Goal: Task Accomplishment & Management: Use online tool/utility

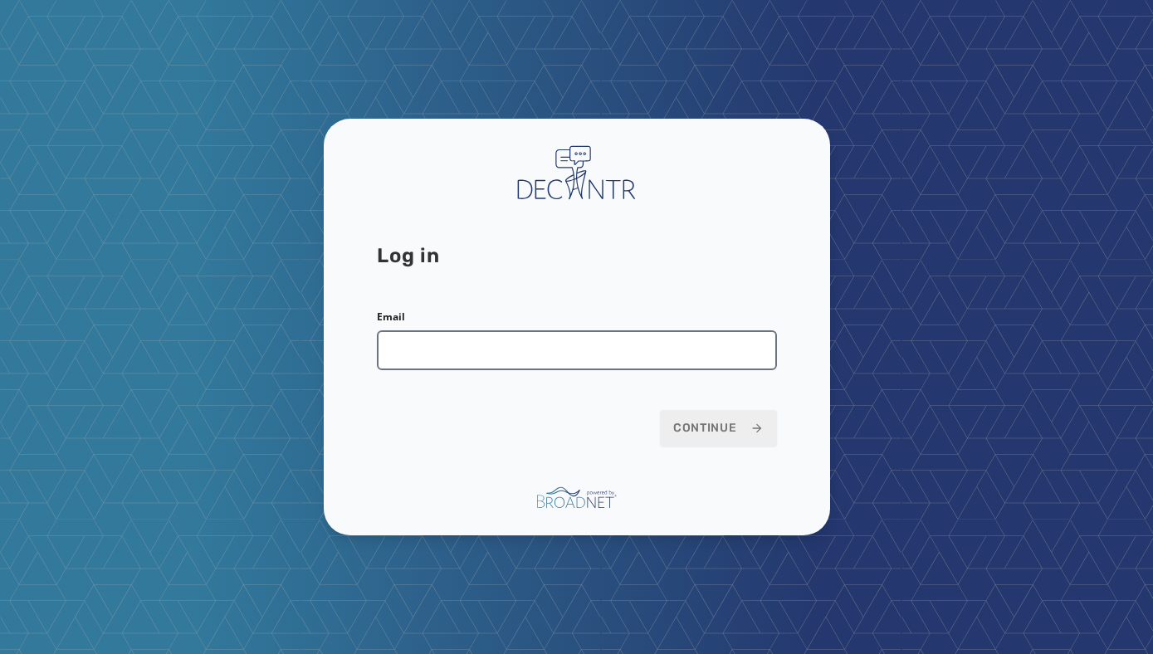
click at [494, 343] on input "Email" at bounding box center [577, 350] width 400 height 40
type input "**********"
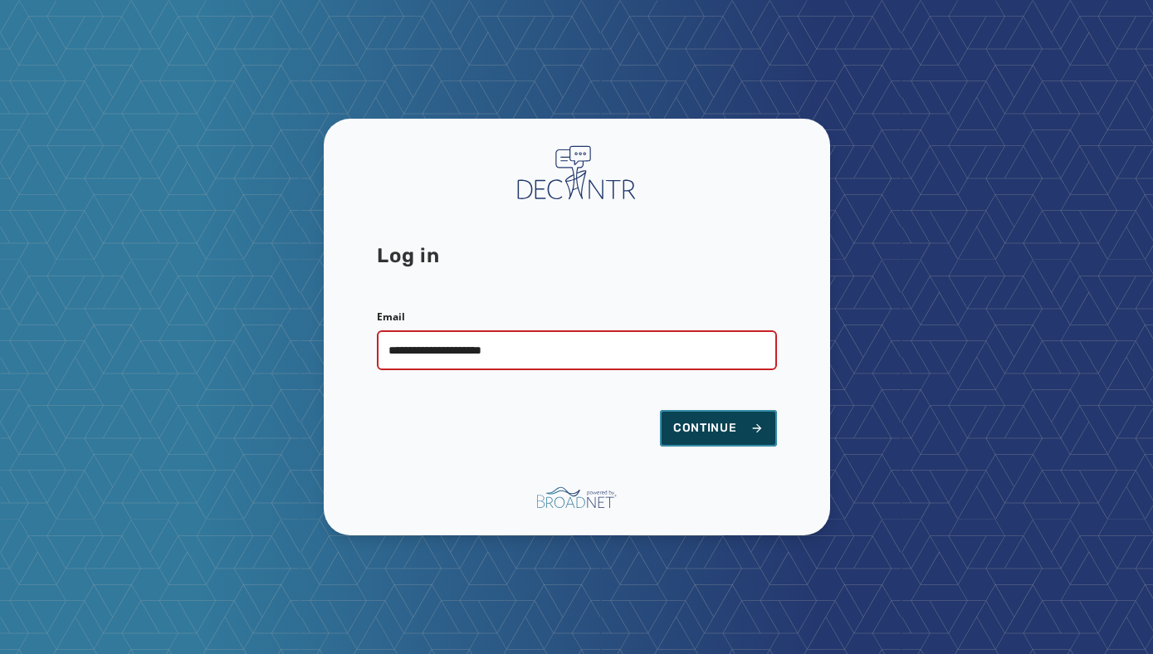
click at [714, 422] on span "Continue" at bounding box center [718, 428] width 90 height 17
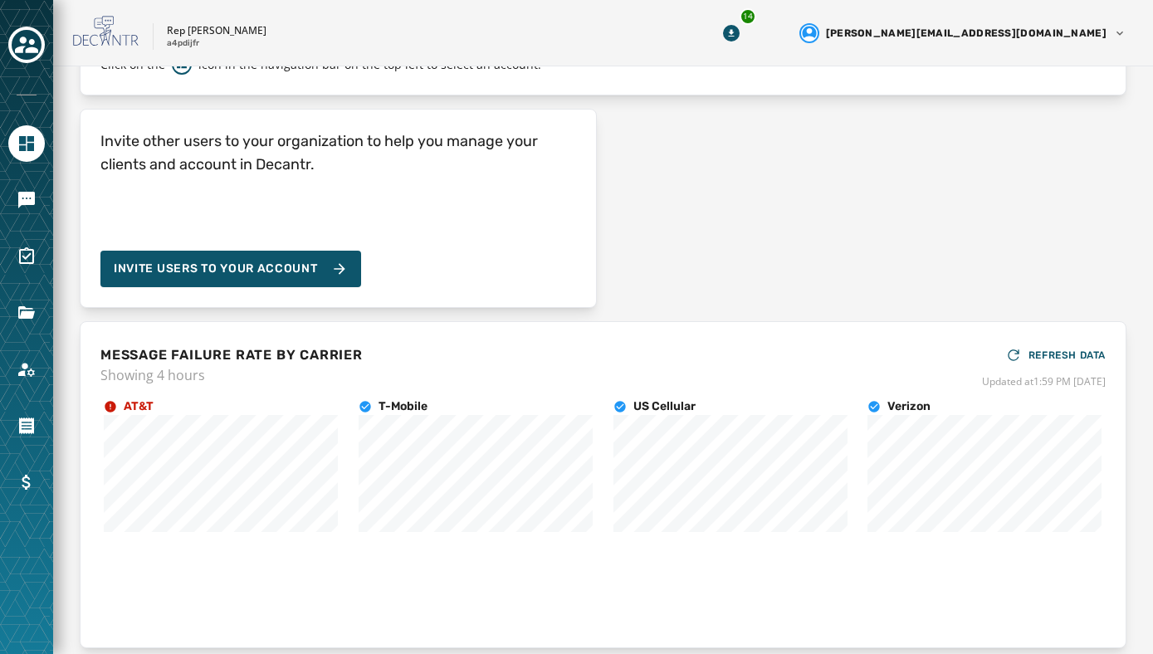
scroll to position [136, 0]
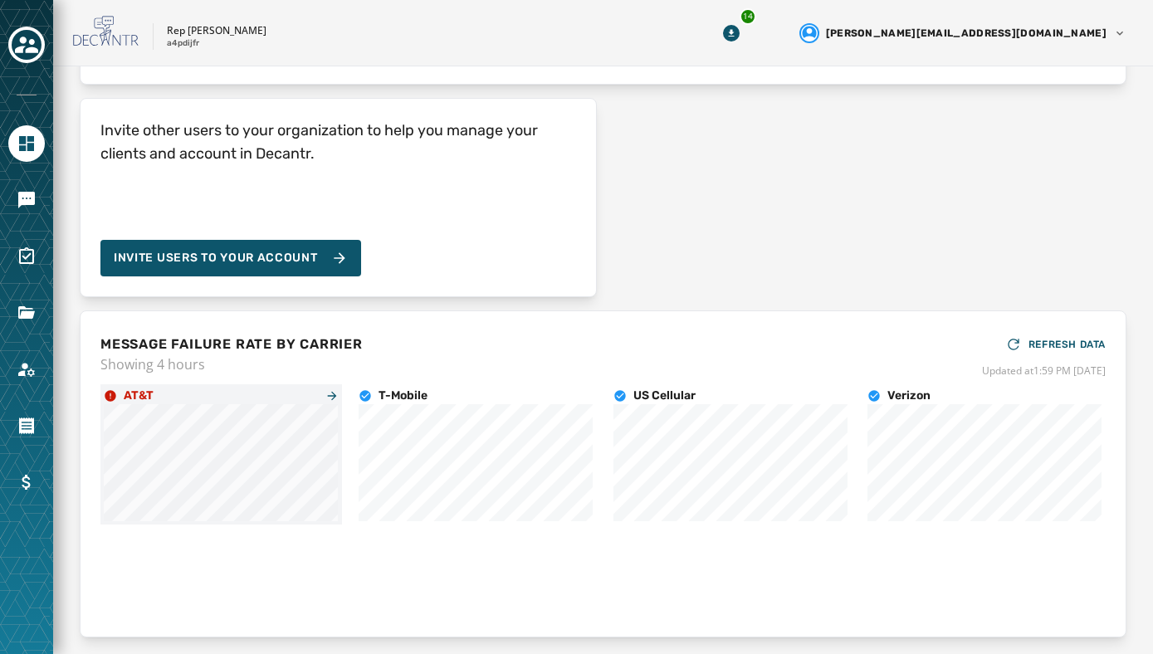
click at [128, 398] on h4 "AT&T" at bounding box center [139, 396] width 30 height 17
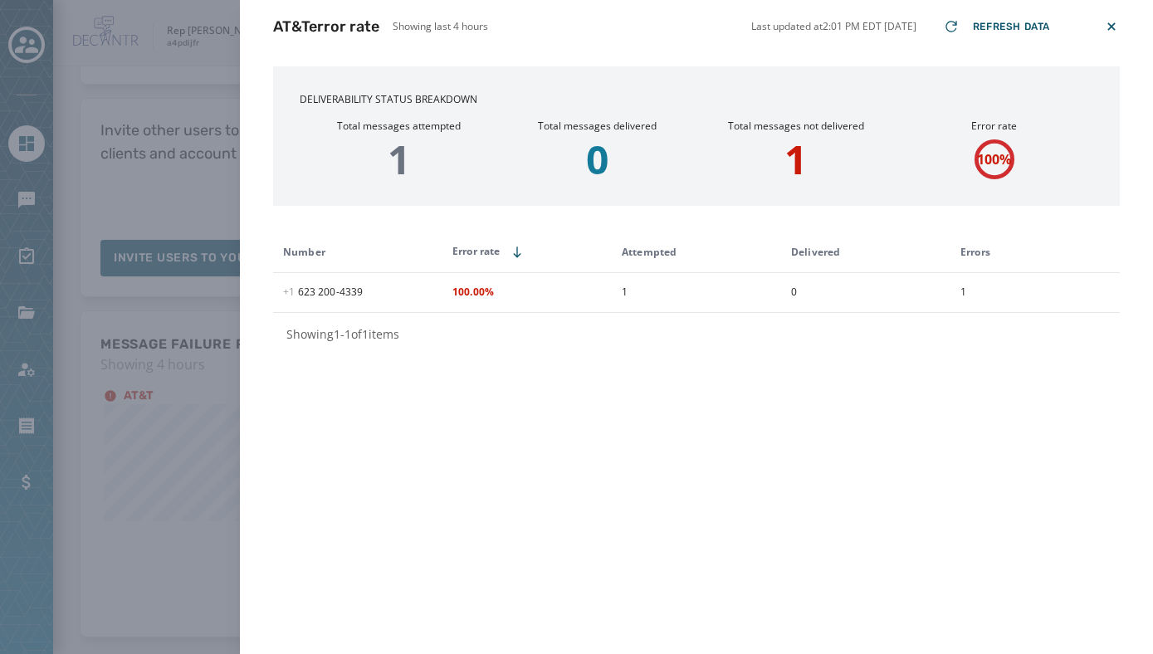
click at [795, 158] on p "1" at bounding box center [795, 159] width 198 height 40
click at [804, 159] on p "1" at bounding box center [795, 159] width 198 height 40
click at [1114, 25] on icon at bounding box center [1111, 26] width 17 height 17
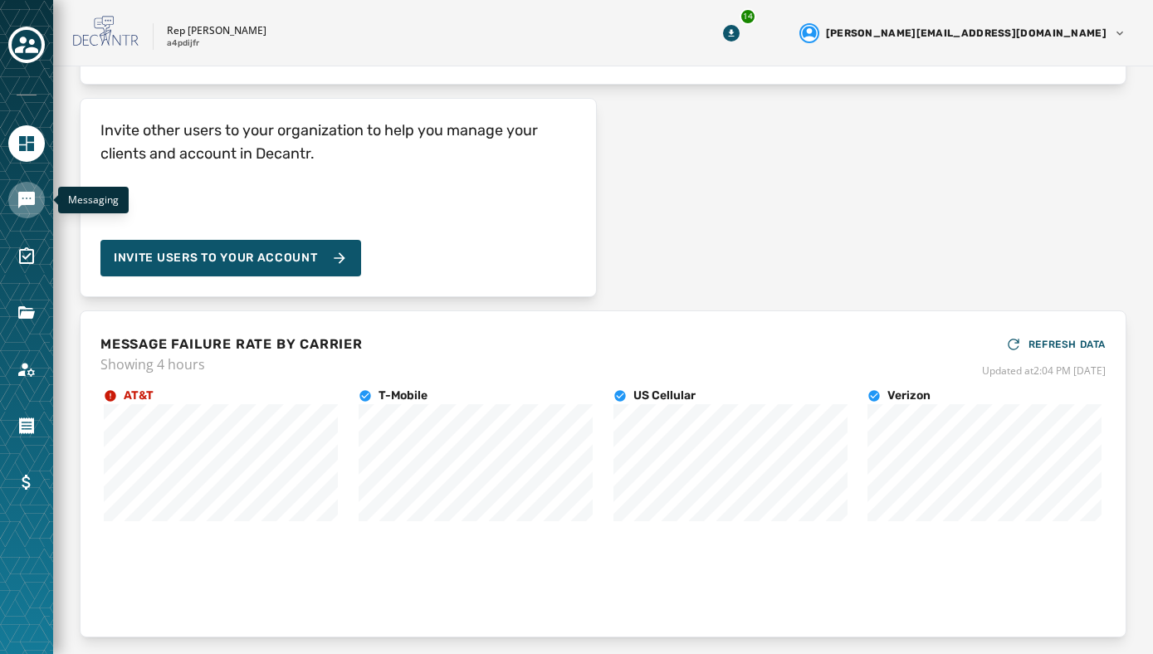
click at [25, 208] on icon "Navigate to Messaging" at bounding box center [27, 200] width 20 height 20
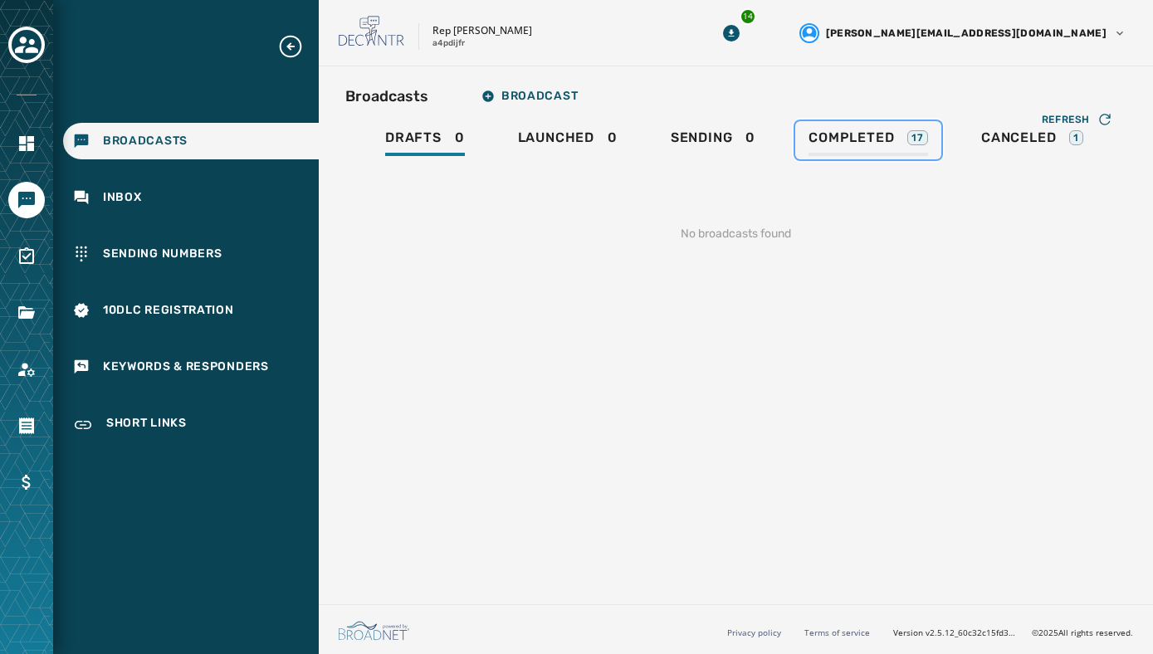
click at [845, 139] on span "Completed" at bounding box center [850, 137] width 85 height 17
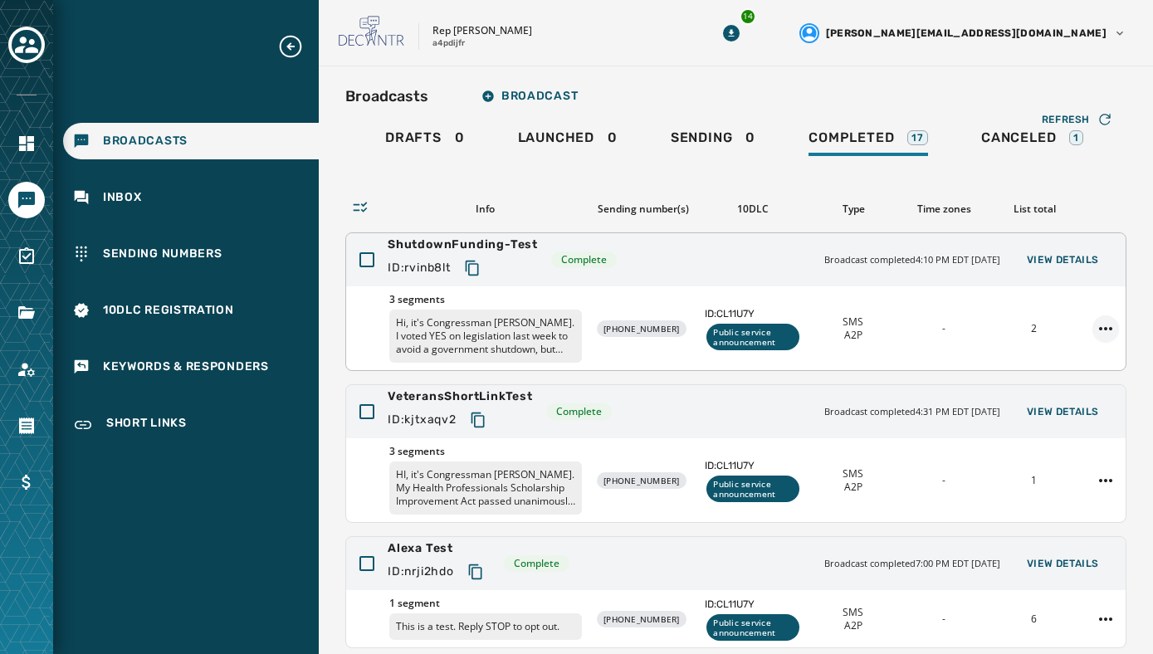
click at [1105, 321] on html "Broadcasts Inbox Sending Numbers 10DLC Registration Keywords & Responders Short…" at bounding box center [576, 327] width 1153 height 654
click at [1064, 354] on div "Duplicate Broadcast" at bounding box center [1059, 354] width 120 height 27
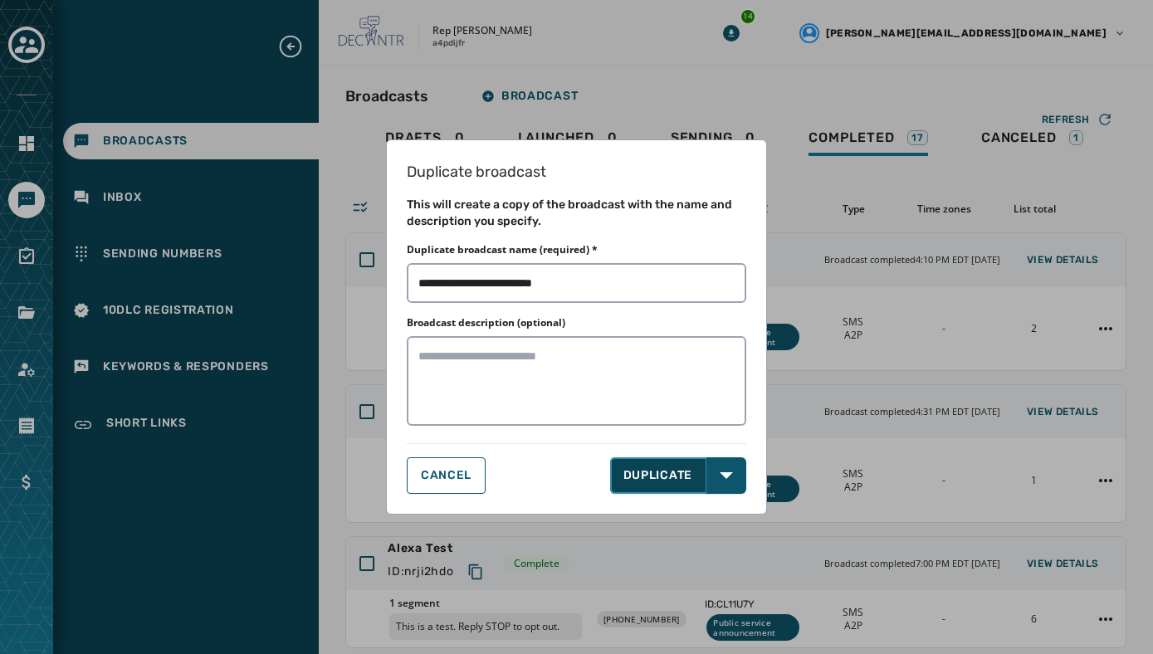
click at [675, 480] on button "DUPLICATE" at bounding box center [658, 475] width 97 height 37
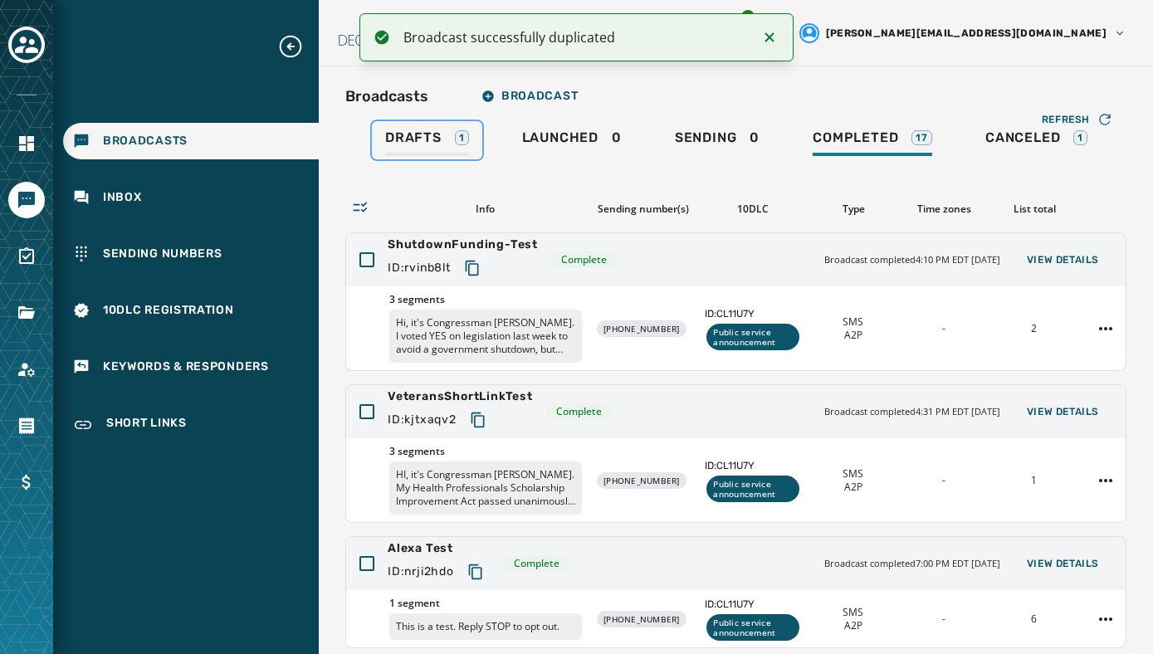
click at [429, 139] on span "Drafts" at bounding box center [413, 137] width 56 height 17
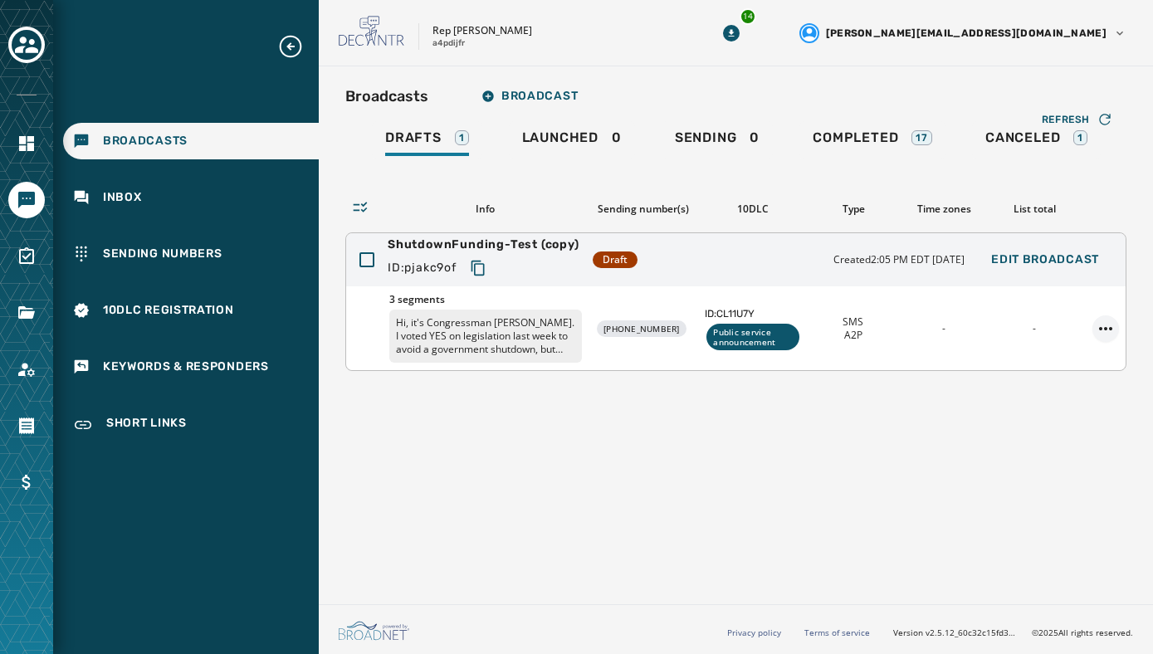
click at [1108, 324] on html "Broadcasts Inbox Sending Numbers 10DLC Registration Keywords & Responders Short…" at bounding box center [576, 327] width 1153 height 654
click at [778, 419] on html "Broadcasts Inbox Sending Numbers 10DLC Registration Keywords & Responders Short…" at bounding box center [576, 327] width 1153 height 654
click at [712, 308] on span "ID: CL11U7Y" at bounding box center [753, 313] width 96 height 13
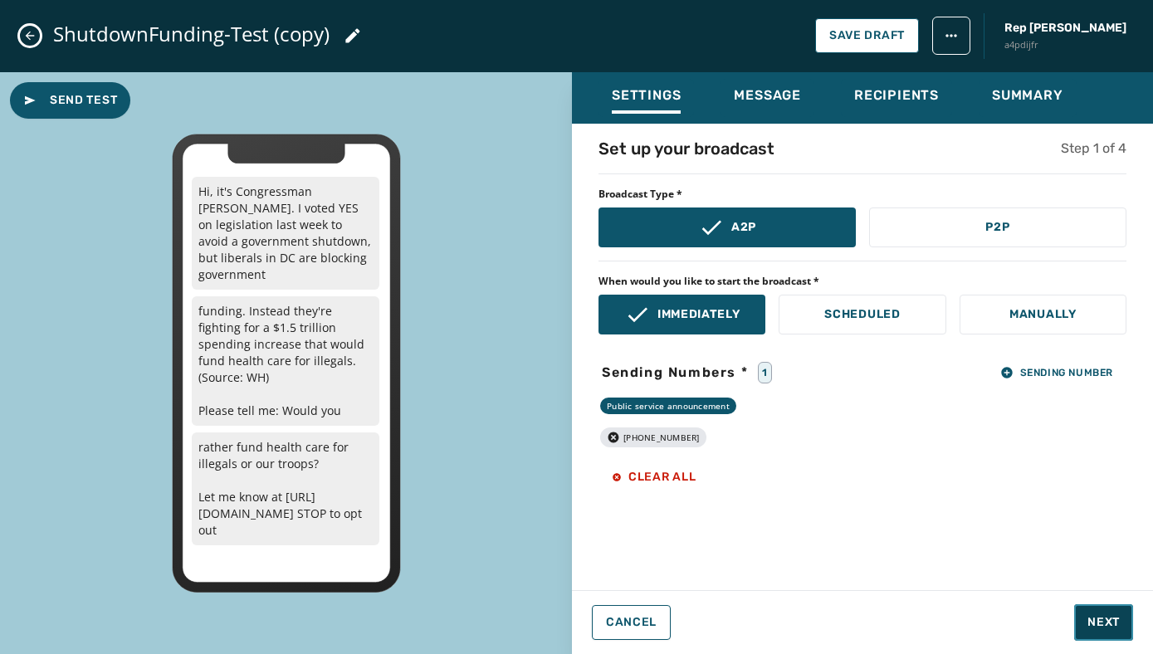
click at [1107, 627] on span "Next" at bounding box center [1103, 622] width 32 height 17
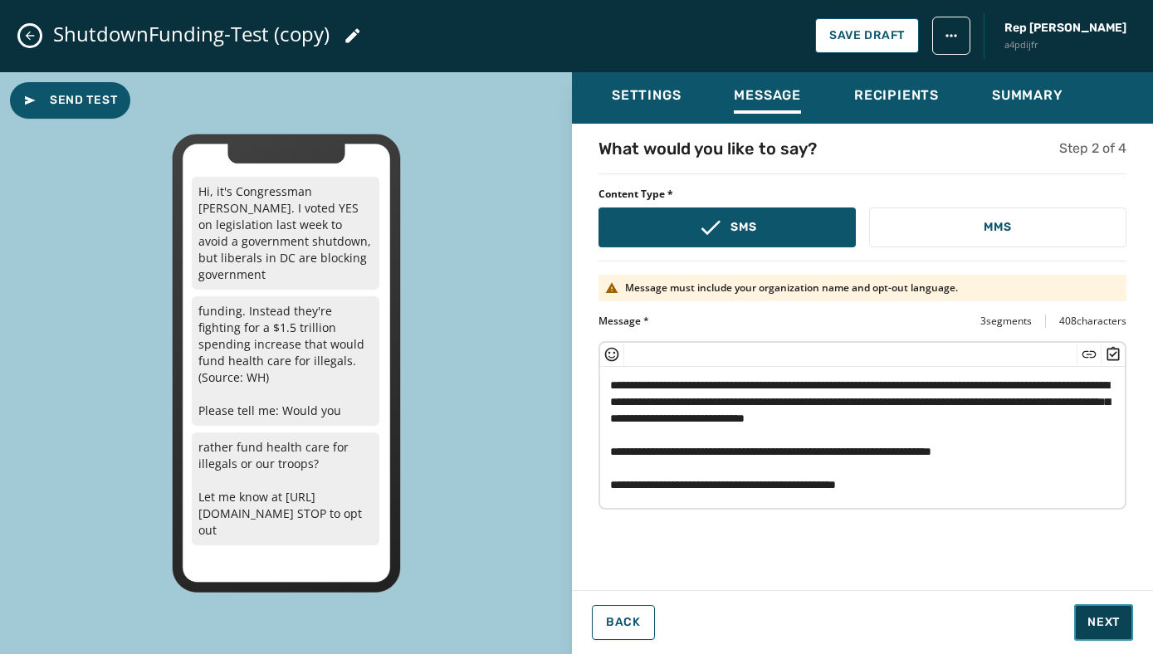
scroll to position [17, 0]
click at [1102, 615] on span "Next" at bounding box center [1103, 622] width 32 height 17
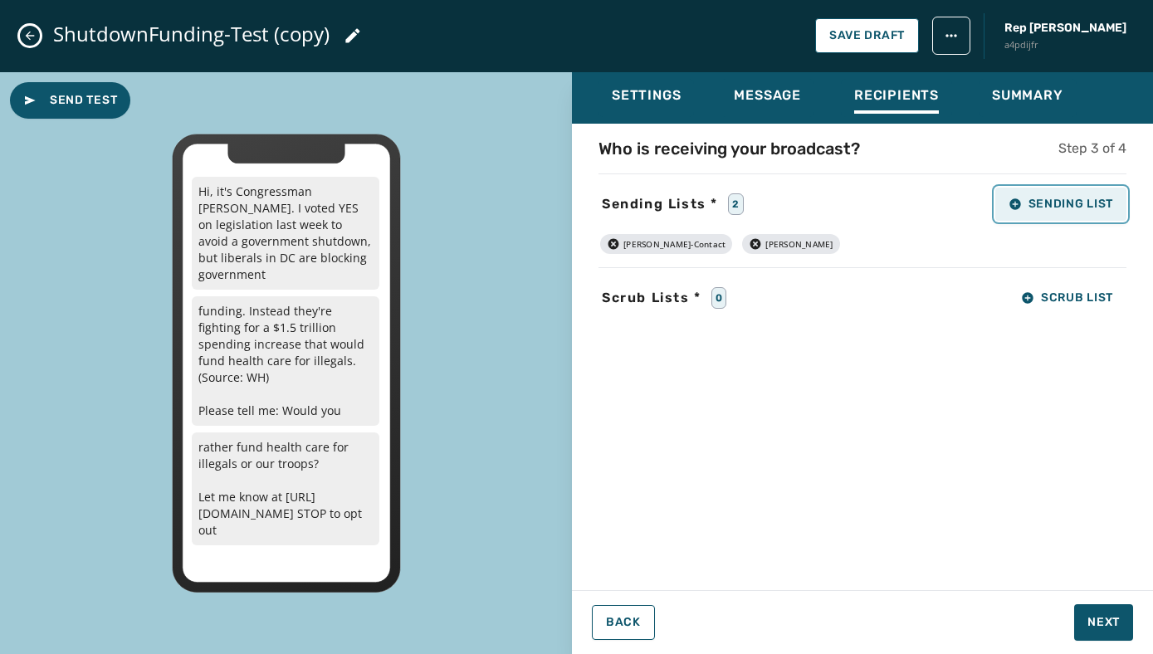
click at [1024, 193] on button "Sending List" at bounding box center [1060, 204] width 131 height 33
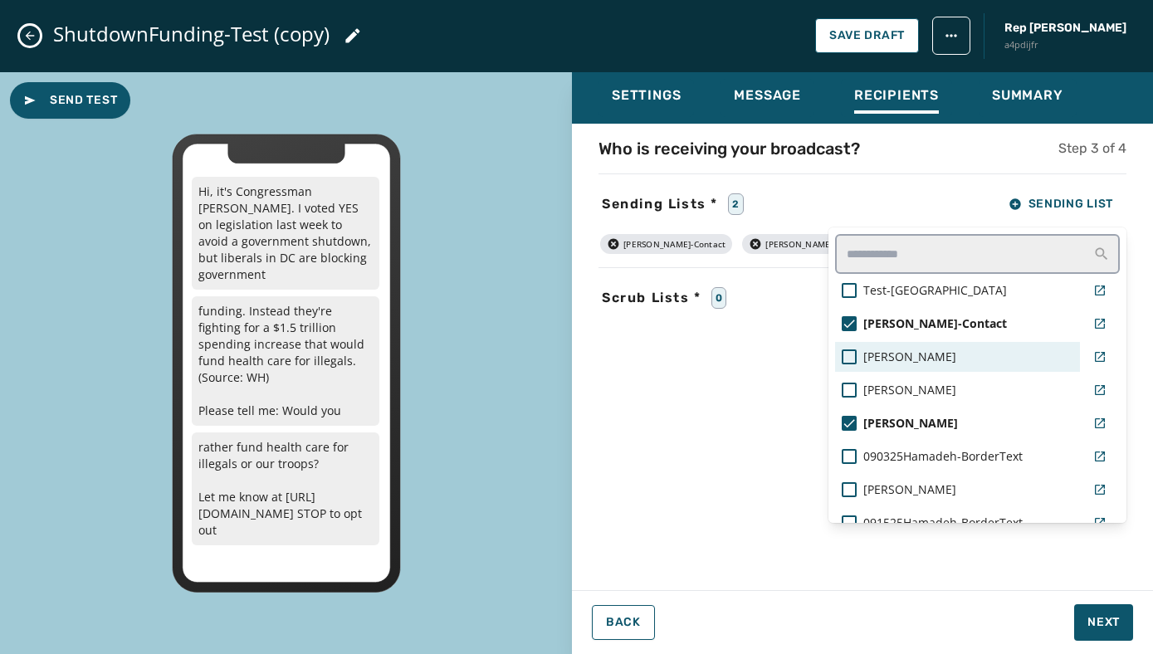
click at [877, 355] on span "[PERSON_NAME]" at bounding box center [909, 357] width 93 height 17
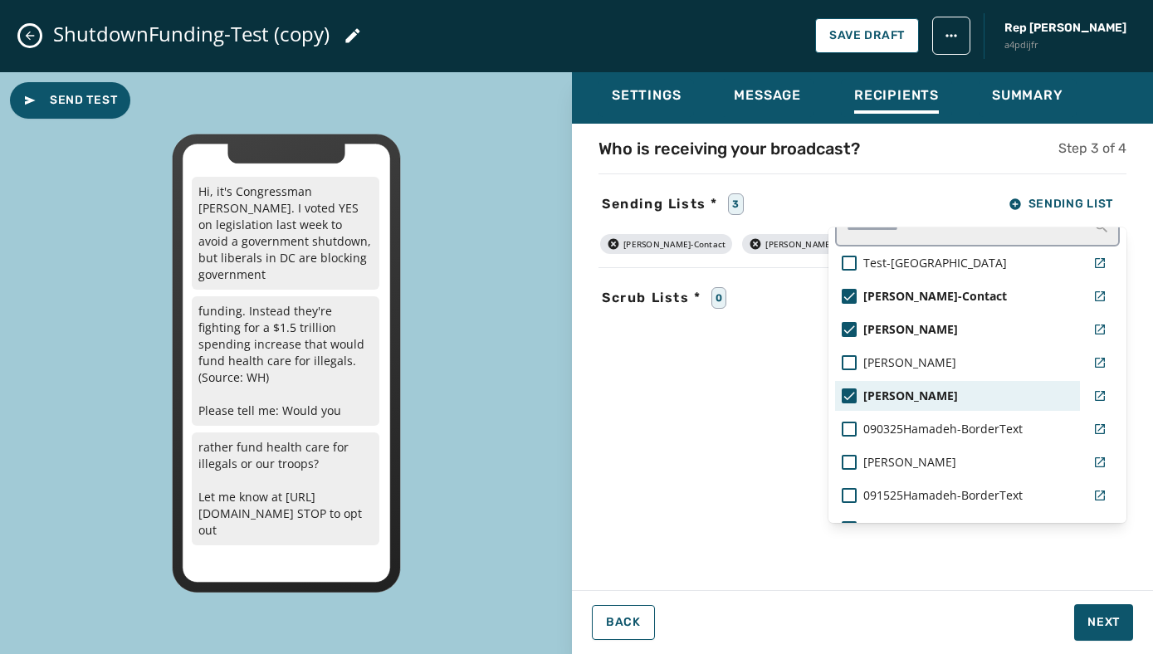
scroll to position [32, 0]
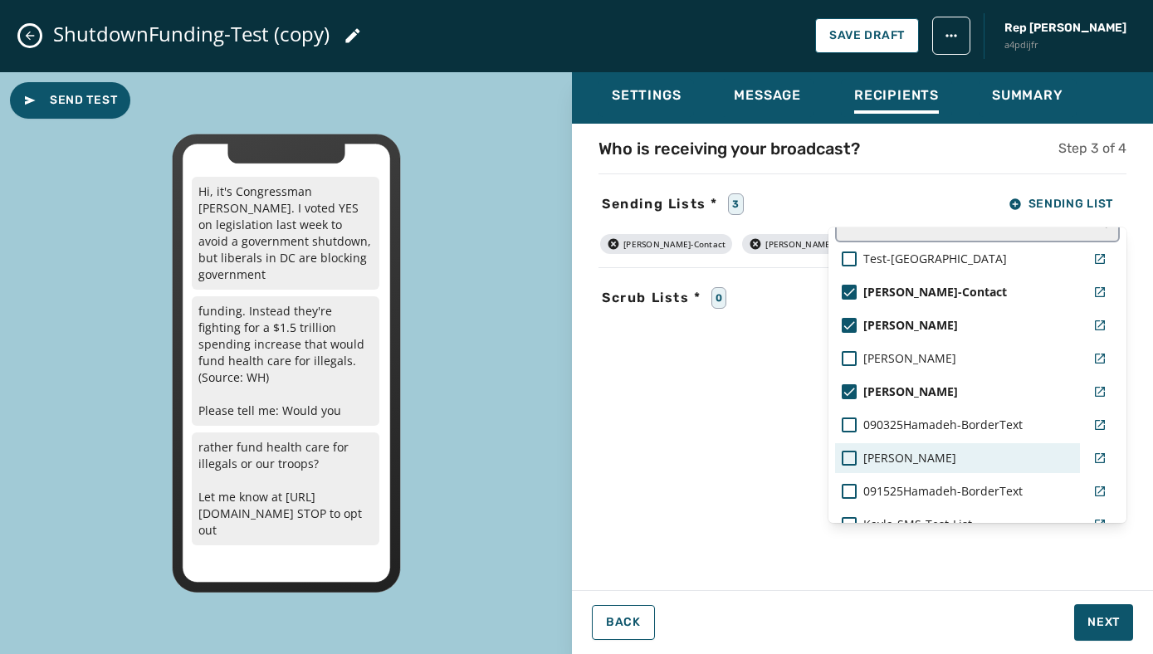
click at [911, 454] on span "[PERSON_NAME]" at bounding box center [909, 458] width 93 height 17
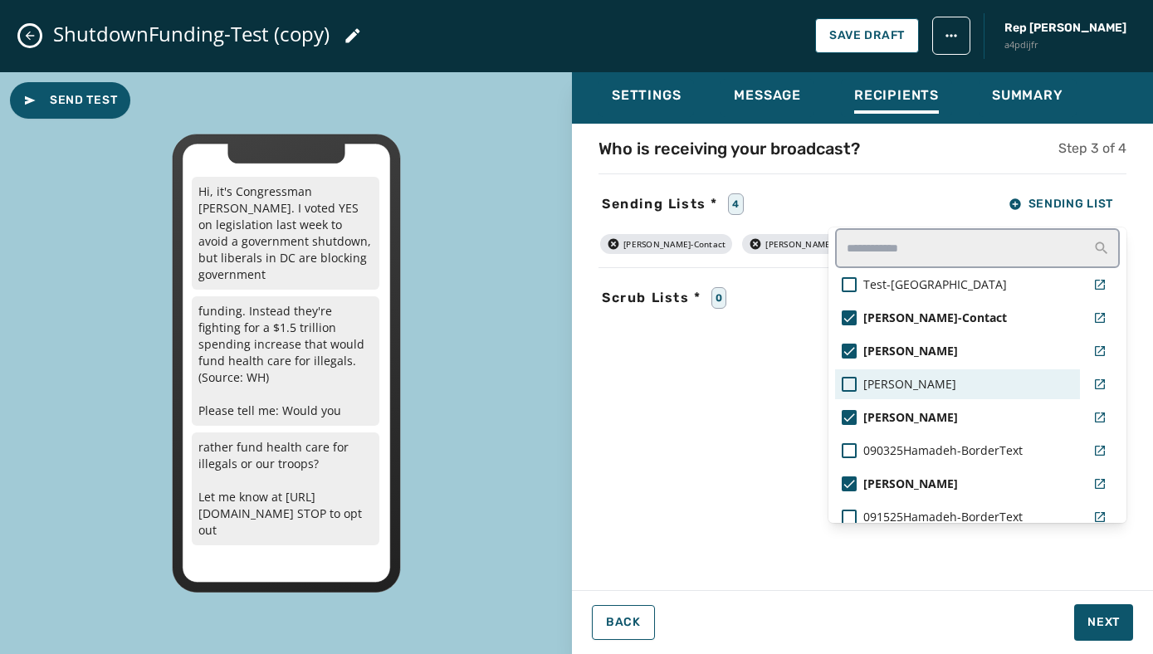
click at [910, 389] on div "[PERSON_NAME]" at bounding box center [957, 384] width 232 height 17
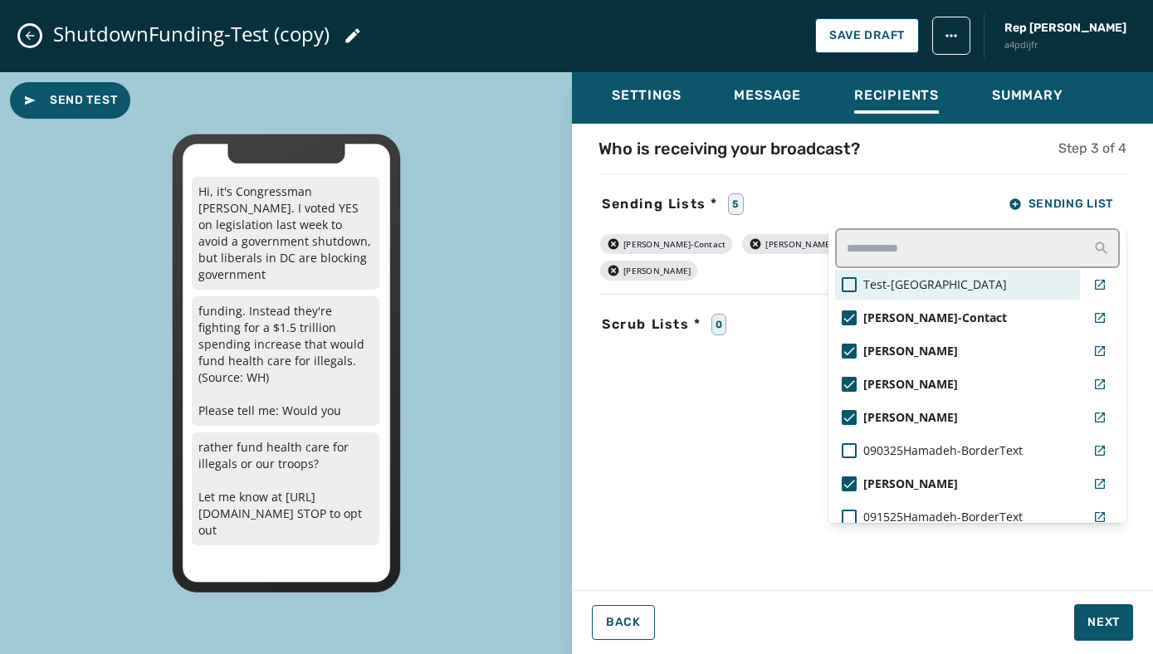
click at [878, 285] on span "Test-[GEOGRAPHIC_DATA]" at bounding box center [935, 284] width 144 height 17
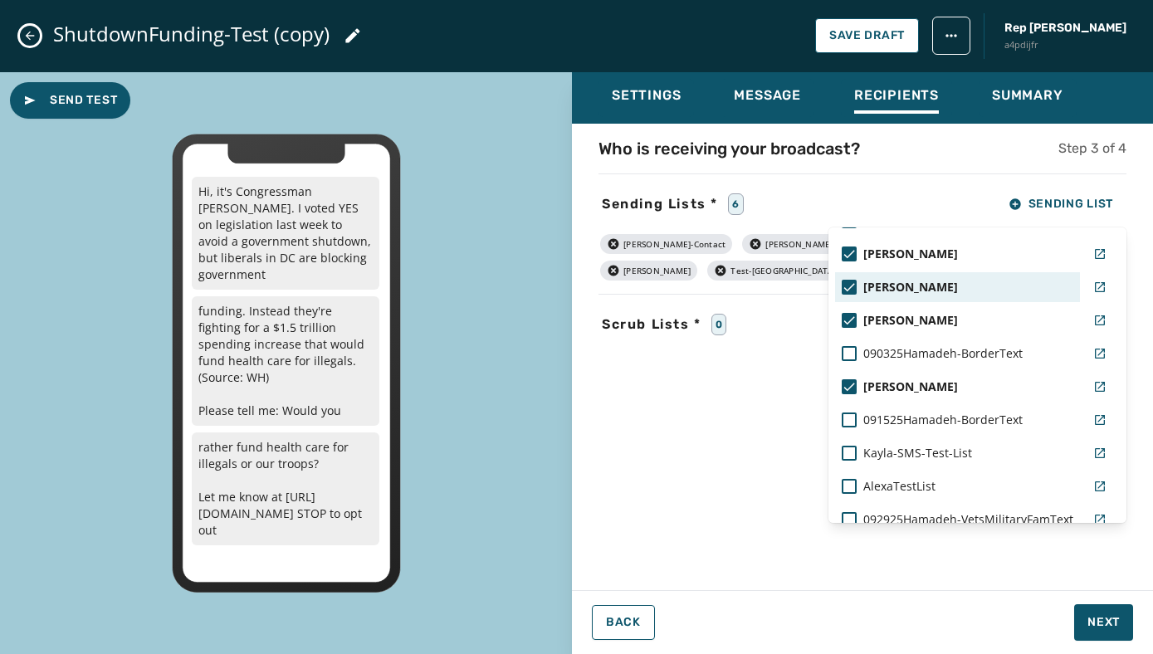
scroll to position [126, 0]
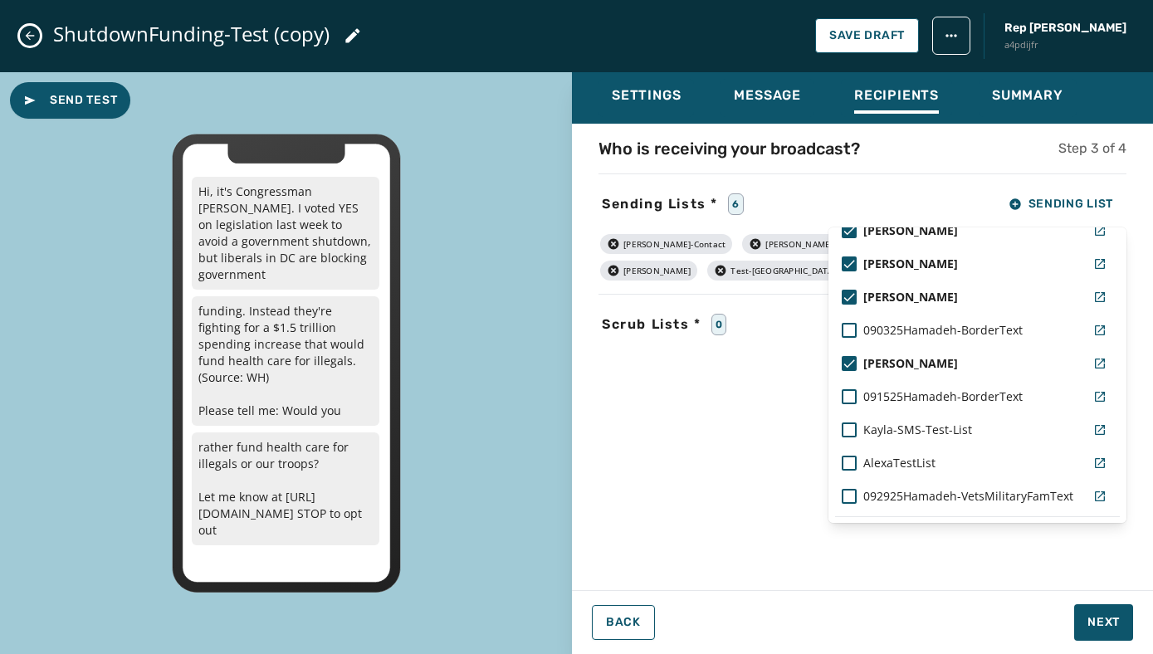
click at [1094, 614] on div "Settings Message Recipients Summary Who is receiving your broadcast? Step 3 of …" at bounding box center [862, 356] width 581 height 569
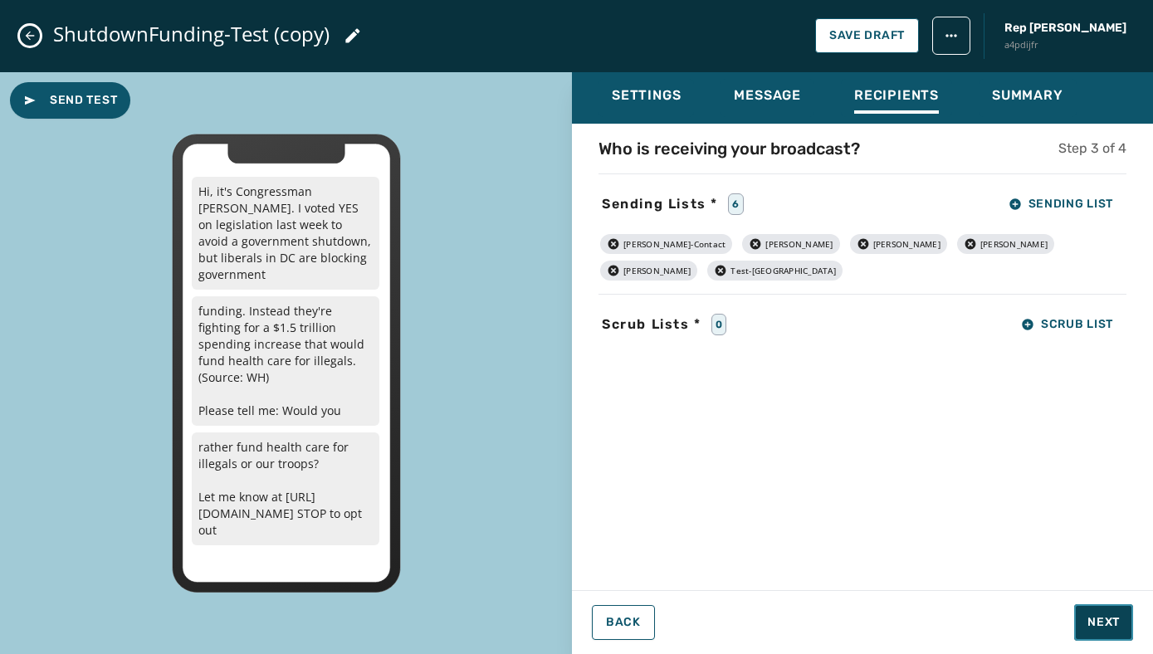
click at [1094, 614] on span "Next" at bounding box center [1103, 622] width 32 height 17
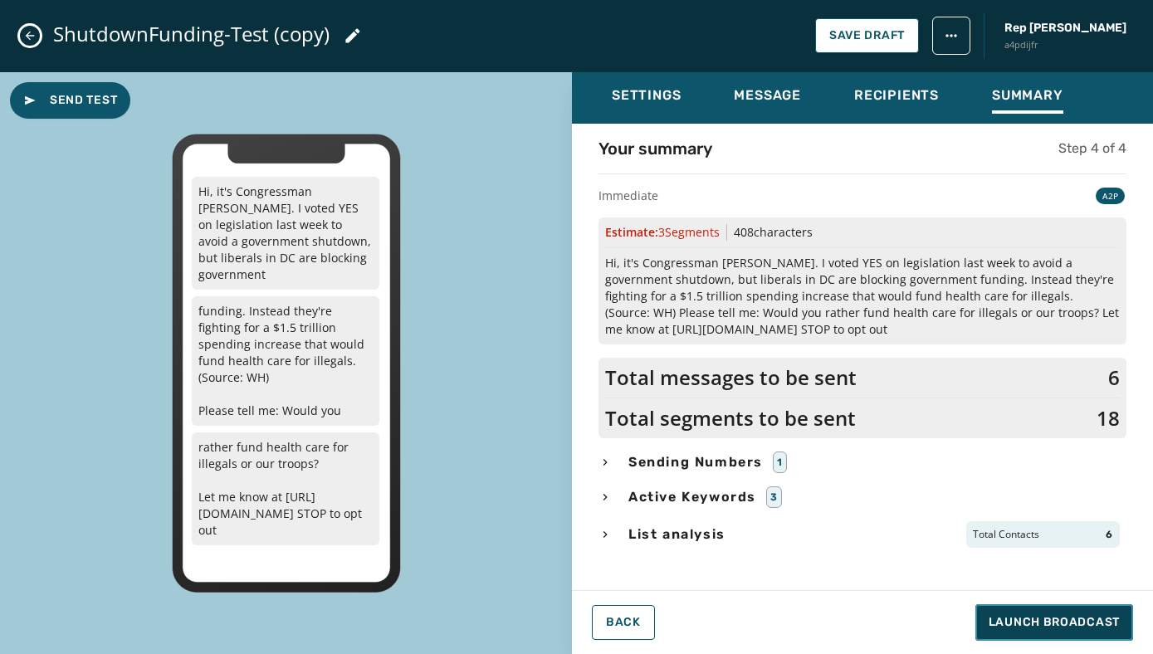
click at [1048, 612] on button "Launch Broadcast" at bounding box center [1054, 622] width 158 height 37
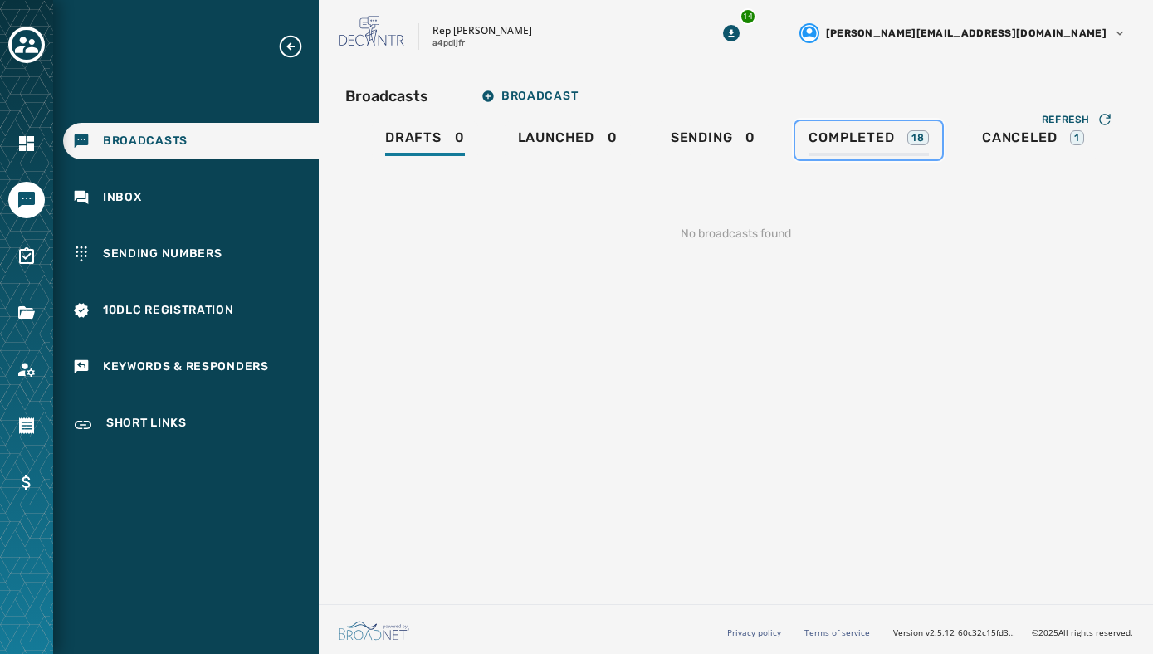
click at [895, 129] on div "Completed 18" at bounding box center [868, 142] width 120 height 27
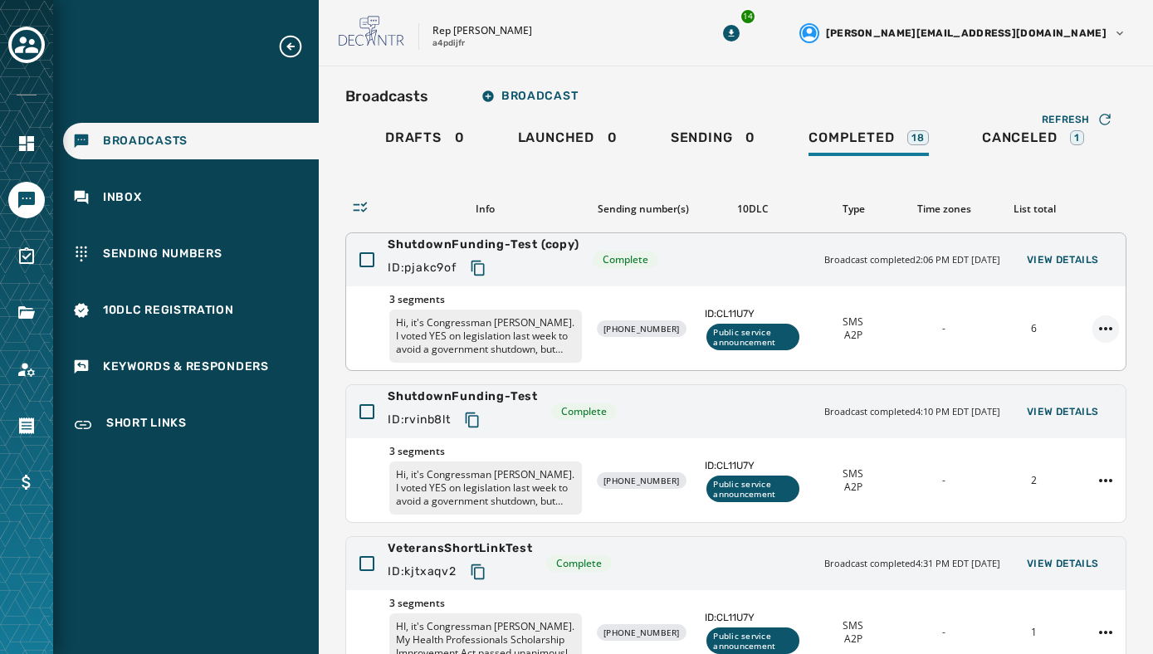
click at [1103, 329] on html "Broadcasts Inbox Sending Numbers 10DLC Registration Keywords & Responders Short…" at bounding box center [576, 327] width 1153 height 654
click at [1067, 360] on div "Duplicate Broadcast" at bounding box center [1059, 354] width 120 height 27
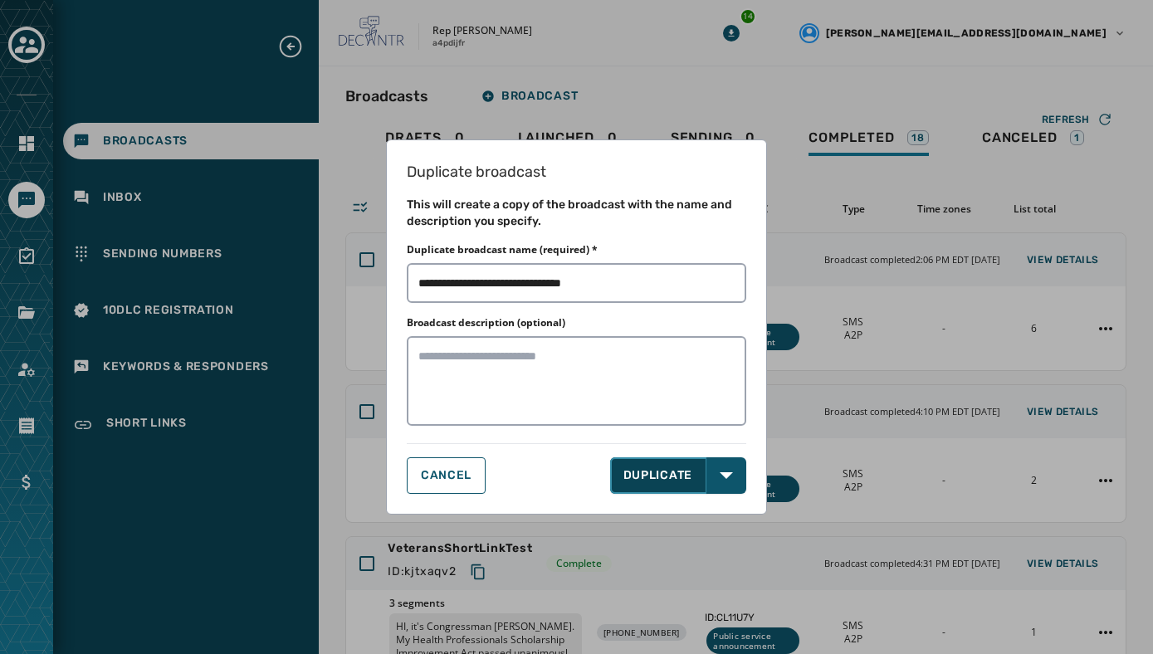
click at [685, 477] on button "DUPLICATE" at bounding box center [658, 475] width 97 height 37
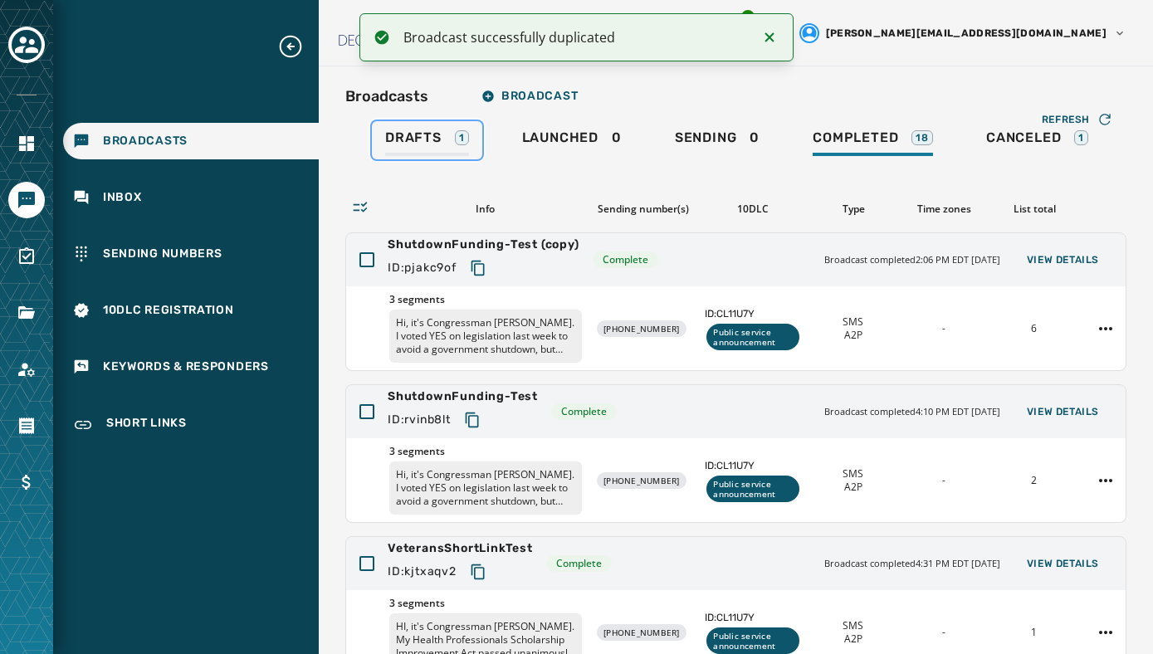
click at [432, 143] on span "Drafts" at bounding box center [413, 137] width 56 height 17
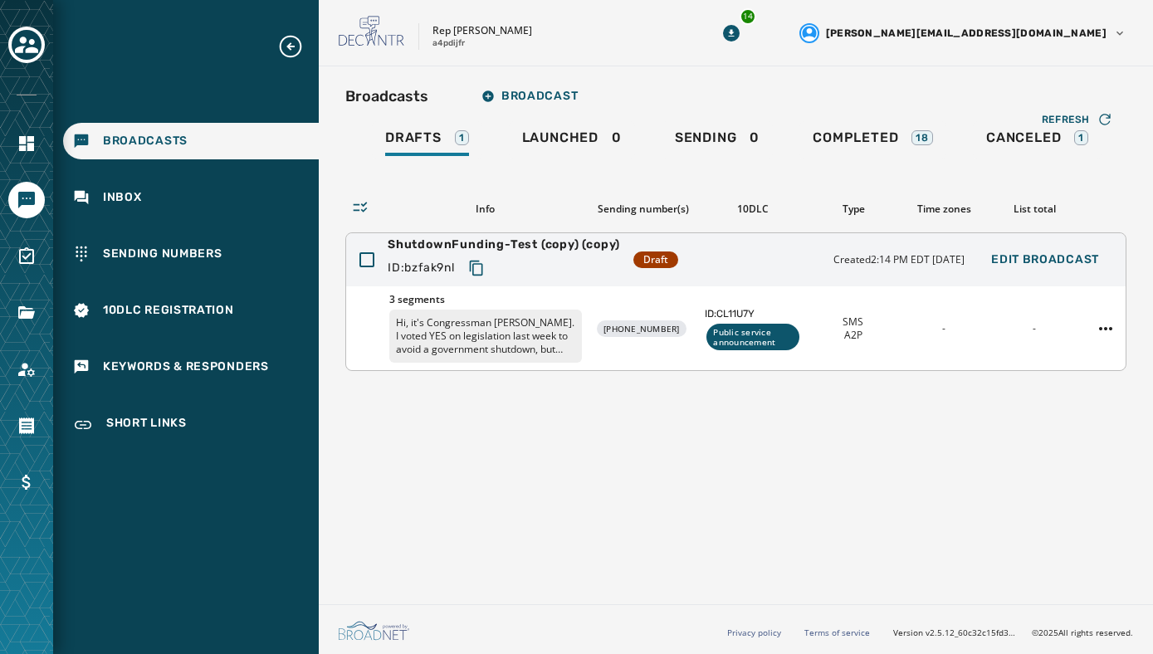
click at [475, 334] on p "Hi, it's Congressman [PERSON_NAME]. I voted YES on legislation last week to avo…" at bounding box center [485, 336] width 193 height 53
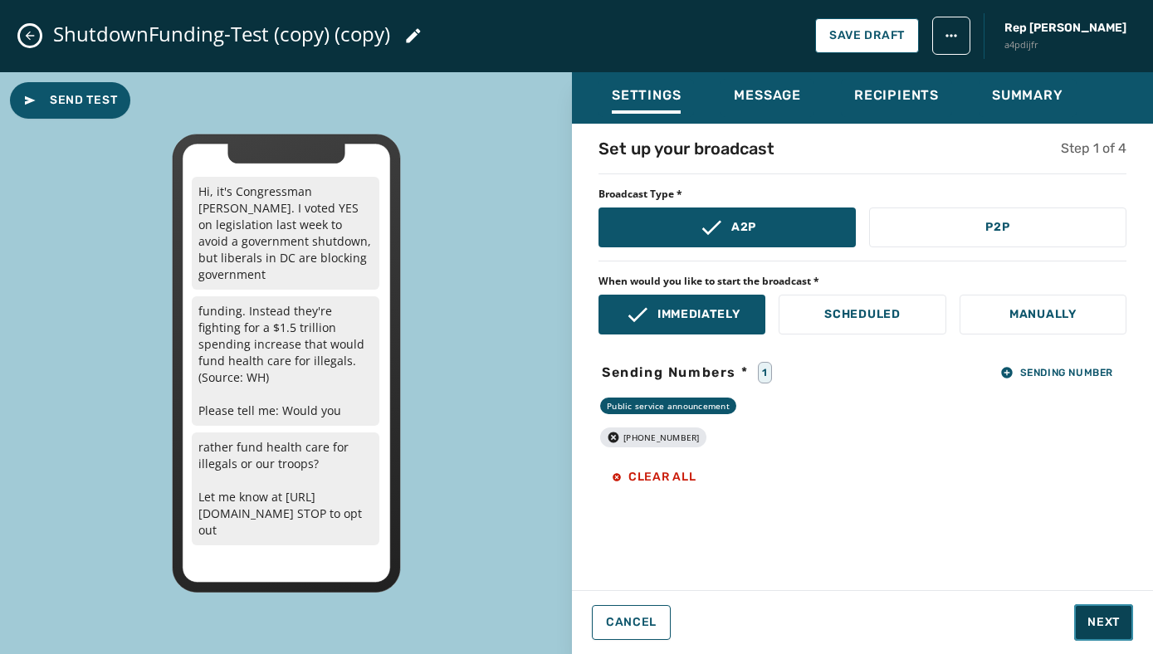
click at [1103, 616] on span "Next" at bounding box center [1103, 622] width 32 height 17
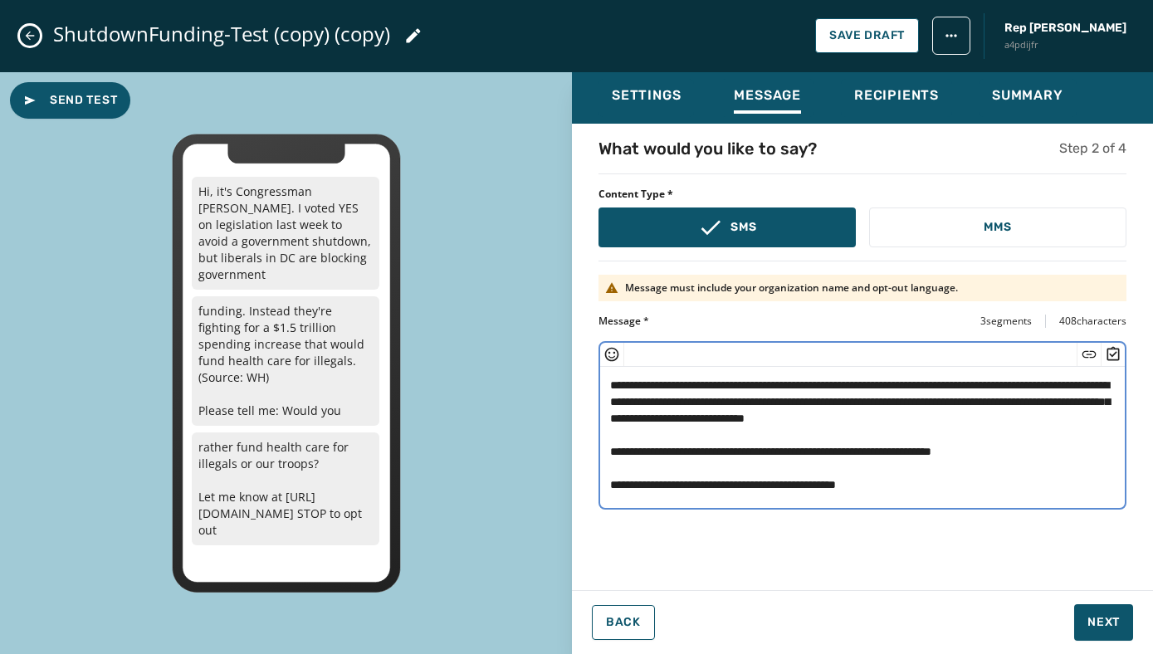
drag, startPoint x: 695, startPoint y: 485, endPoint x: 602, endPoint y: 363, distance: 154.0
click at [602, 363] on div "**********" at bounding box center [862, 425] width 528 height 168
paste textarea "**********"
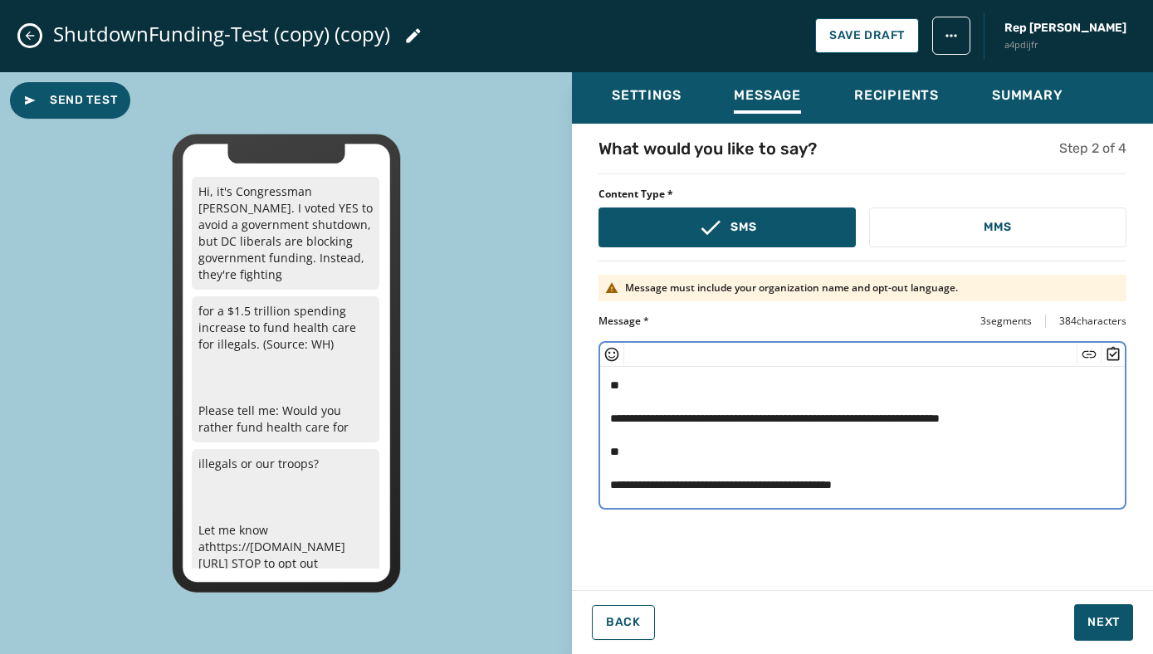
scroll to position [66, 0]
click at [642, 464] on textarea "**********" at bounding box center [862, 435] width 524 height 136
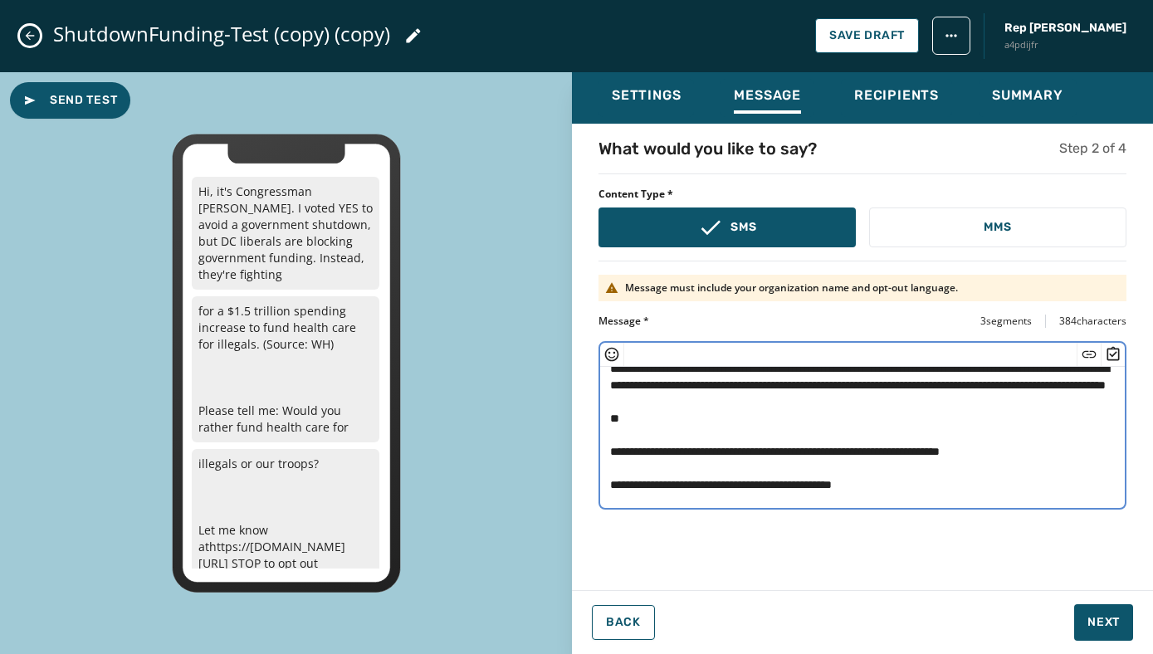
scroll to position [33, 0]
click at [628, 431] on textarea "**********" at bounding box center [862, 435] width 524 height 136
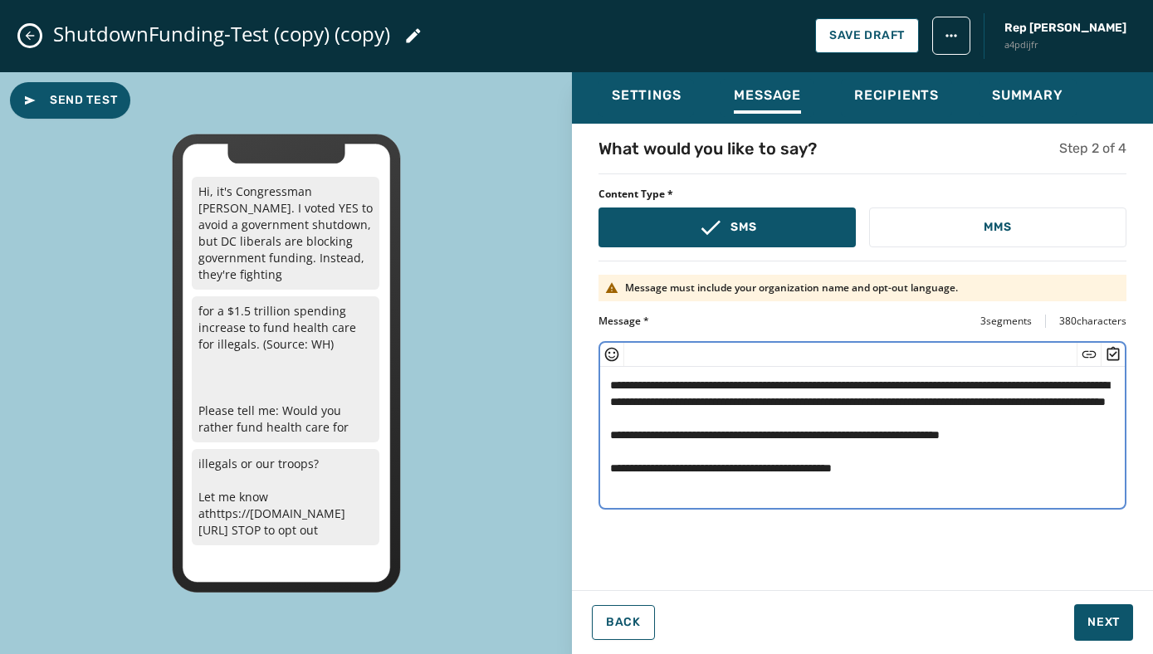
scroll to position [0, 0]
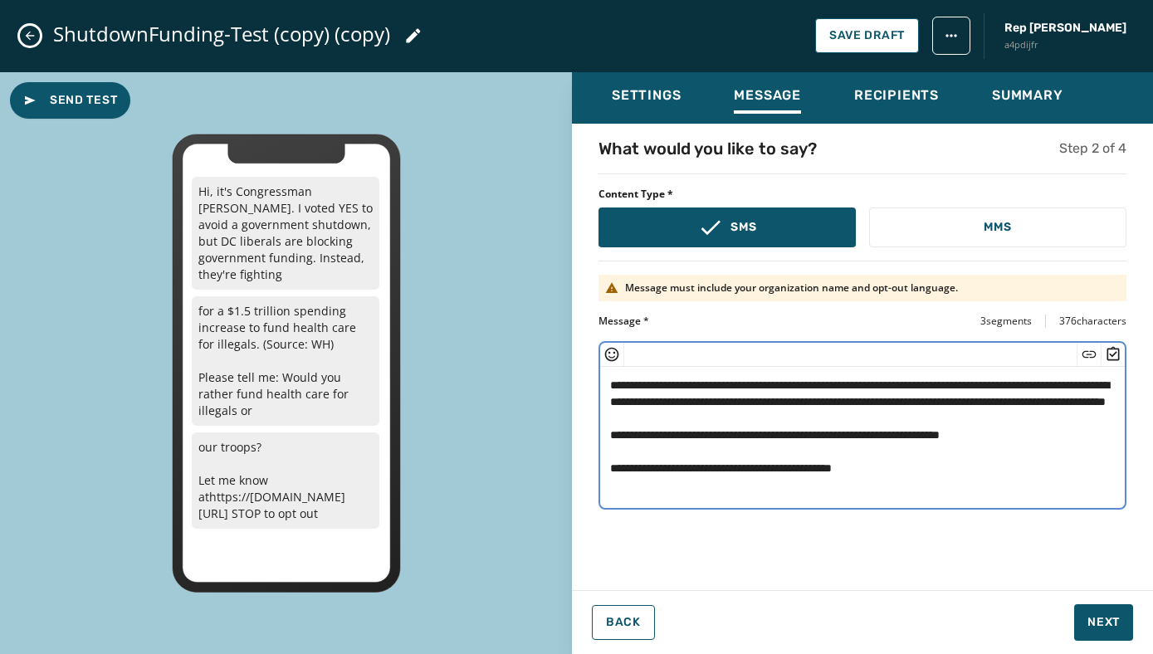
click at [919, 412] on textarea "**********" at bounding box center [862, 435] width 524 height 136
click at [1043, 448] on textarea "**********" at bounding box center [862, 435] width 524 height 136
click at [980, 486] on textarea "**********" at bounding box center [862, 435] width 524 height 136
type textarea "**********"
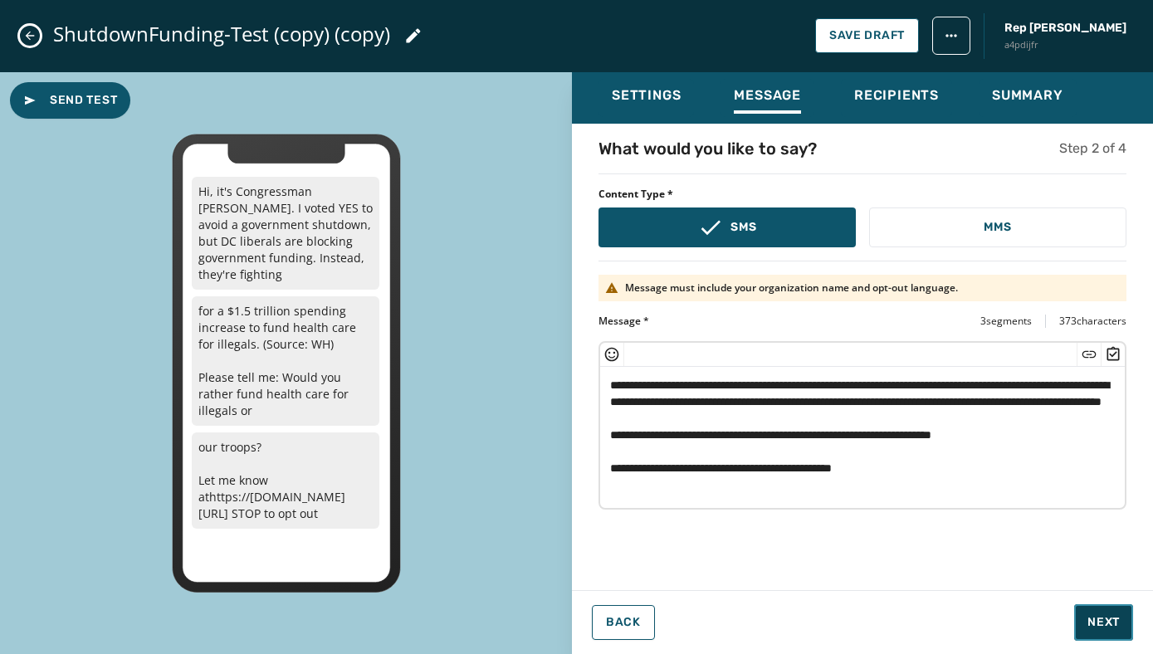
click at [1089, 620] on span "Next" at bounding box center [1103, 622] width 32 height 17
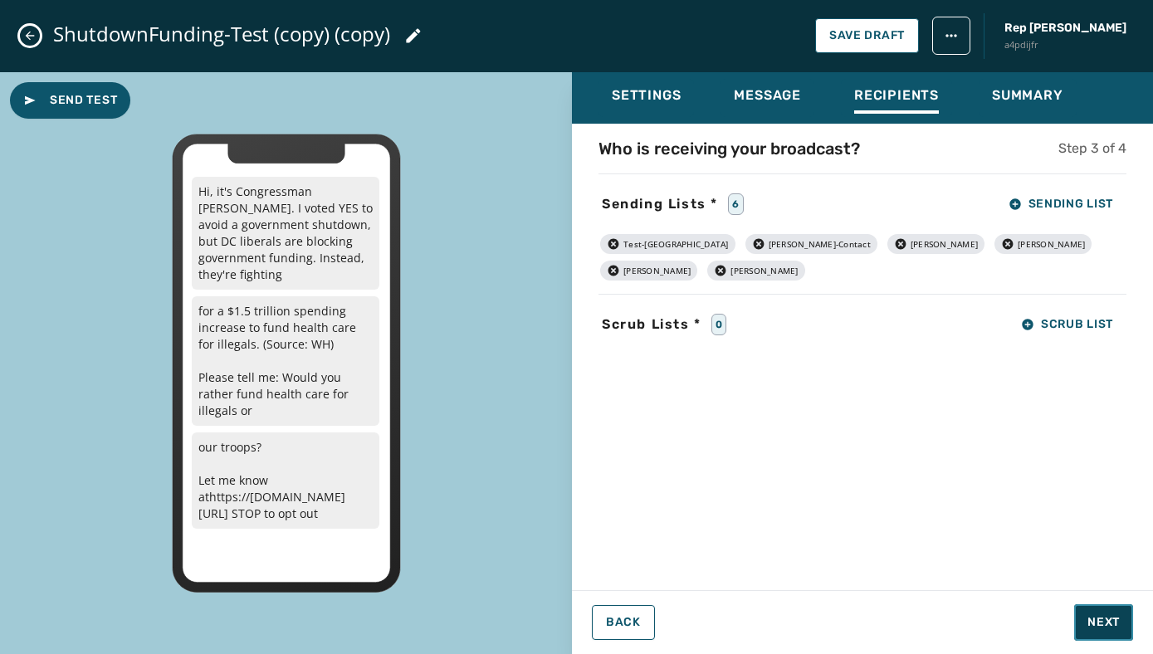
click at [1091, 622] on span "Next" at bounding box center [1103, 622] width 32 height 17
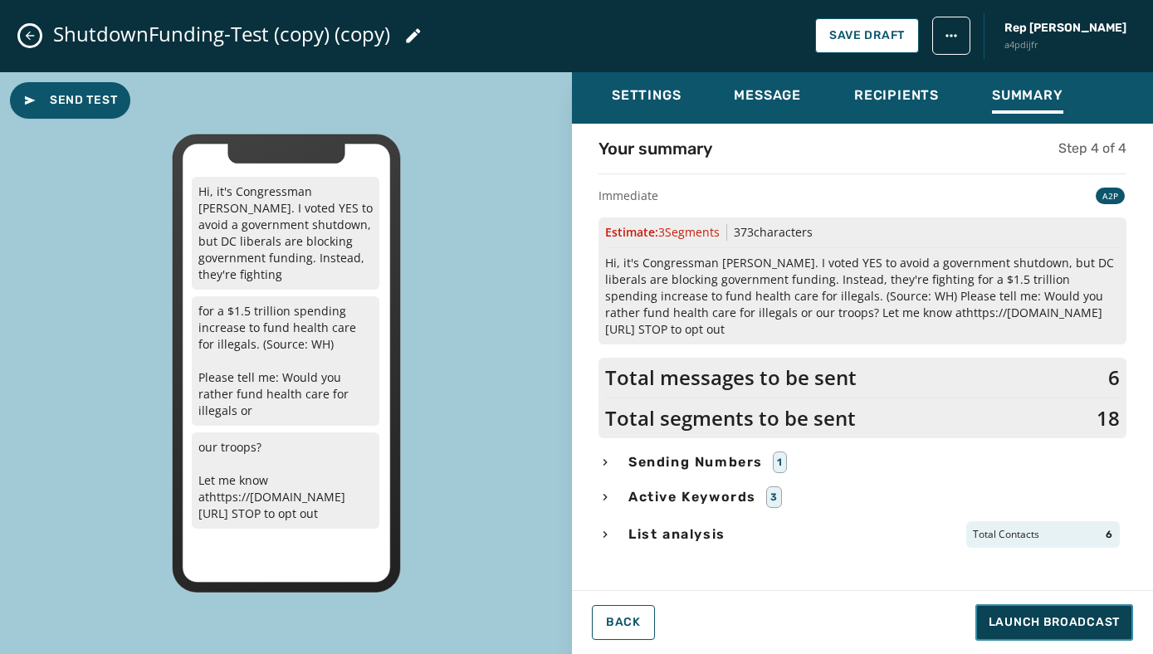
click at [1091, 622] on span "Launch Broadcast" at bounding box center [1053, 622] width 131 height 17
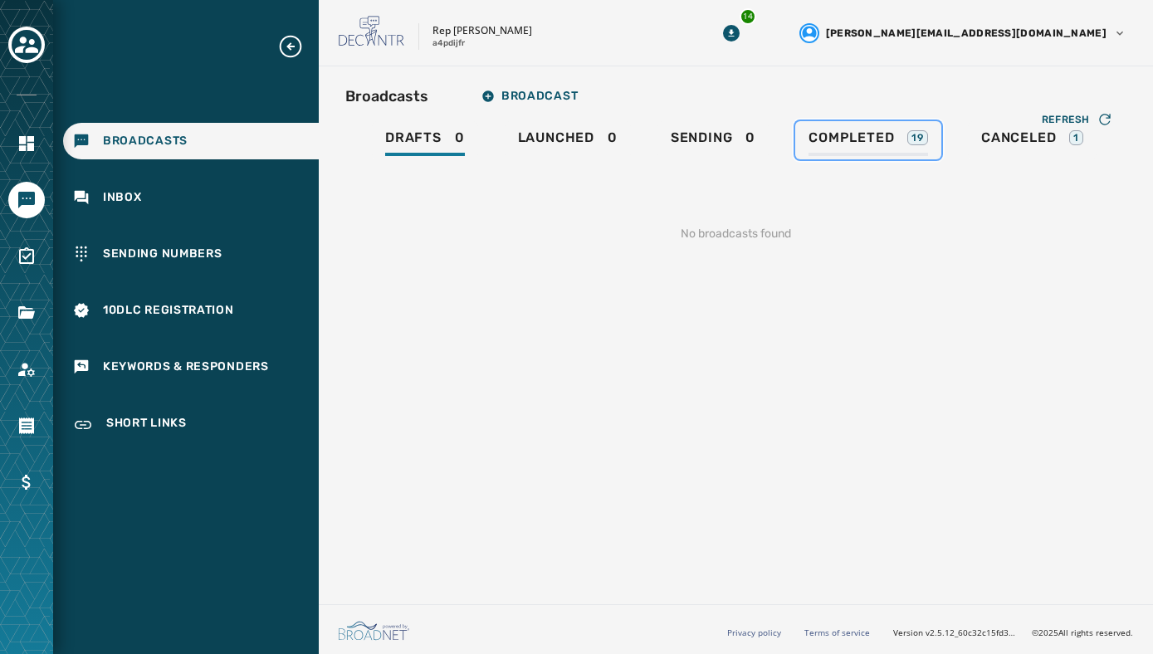
click at [880, 144] on span "Completed" at bounding box center [850, 137] width 85 height 17
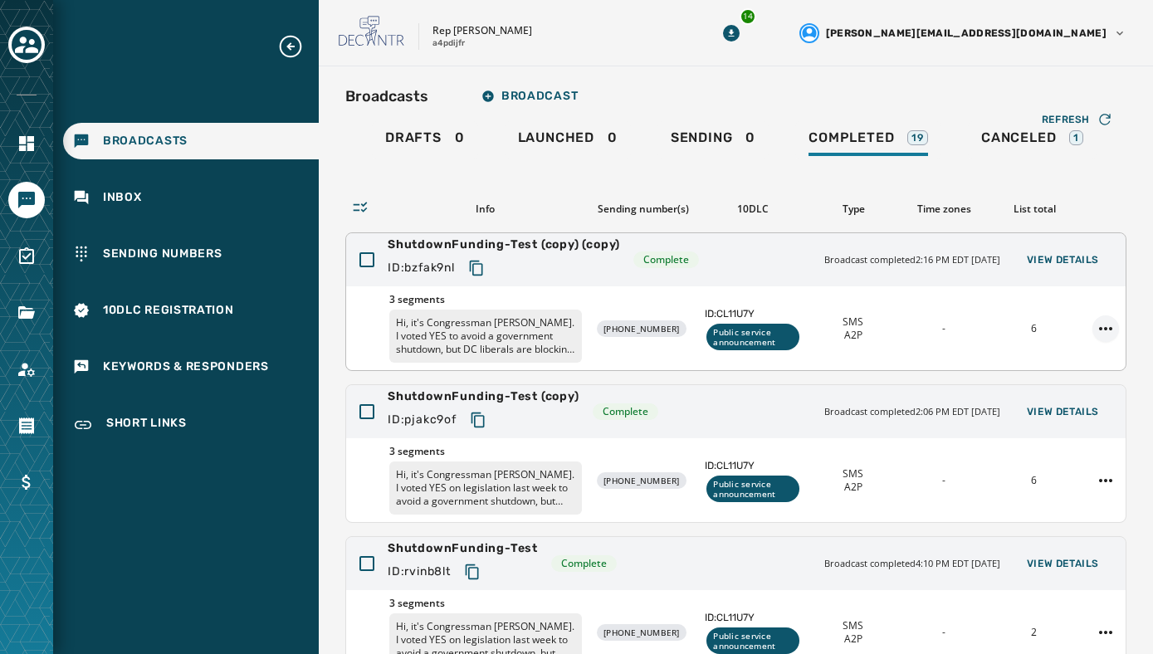
click at [1105, 324] on html "Broadcasts Inbox Sending Numbers 10DLC Registration Keywords & Responders Short…" at bounding box center [576, 327] width 1153 height 654
click at [1072, 355] on div "Duplicate Broadcast" at bounding box center [1059, 354] width 120 height 27
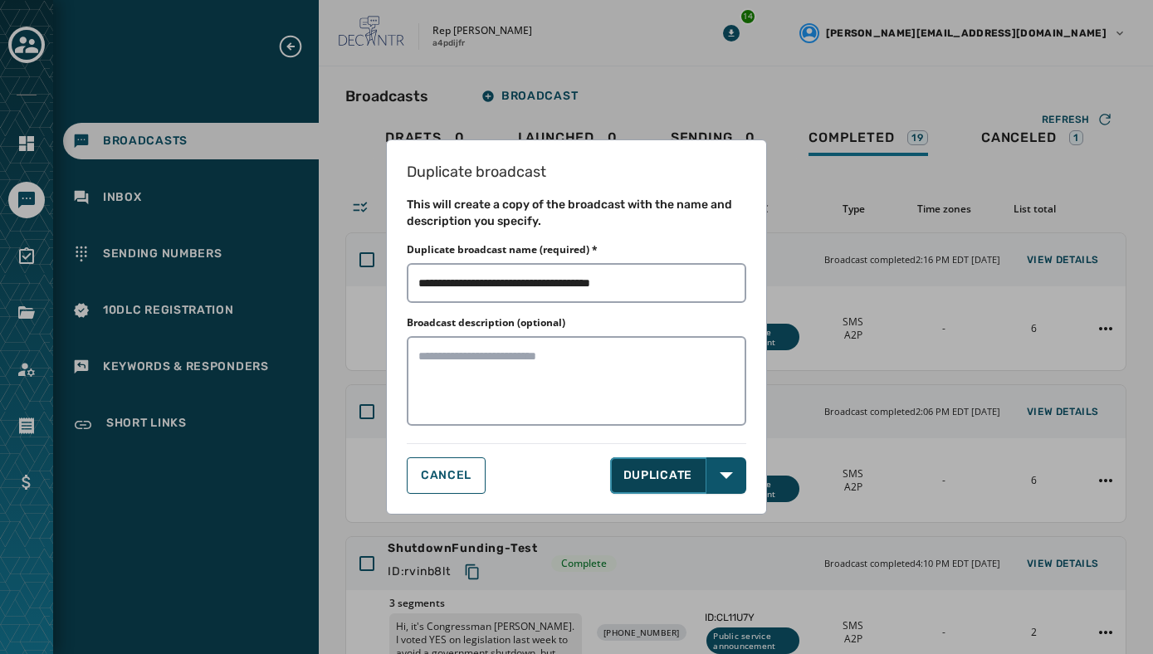
click at [643, 478] on button "DUPLICATE" at bounding box center [658, 475] width 97 height 37
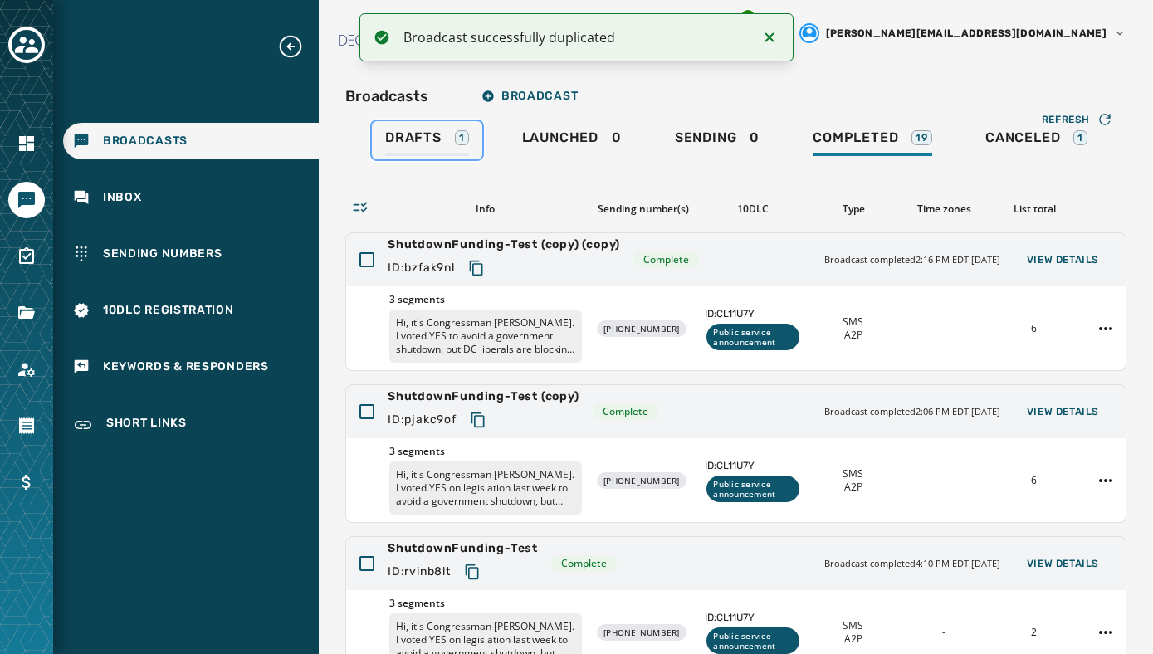
click at [431, 143] on span "Drafts" at bounding box center [413, 137] width 56 height 17
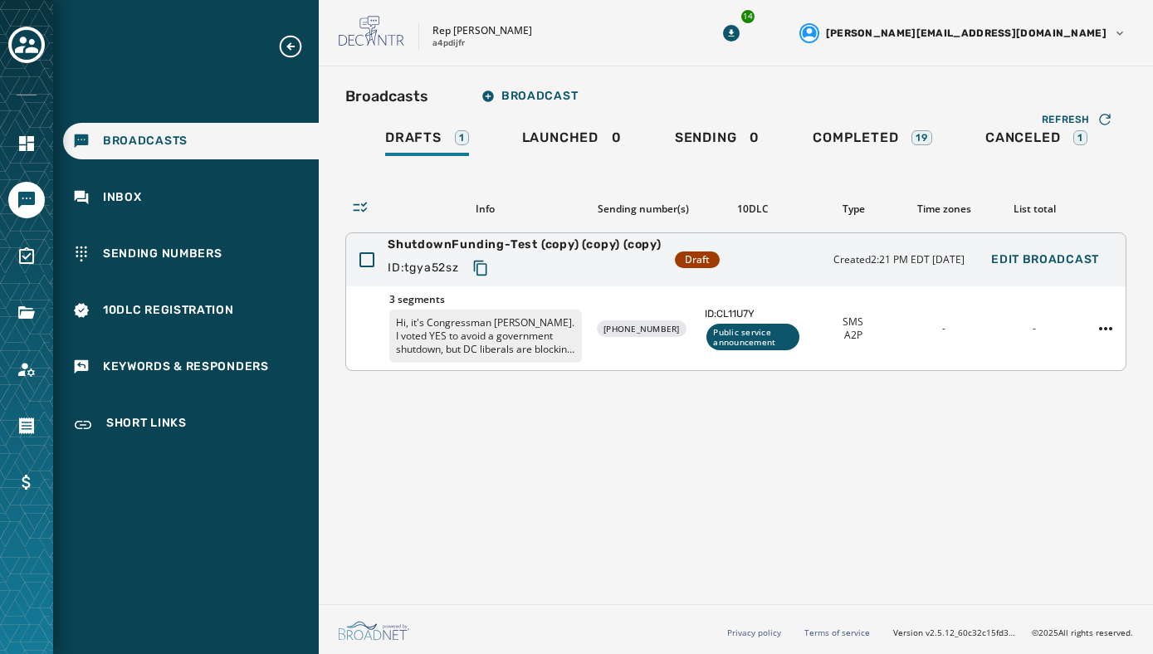
click at [724, 328] on div "Public service announcement" at bounding box center [752, 337] width 93 height 27
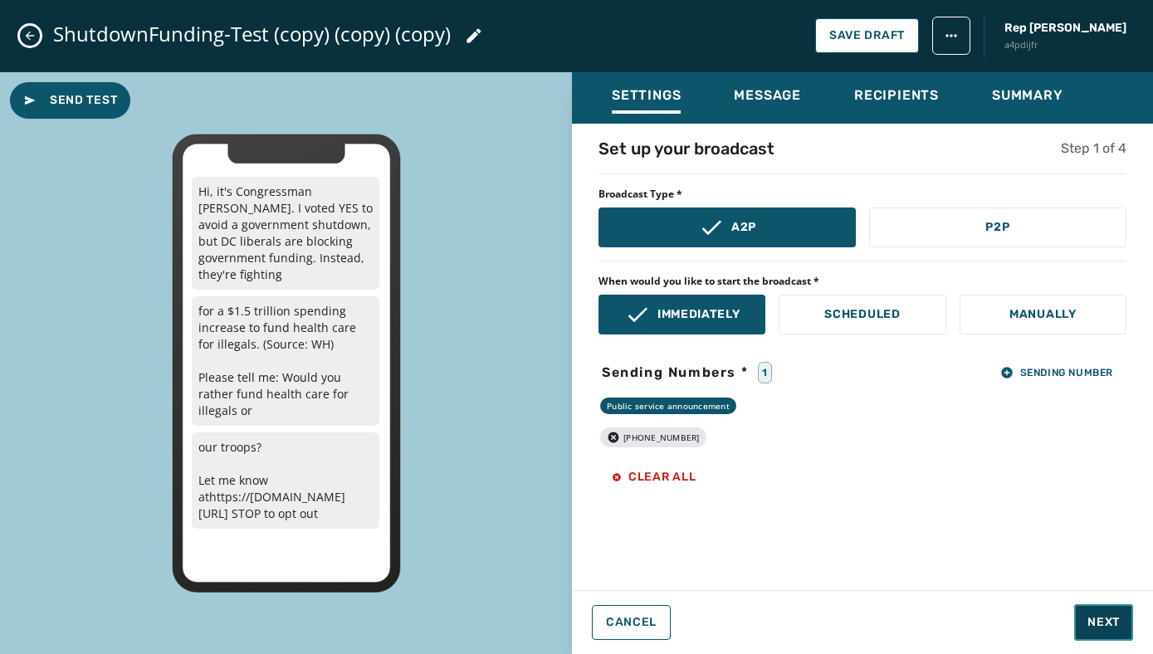
click at [1095, 627] on span "Next" at bounding box center [1103, 622] width 32 height 17
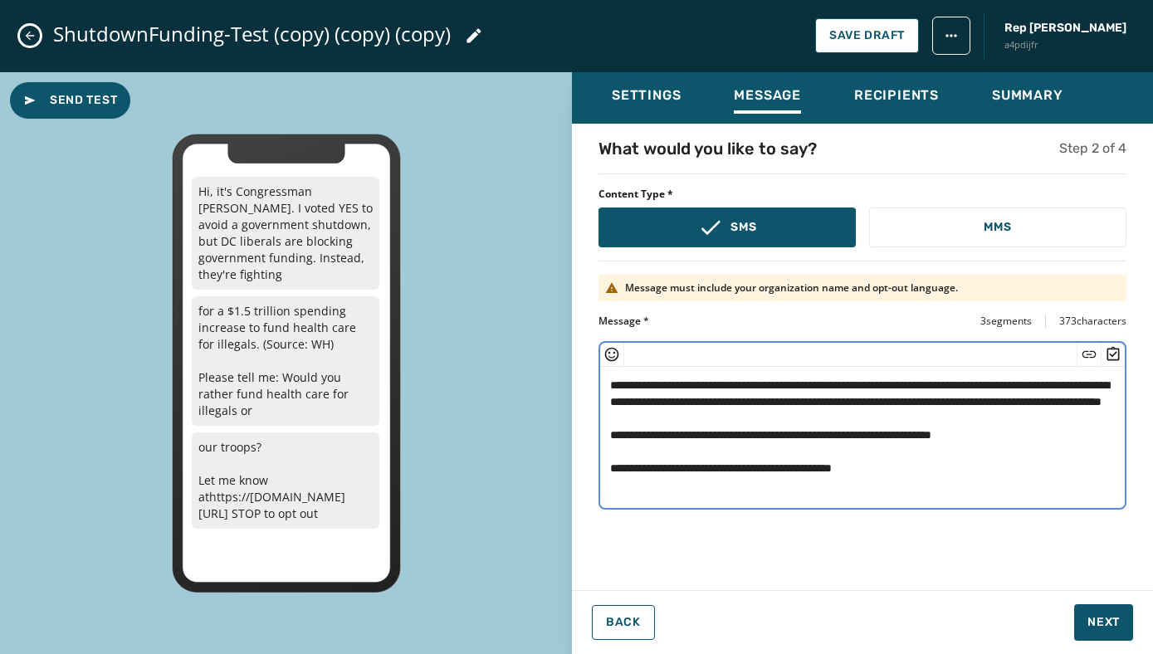
drag, startPoint x: 819, startPoint y: 490, endPoint x: 694, endPoint y: 490, distance: 125.3
click at [694, 490] on textarea "**********" at bounding box center [862, 435] width 524 height 136
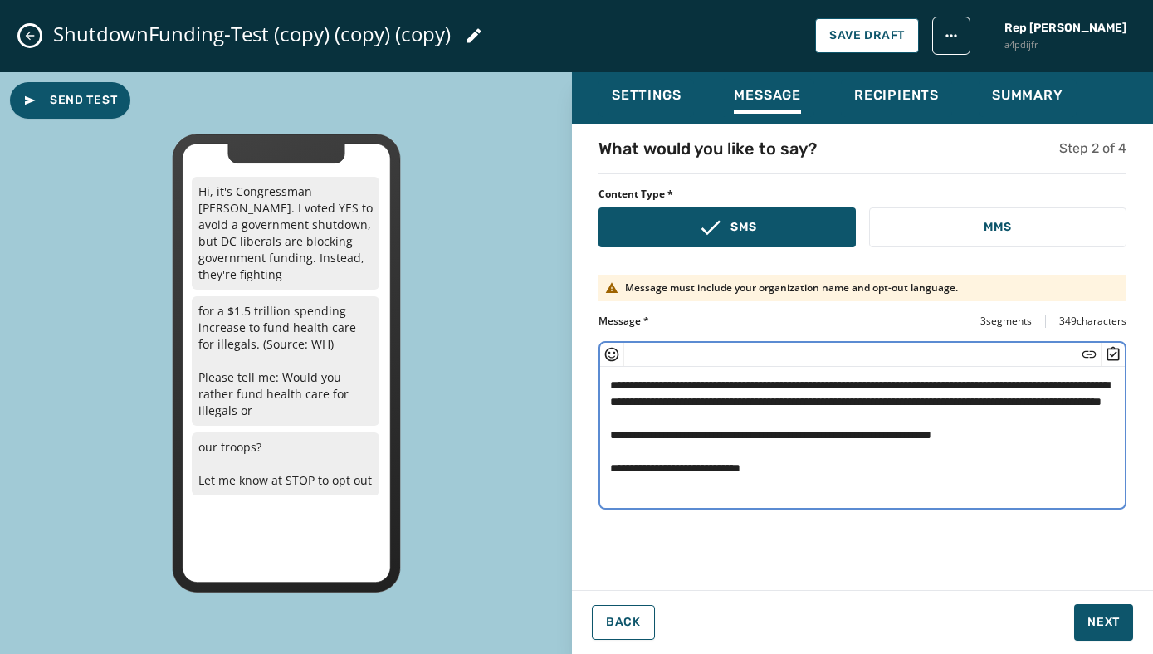
click at [1113, 352] on icon "Insert Survey" at bounding box center [1112, 354] width 17 height 17
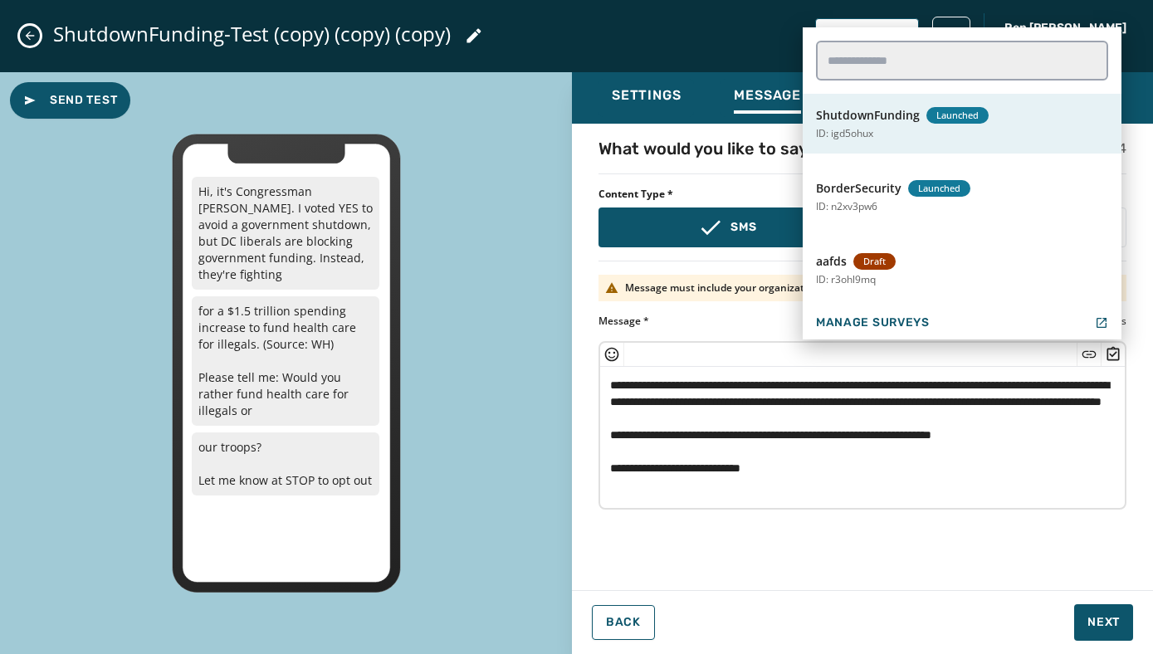
click at [950, 105] on button "ShutdownFunding Launched ID: igd5ohux" at bounding box center [961, 124] width 319 height 60
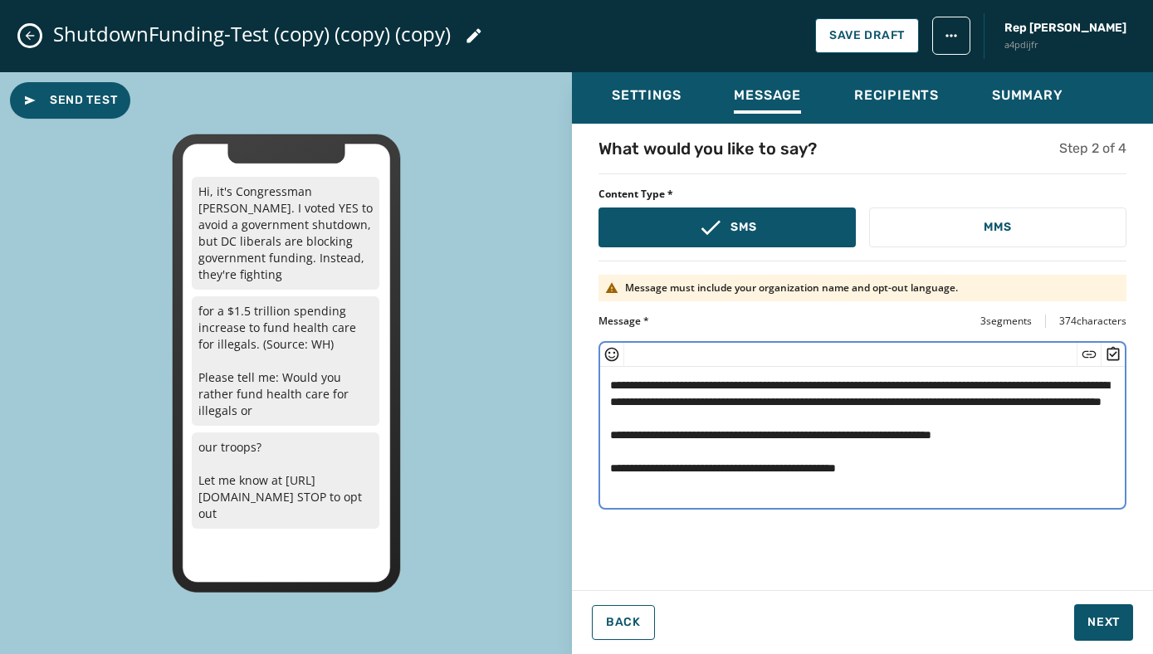
click at [915, 490] on textarea "**********" at bounding box center [862, 435] width 524 height 136
click at [878, 469] on textarea "**********" at bounding box center [862, 435] width 524 height 136
click at [1045, 451] on textarea "**********" at bounding box center [862, 435] width 524 height 136
click at [929, 436] on textarea "**********" at bounding box center [862, 435] width 524 height 136
click at [932, 419] on textarea "**********" at bounding box center [862, 435] width 524 height 136
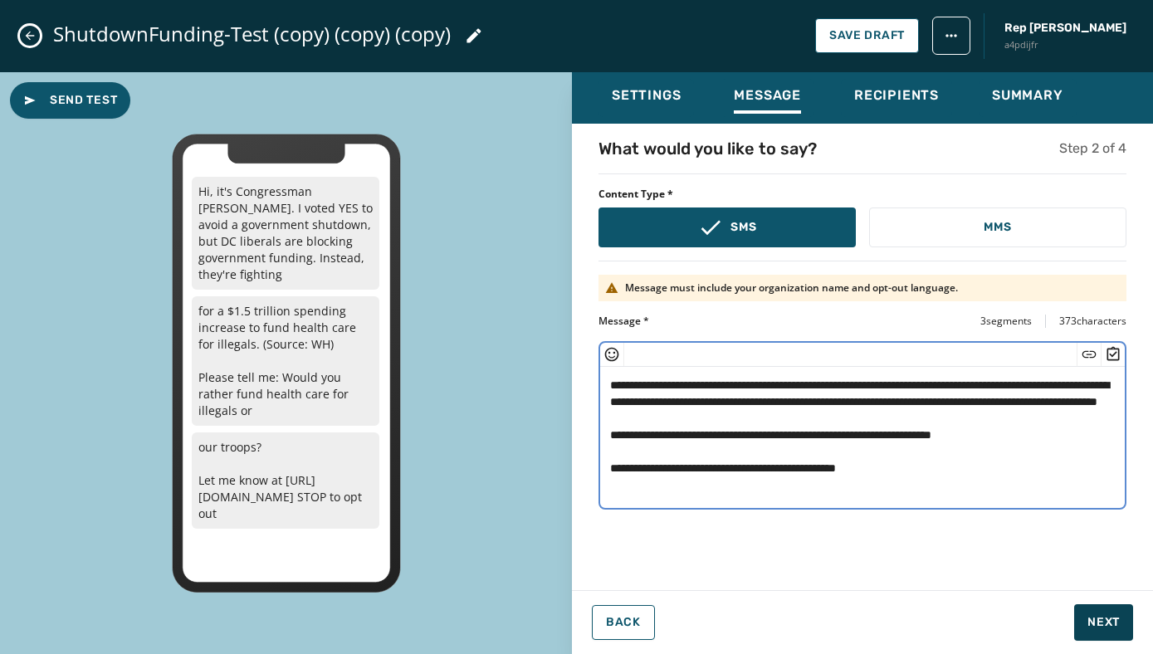
type textarea "**********"
click at [1102, 604] on button "Next" at bounding box center [1103, 622] width 59 height 37
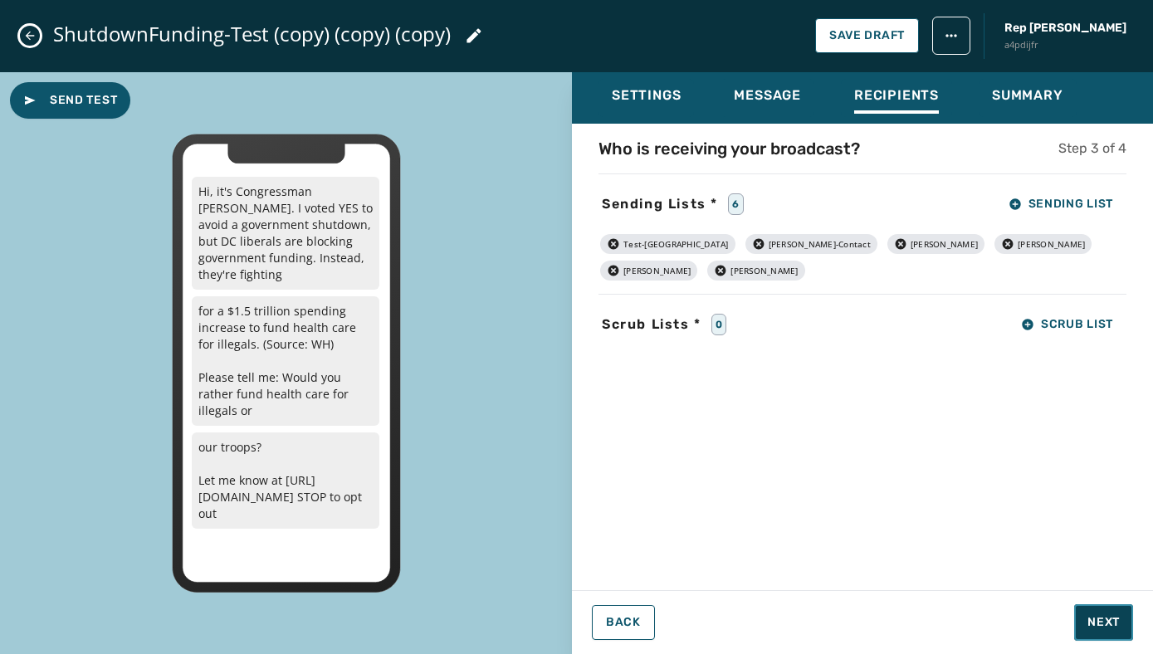
click at [1102, 622] on span "Next" at bounding box center [1103, 622] width 32 height 17
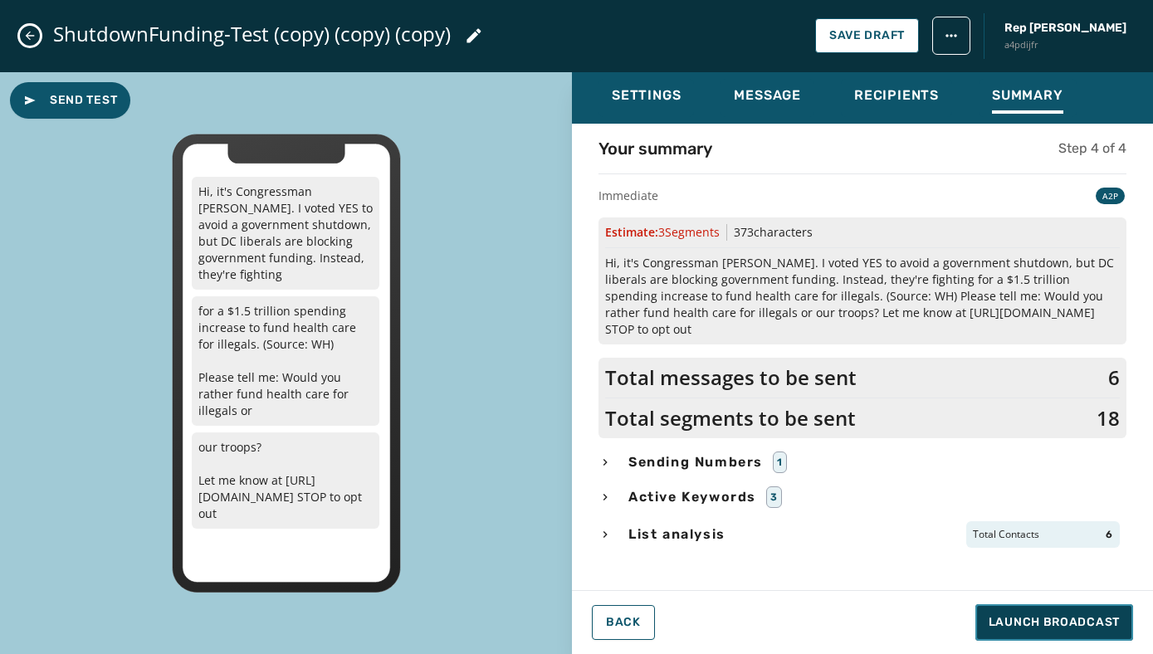
click at [1104, 621] on span "Launch Broadcast" at bounding box center [1053, 622] width 131 height 17
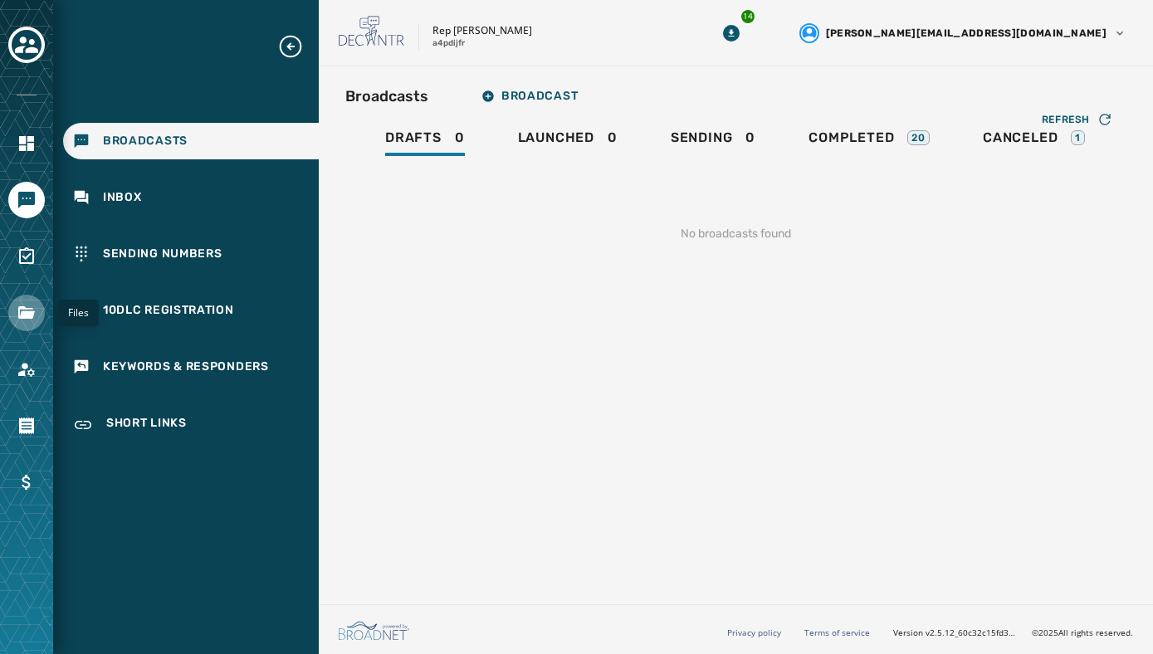
click at [26, 309] on icon "Navigate to Files" at bounding box center [26, 312] width 17 height 12
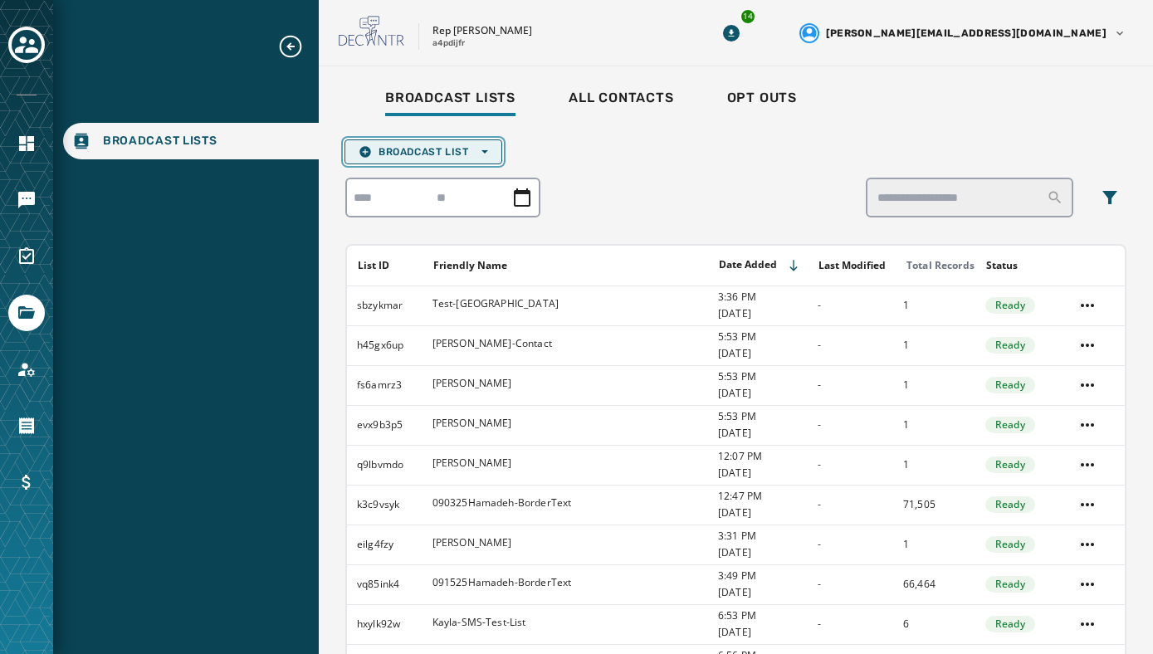
click at [389, 145] on span "Broadcast List Open options" at bounding box center [422, 151] width 129 height 13
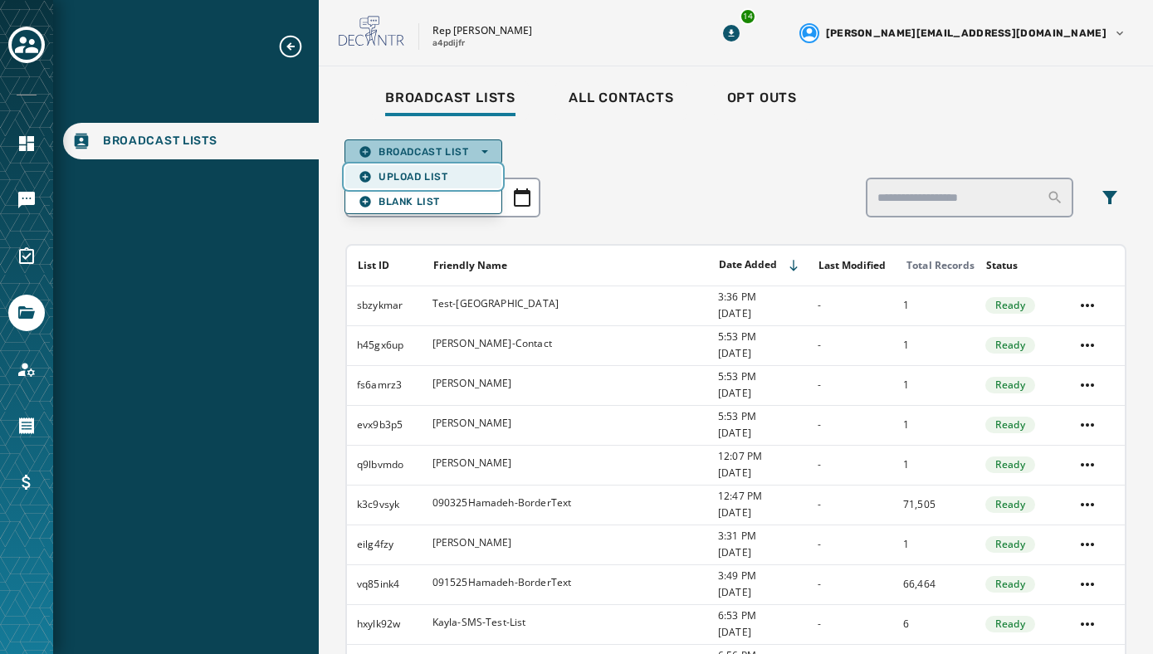
click at [389, 172] on span "Upload List" at bounding box center [422, 176] width 129 height 13
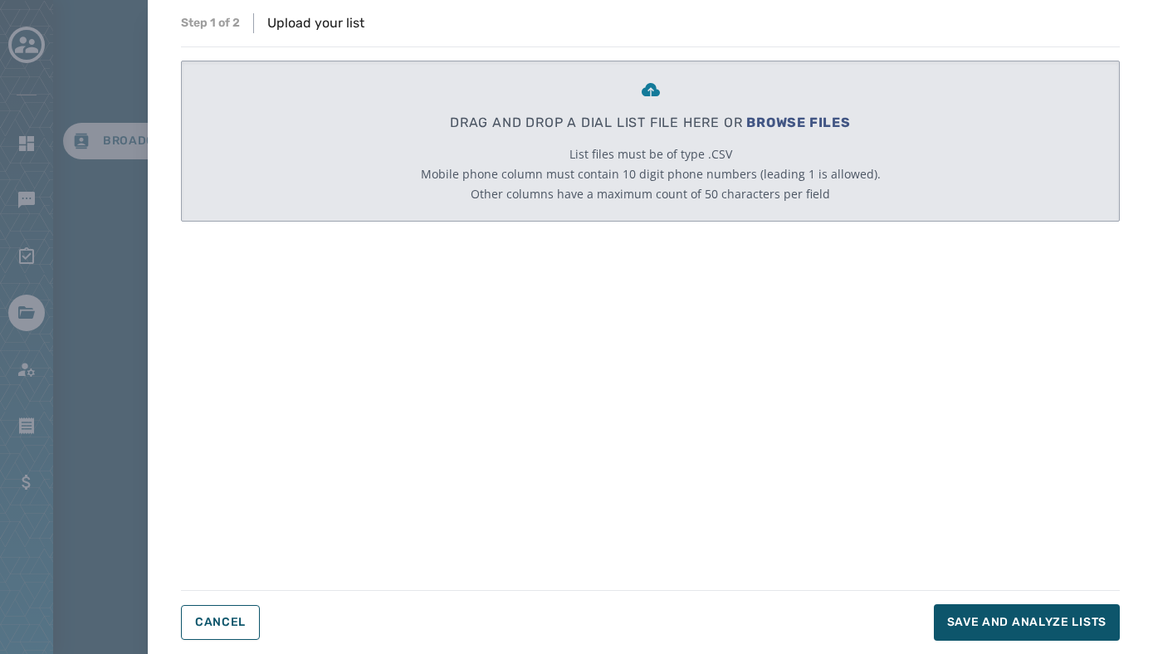
click at [807, 118] on span "BROWSE FILES" at bounding box center [798, 123] width 105 height 16
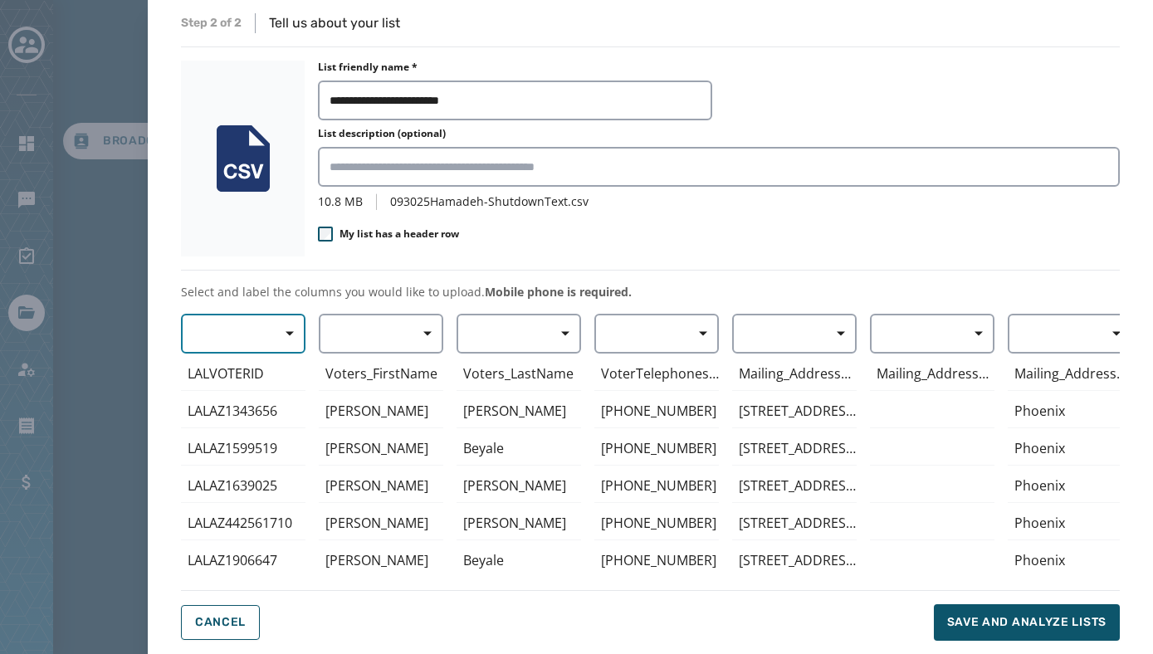
click at [261, 340] on button "button" at bounding box center [243, 334] width 124 height 40
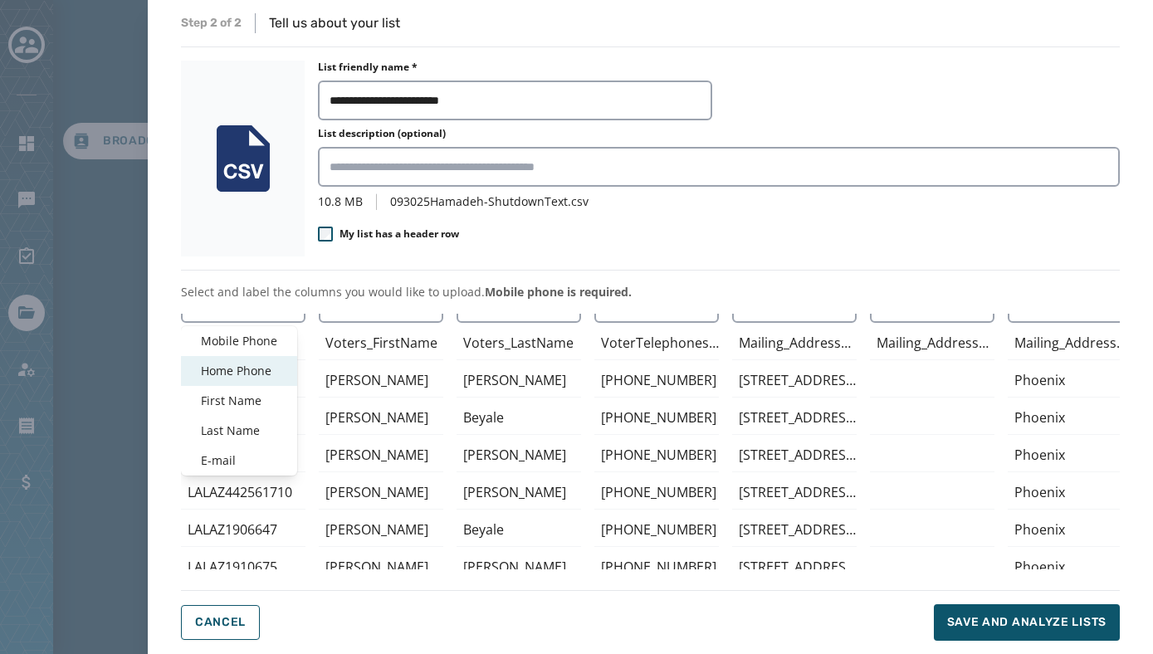
scroll to position [37, 0]
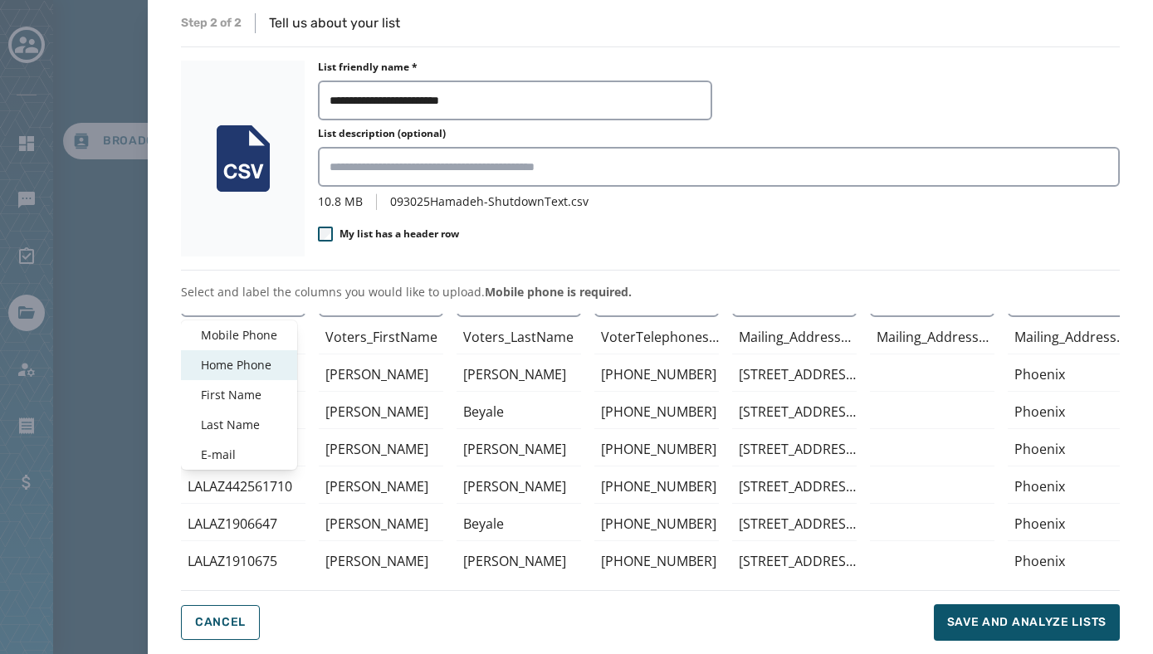
click at [258, 368] on span "Home Phone" at bounding box center [239, 365] width 76 height 17
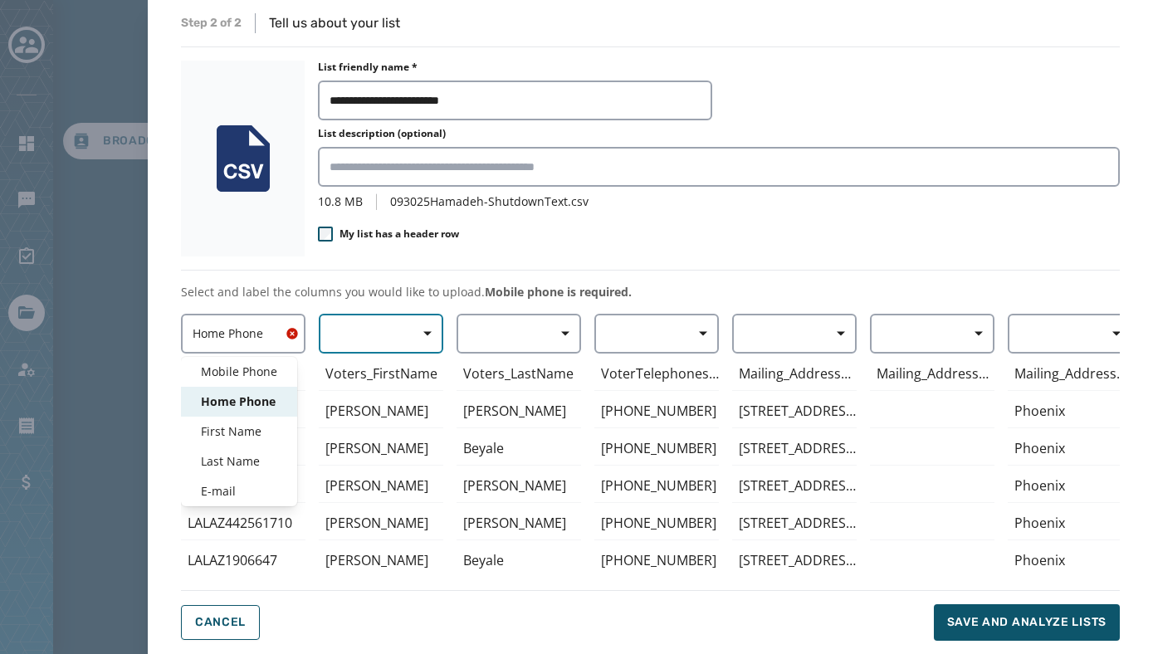
click at [381, 332] on button "button" at bounding box center [381, 334] width 124 height 40
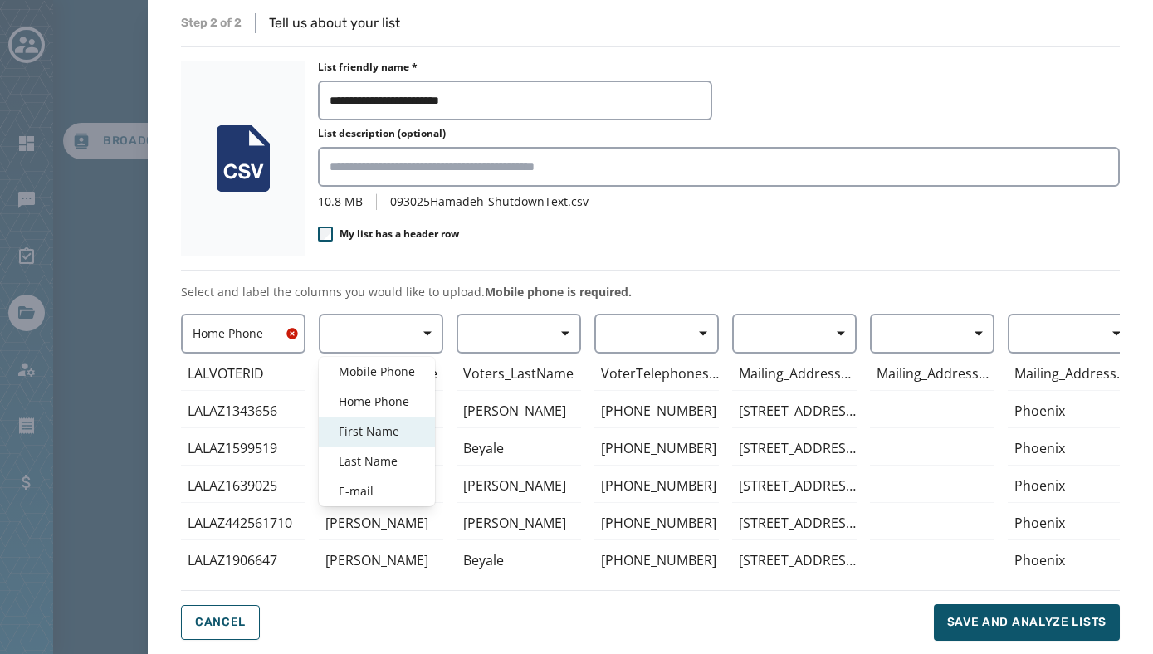
click at [381, 429] on span "First Name" at bounding box center [377, 431] width 76 height 17
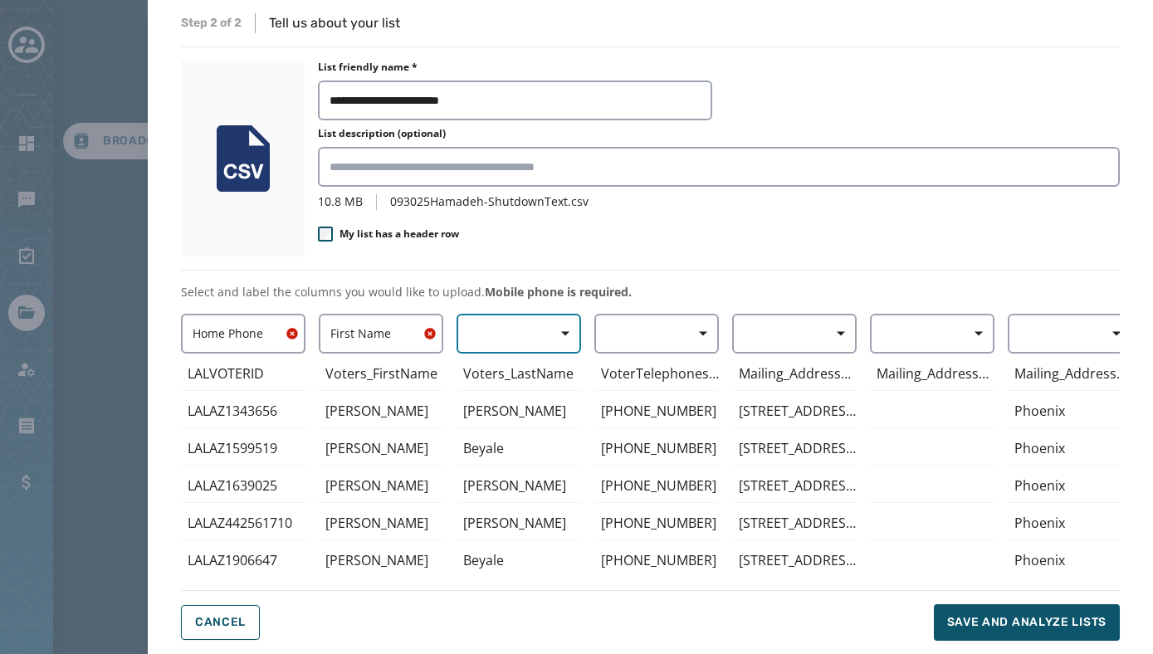
click at [484, 338] on button "button" at bounding box center [518, 334] width 124 height 40
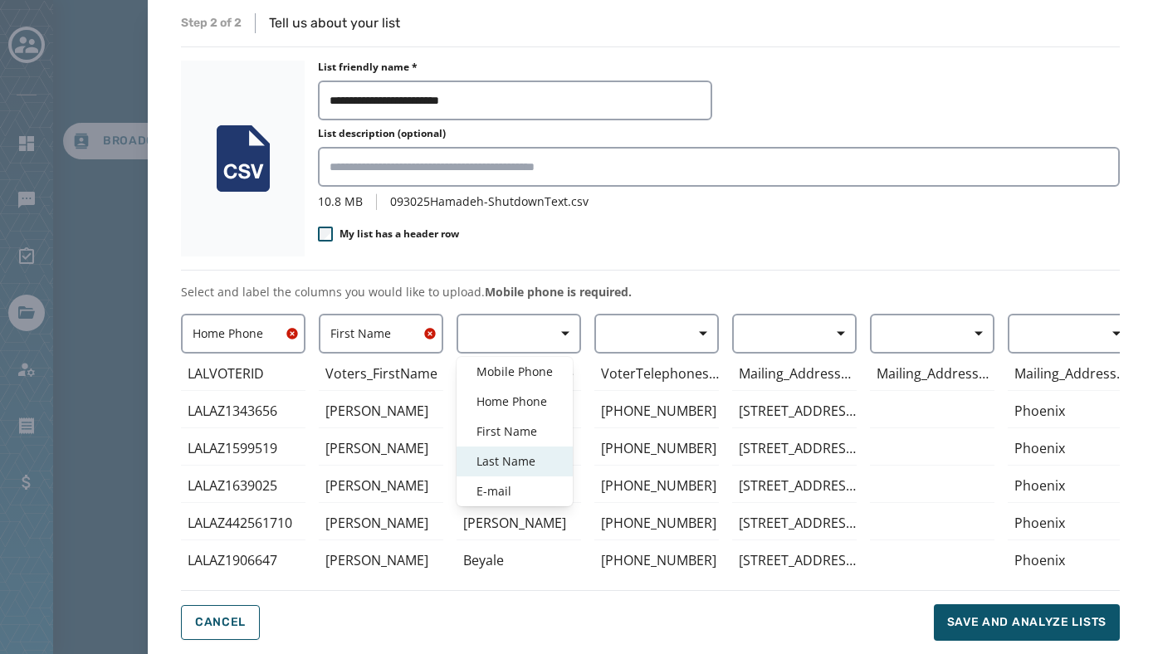
click at [508, 458] on span "Last Name" at bounding box center [514, 461] width 76 height 17
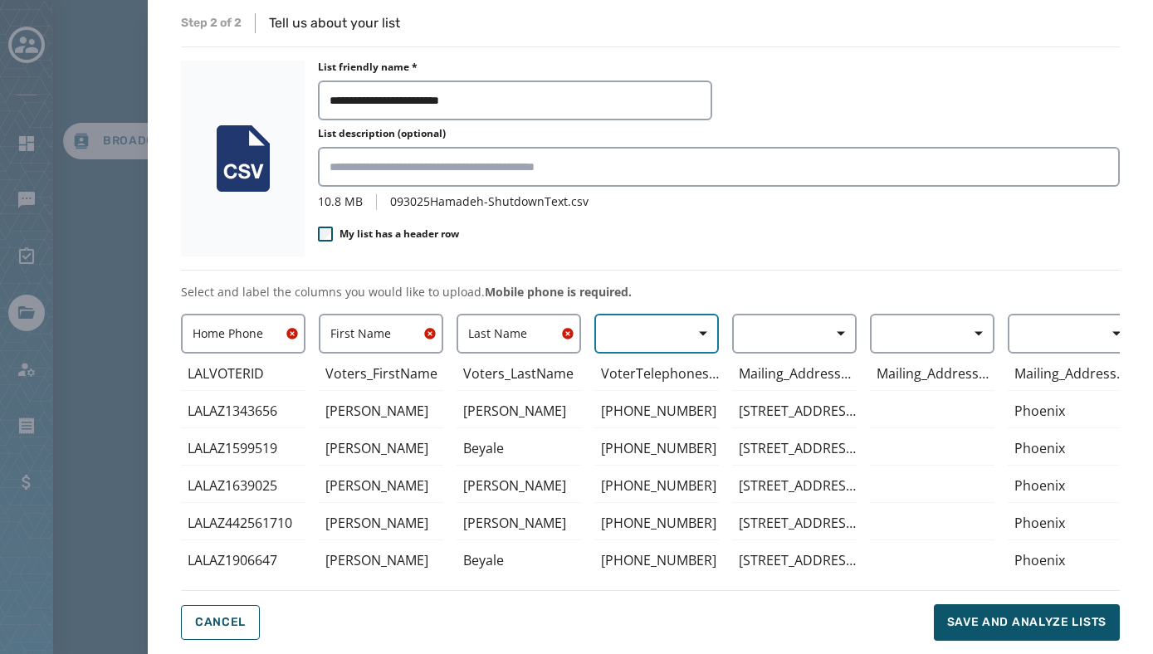
click at [627, 337] on button "button" at bounding box center [656, 334] width 124 height 40
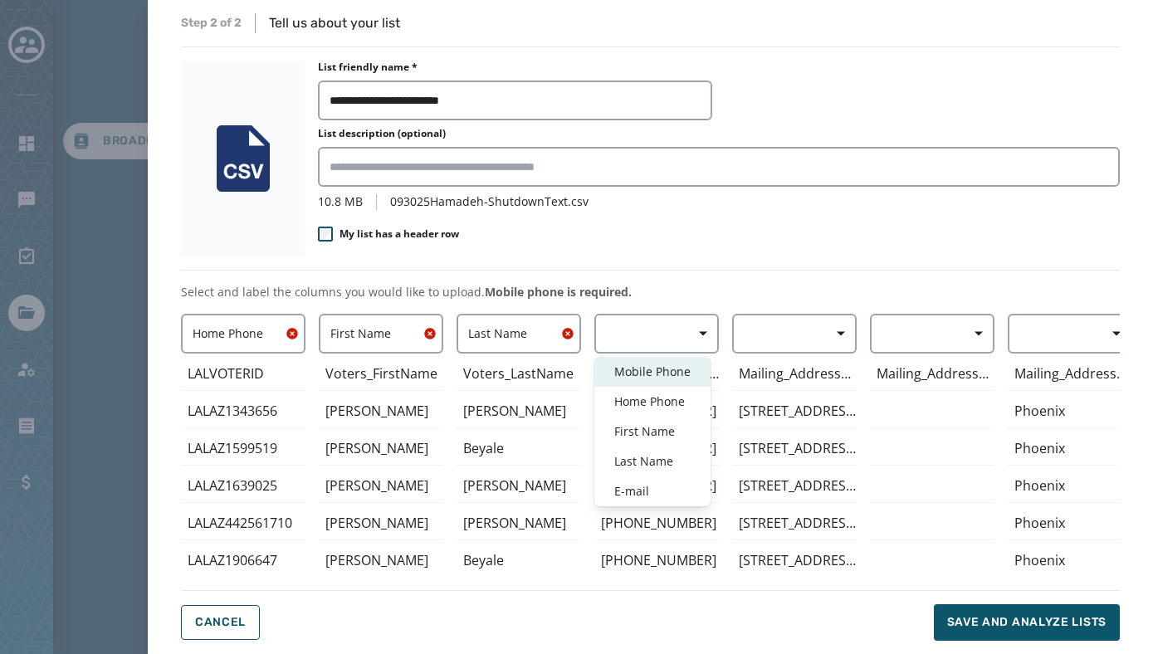
click at [636, 365] on span "Mobile Phone" at bounding box center [652, 371] width 76 height 17
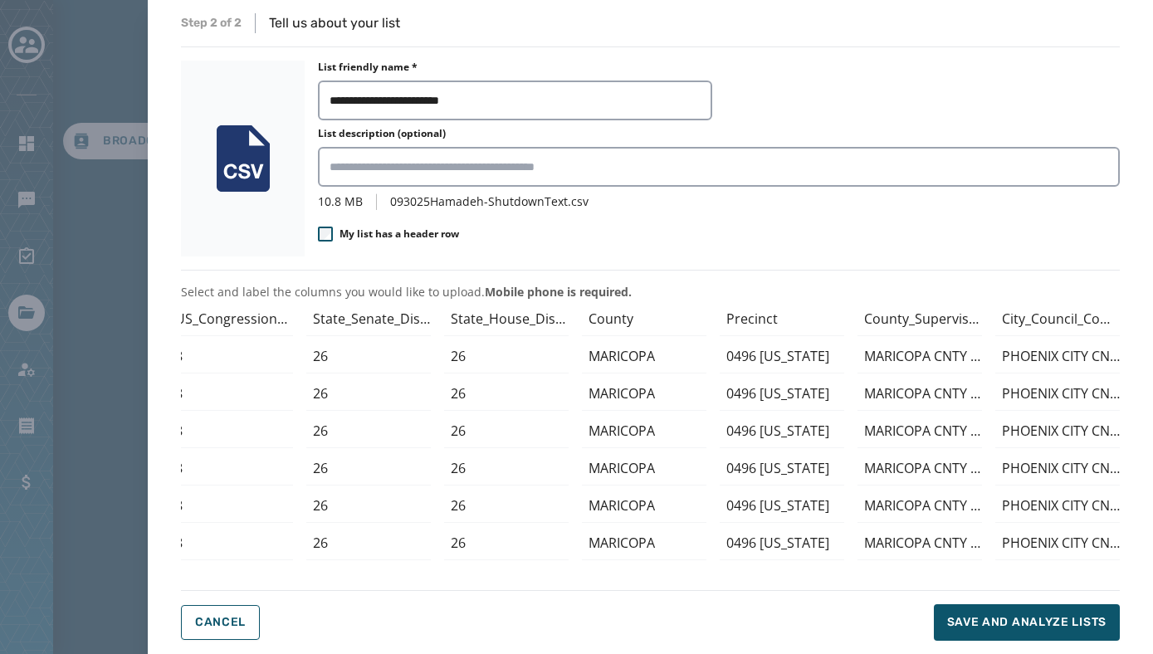
scroll to position [53, 1803]
click at [769, 364] on div "0496 [US_STATE]" at bounding box center [781, 358] width 124 height 34
click at [1029, 623] on span "Save and analyze lists" at bounding box center [1026, 622] width 159 height 17
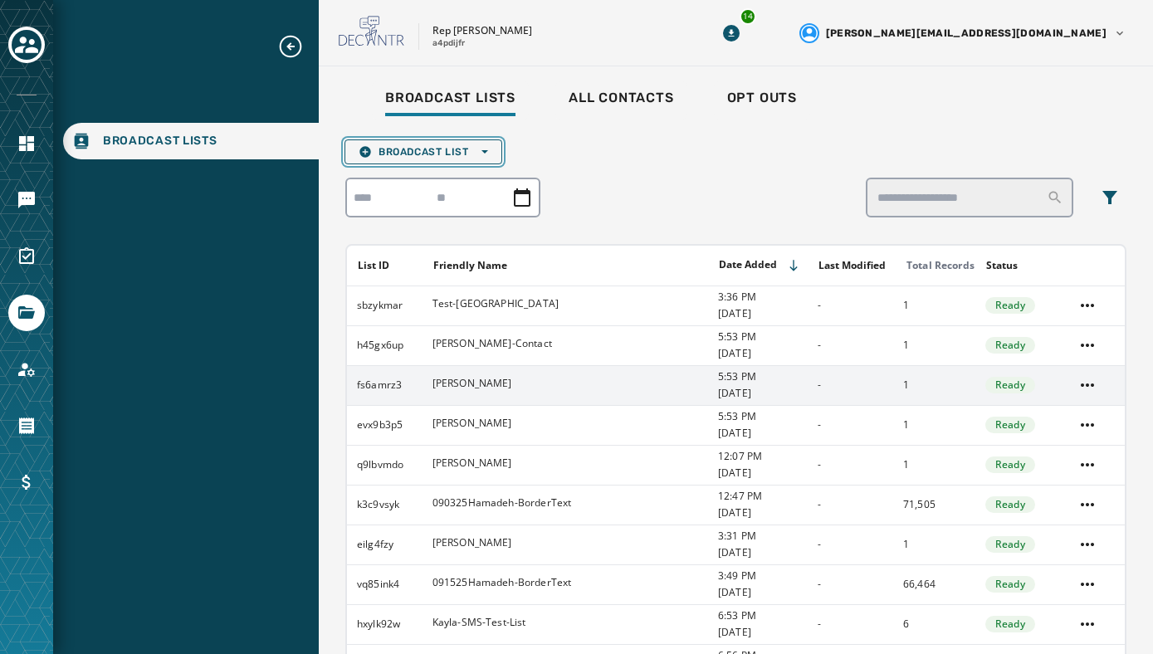
scroll to position [158, 0]
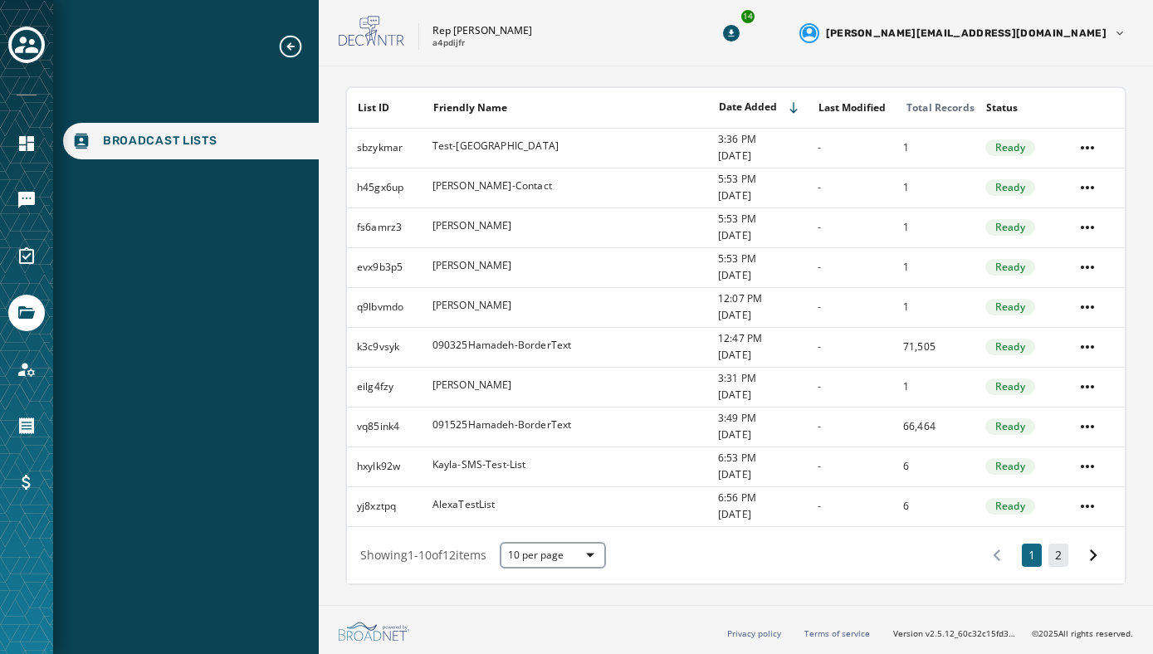
click at [1058, 558] on button "2" at bounding box center [1058, 555] width 20 height 23
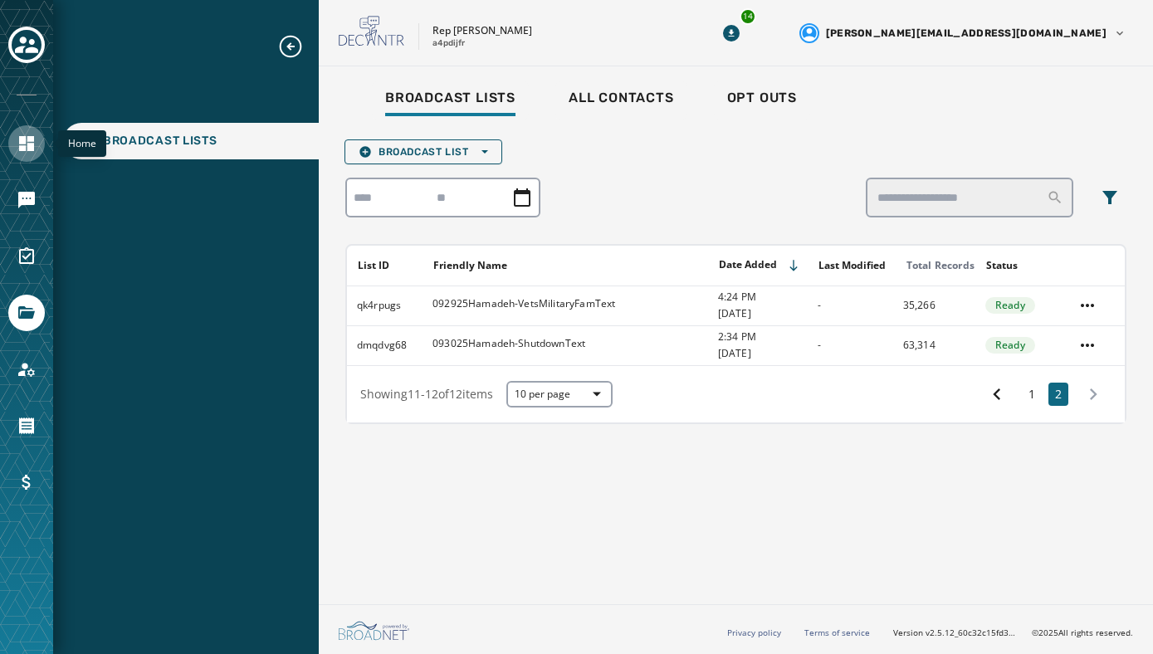
click at [36, 158] on link "Navigate to Home" at bounding box center [26, 143] width 37 height 37
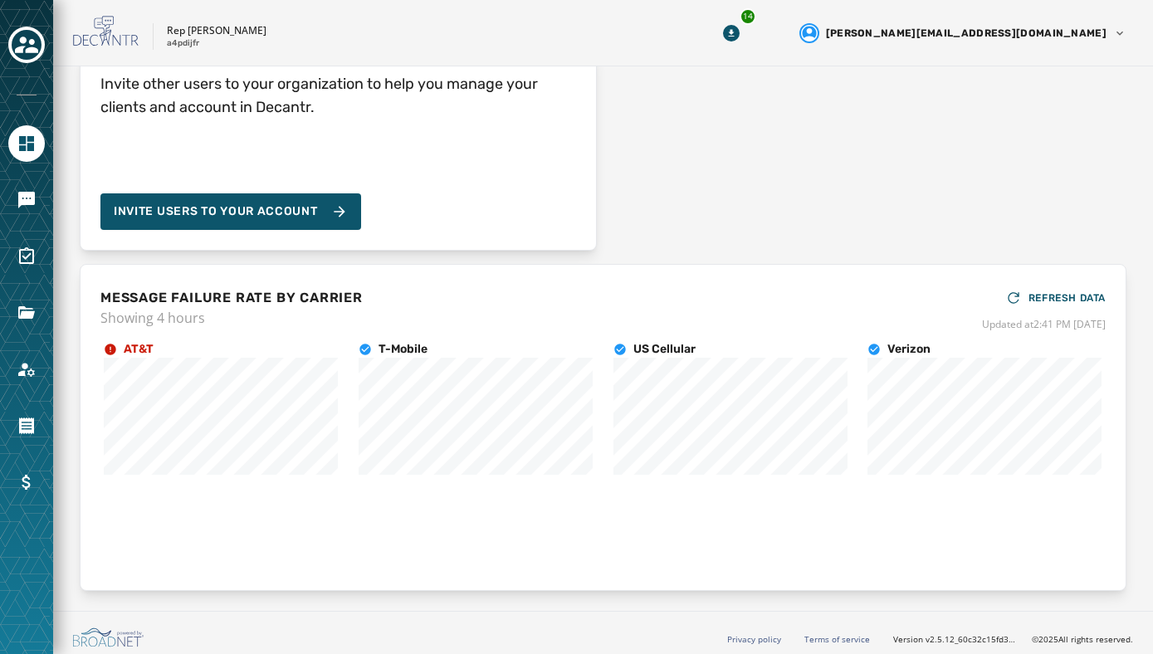
scroll to position [189, 0]
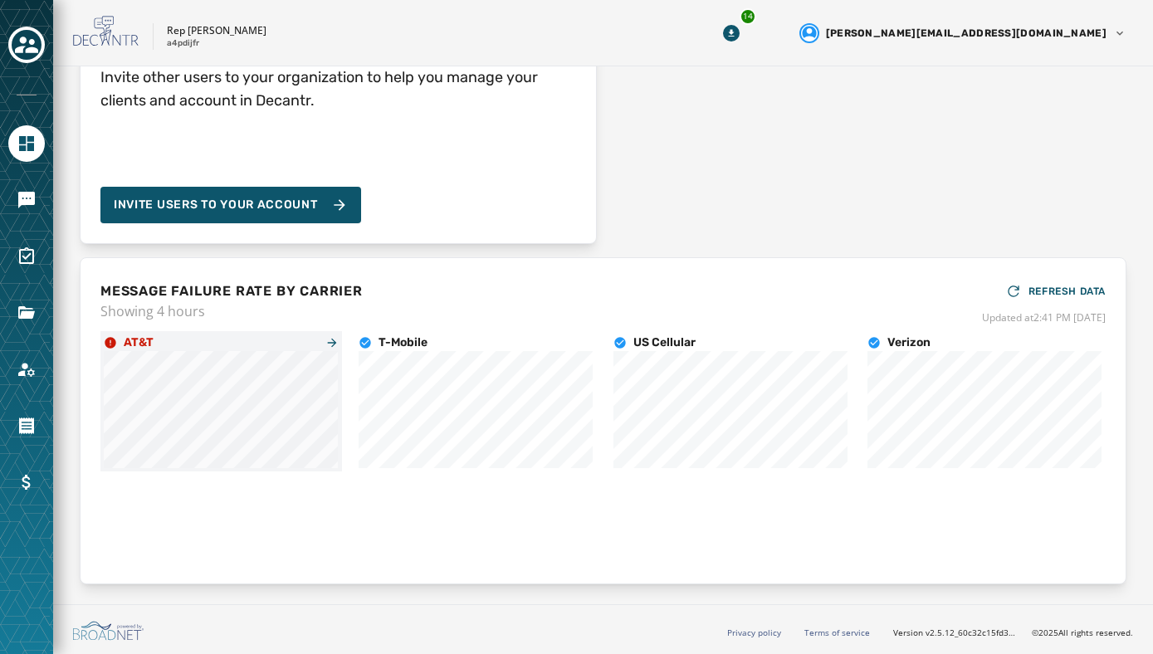
click at [112, 343] on icon at bounding box center [110, 342] width 11 height 11
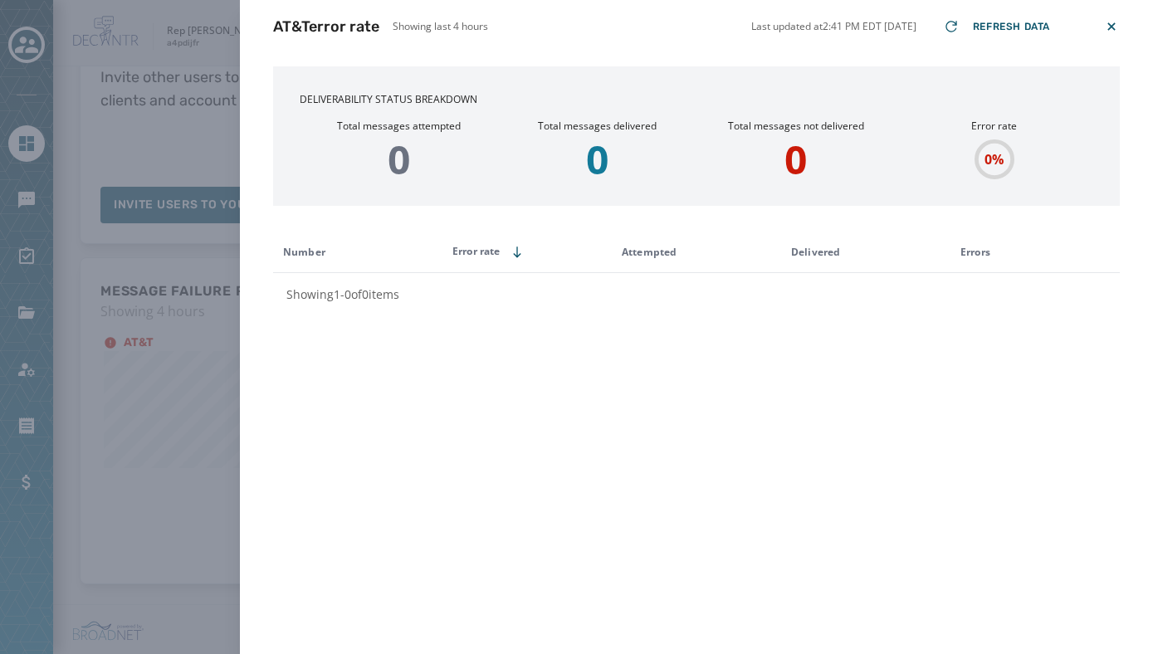
click at [122, 154] on div "AT&T error rate Showing last 4 hours Last updated at 2:41 PM EDT [DATE] Refresh…" at bounding box center [576, 327] width 1153 height 654
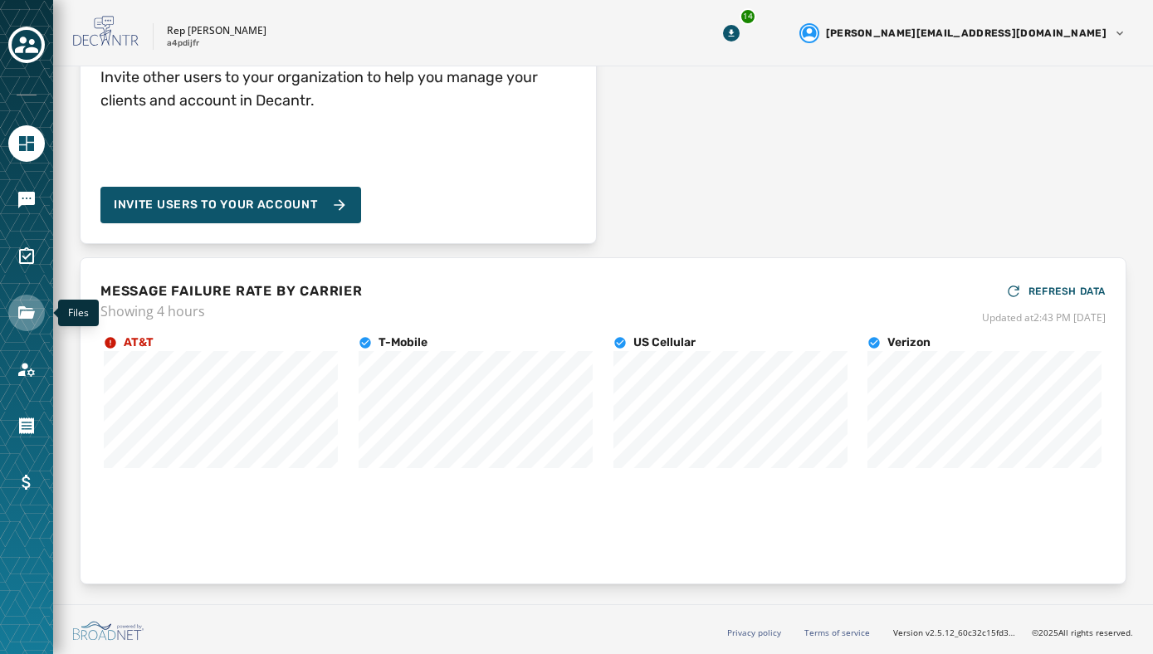
click at [27, 316] on icon "Navigate to Files" at bounding box center [26, 312] width 17 height 12
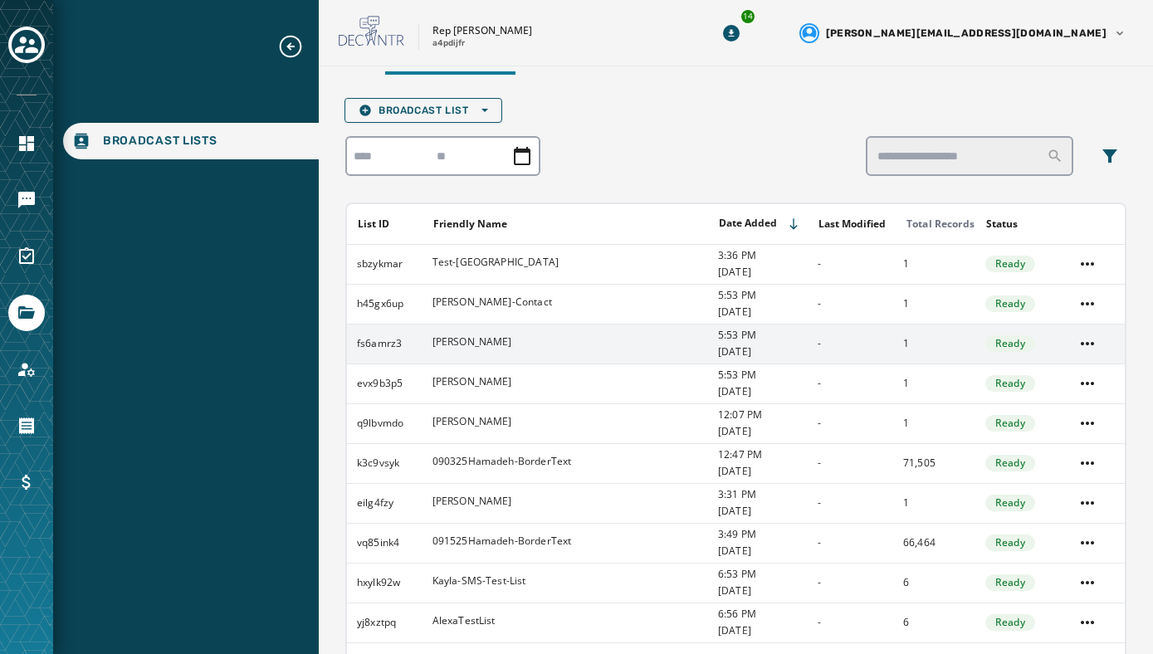
scroll to position [158, 0]
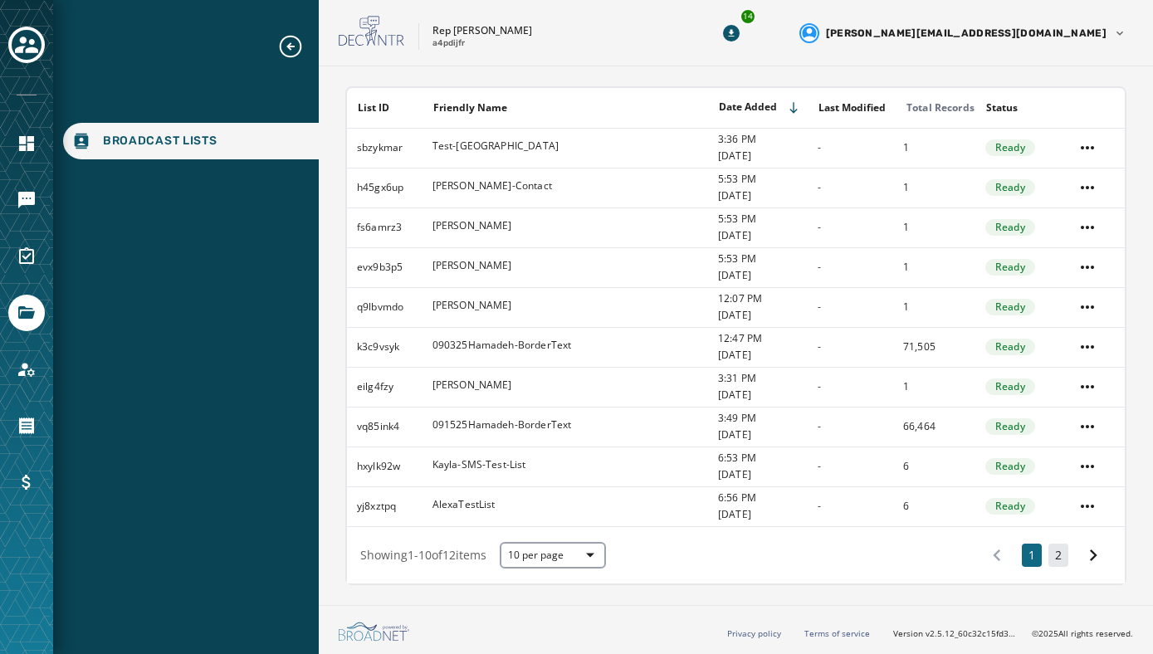
click at [1053, 553] on button "2" at bounding box center [1058, 555] width 20 height 23
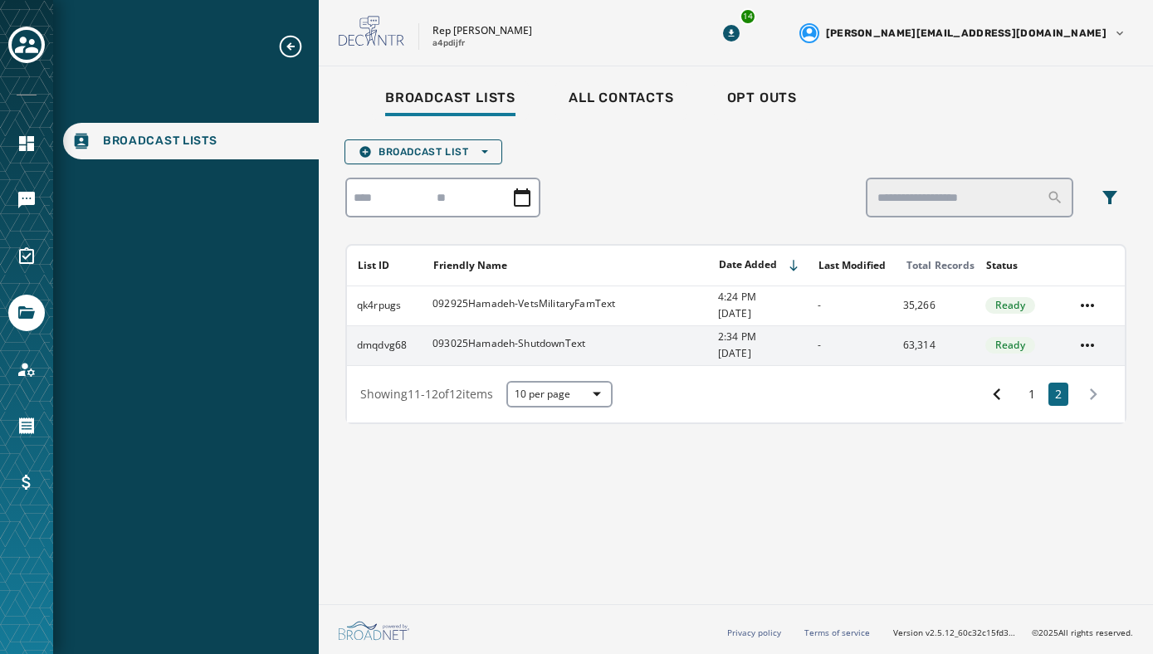
click at [551, 339] on span "093025Hamadeh-ShutdownText" at bounding box center [508, 343] width 153 height 13
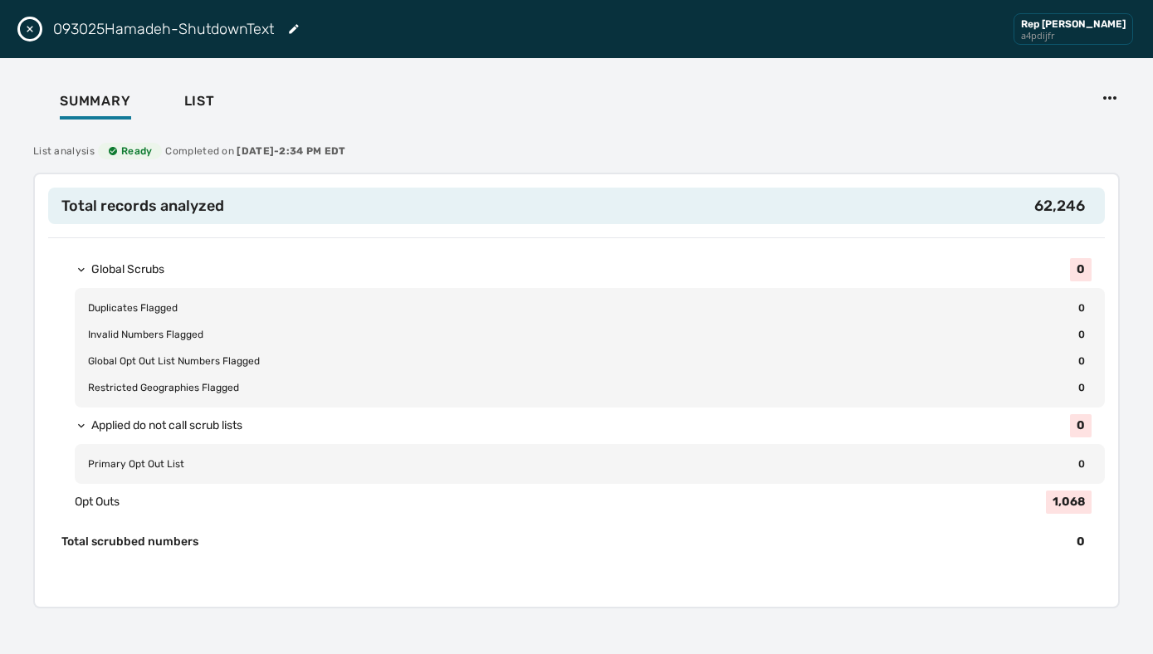
click at [547, 105] on div "Summary List" at bounding box center [576, 103] width 1113 height 51
click at [19, 95] on div "Summary List List analysis Ready Completed on [DATE] 2:34 PM EDT Total records …" at bounding box center [576, 359] width 1153 height 563
click at [32, 27] on icon "Close drawer" at bounding box center [29, 28] width 13 height 13
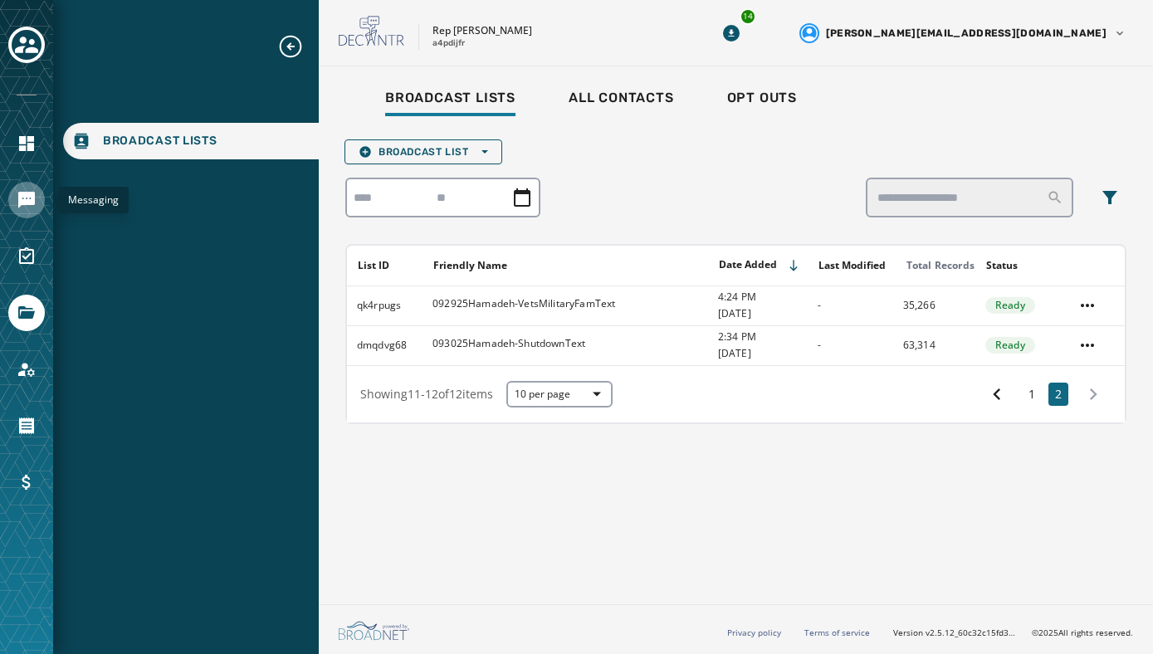
click at [28, 210] on link "Navigate to Messaging" at bounding box center [26, 200] width 37 height 37
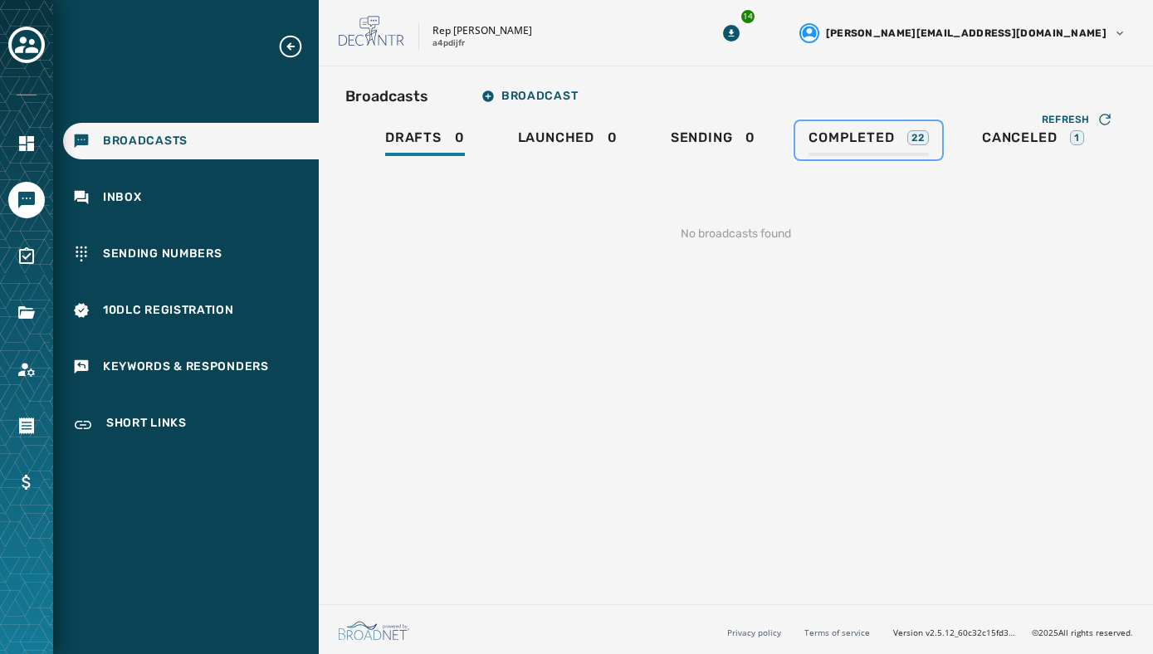
click at [849, 140] on span "Completed" at bounding box center [850, 137] width 85 height 17
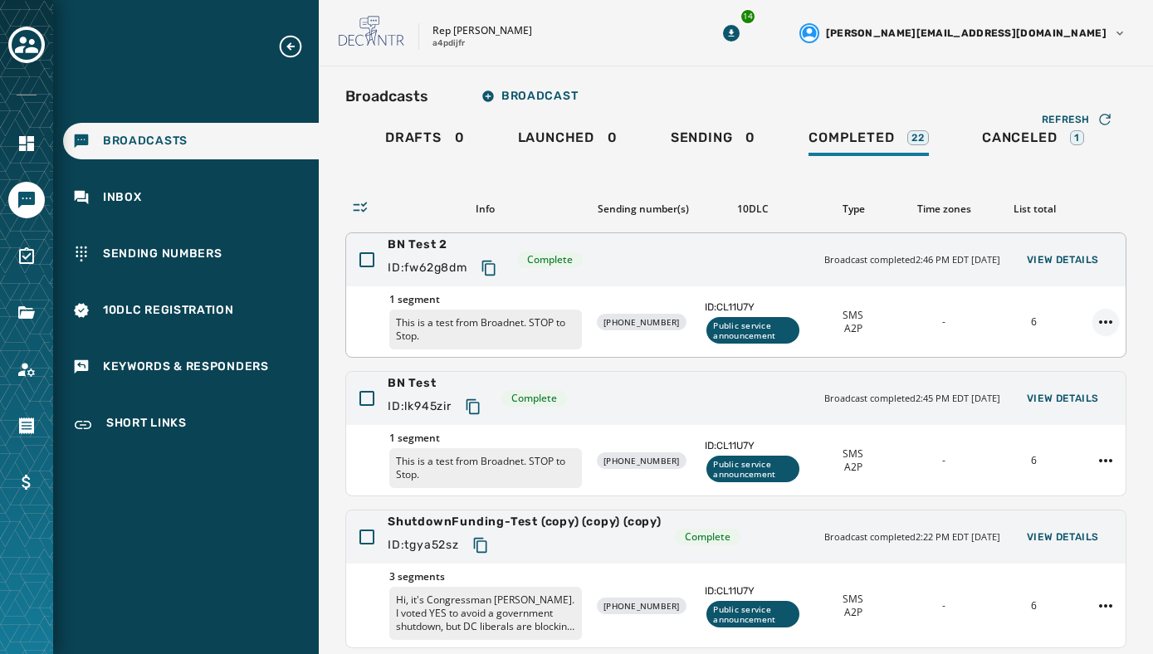
click at [1108, 319] on html "Broadcasts Inbox Sending Numbers 10DLC Registration Keywords & Responders Short…" at bounding box center [576, 327] width 1153 height 654
click at [1065, 346] on div "Duplicate Broadcast" at bounding box center [1059, 347] width 120 height 27
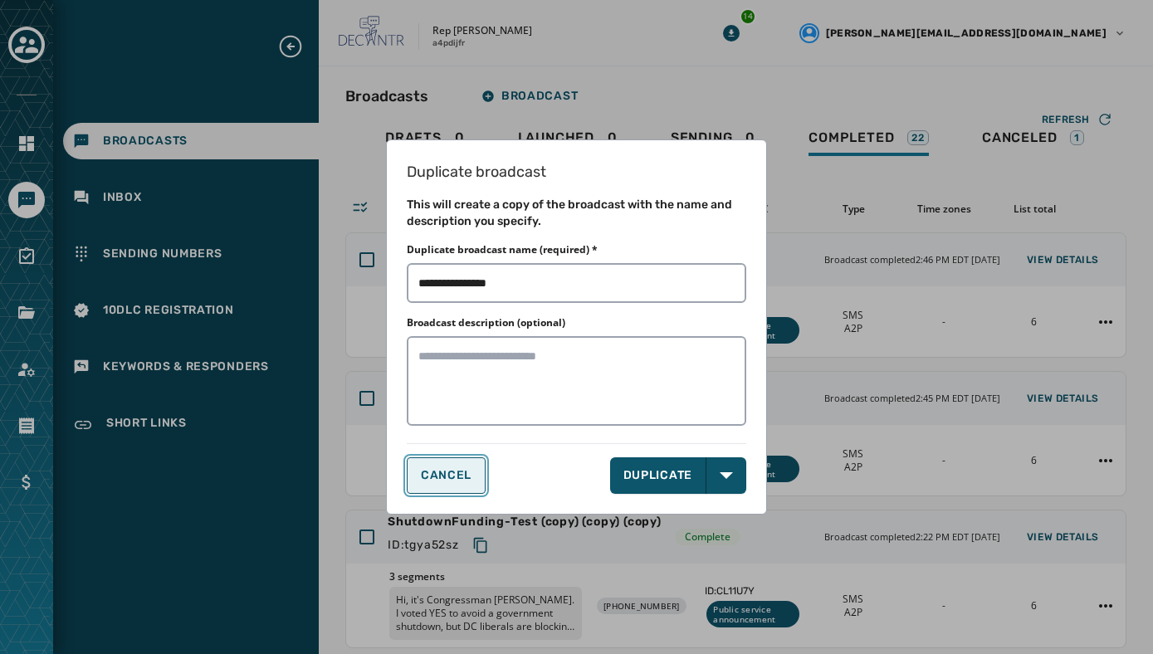
click at [436, 484] on button "CANCEL" at bounding box center [446, 475] width 79 height 37
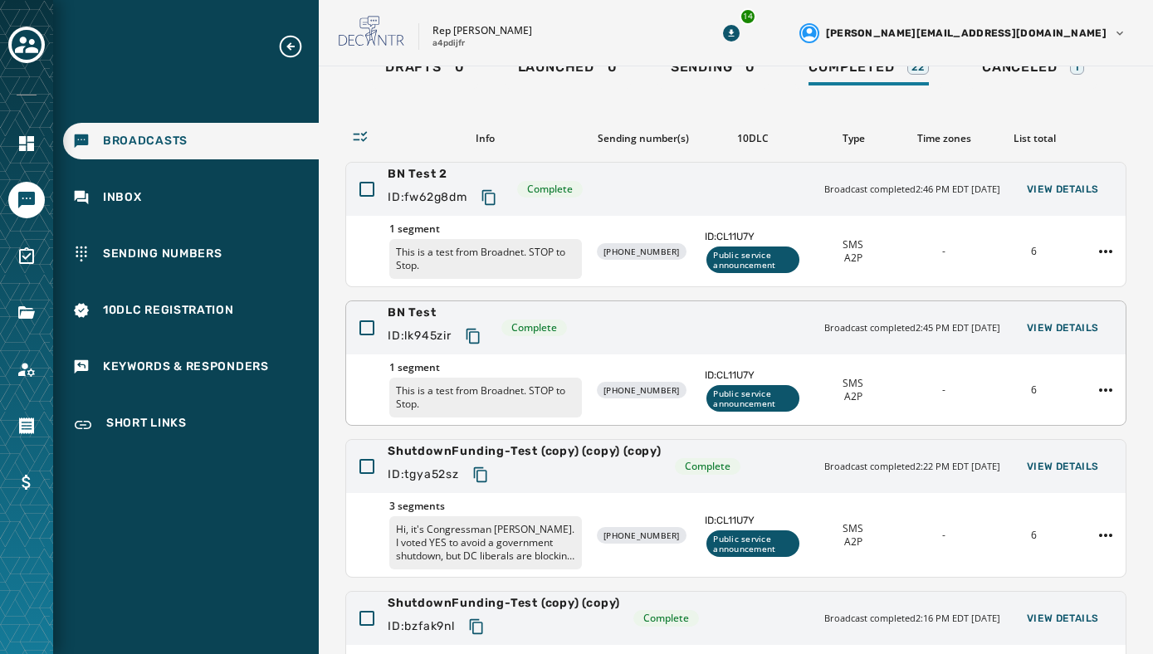
scroll to position [95, 0]
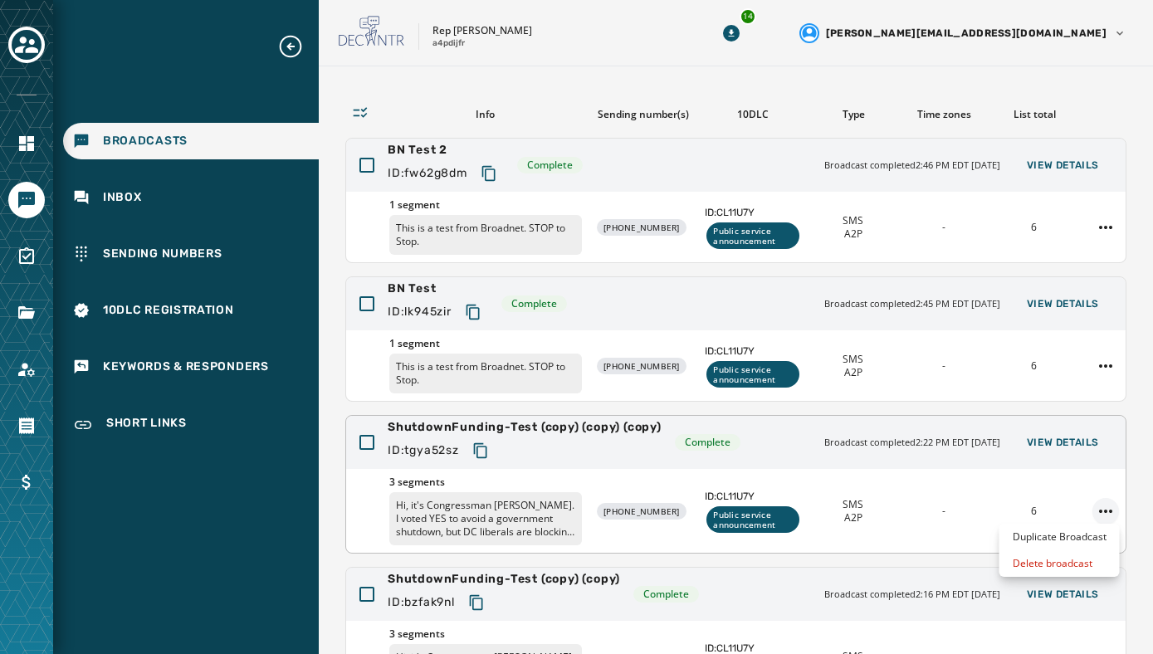
click at [1106, 507] on html "Broadcasts Inbox Sending Numbers 10DLC Registration Keywords & Responders Short…" at bounding box center [576, 327] width 1153 height 654
click at [1066, 537] on div "Duplicate Broadcast" at bounding box center [1059, 537] width 120 height 27
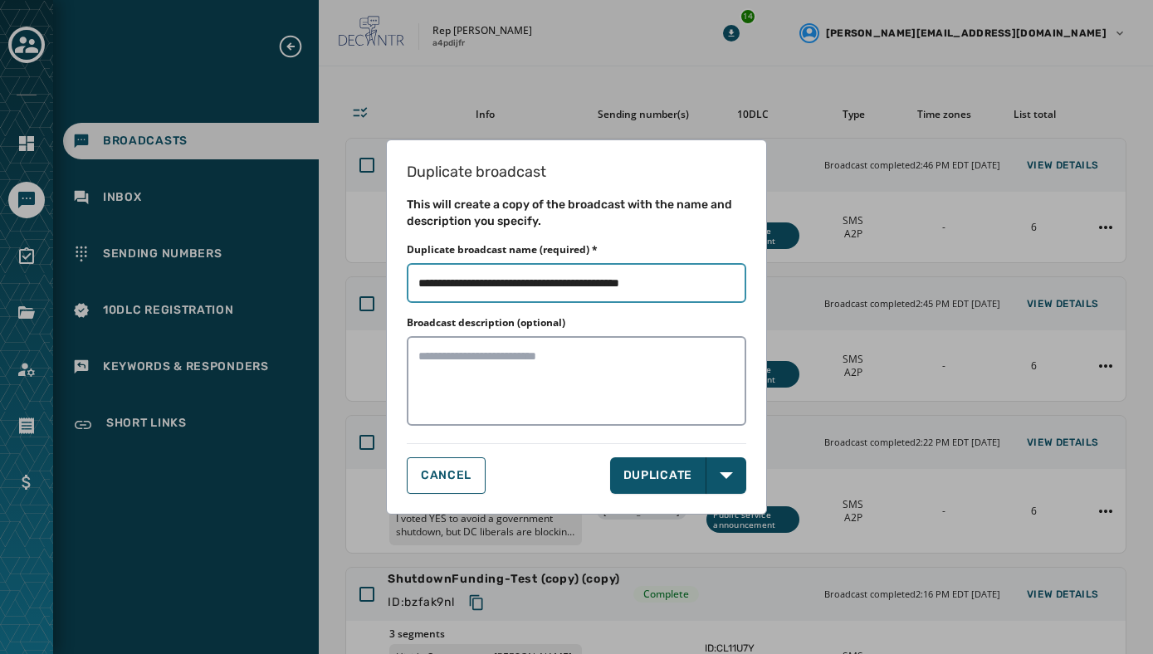
click at [695, 283] on input "Duplicate broadcast name (required) *" at bounding box center [576, 283] width 339 height 40
type input "**********"
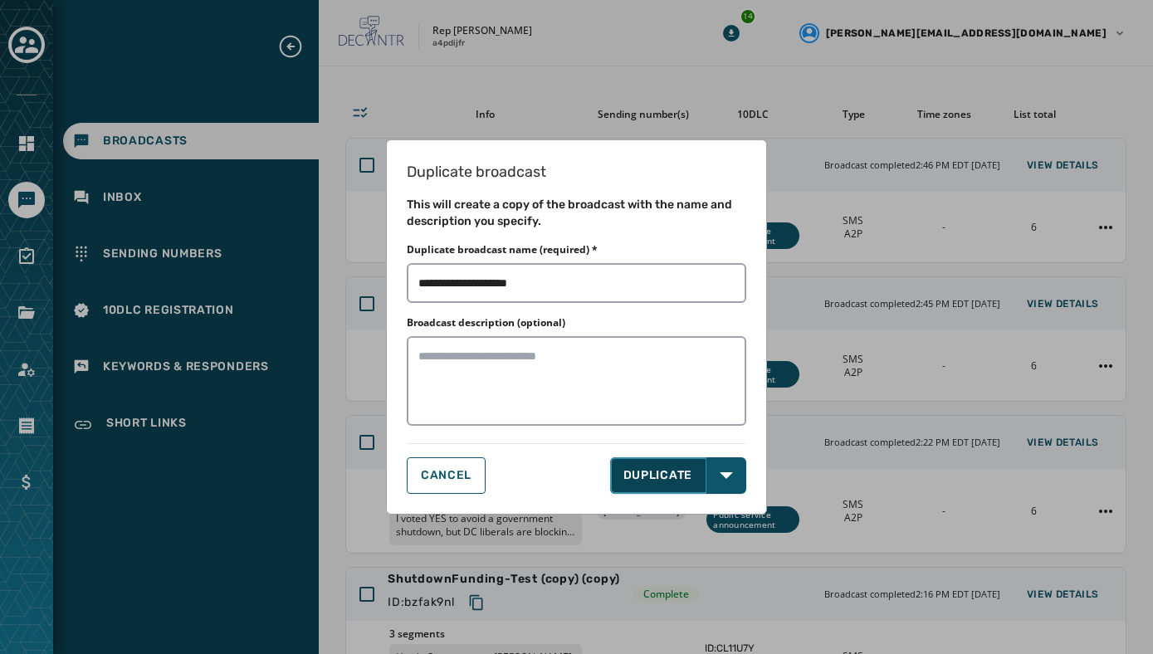
click at [672, 466] on button "DUPLICATE" at bounding box center [658, 475] width 97 height 37
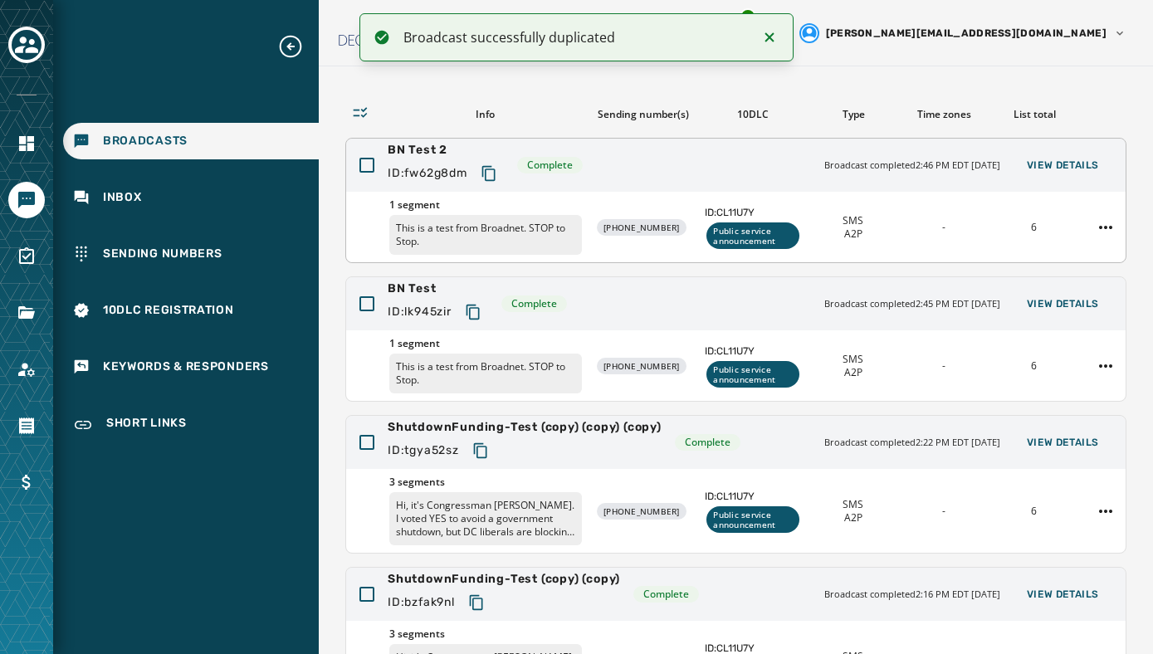
scroll to position [0, 0]
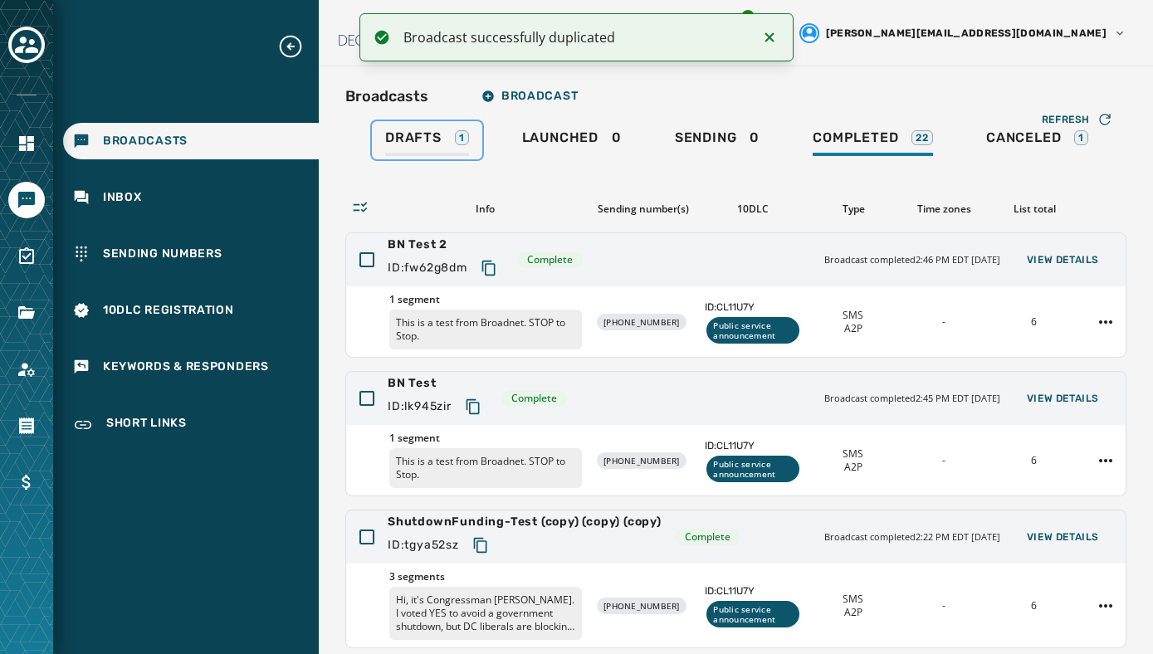
click at [429, 139] on span "Drafts" at bounding box center [413, 137] width 56 height 17
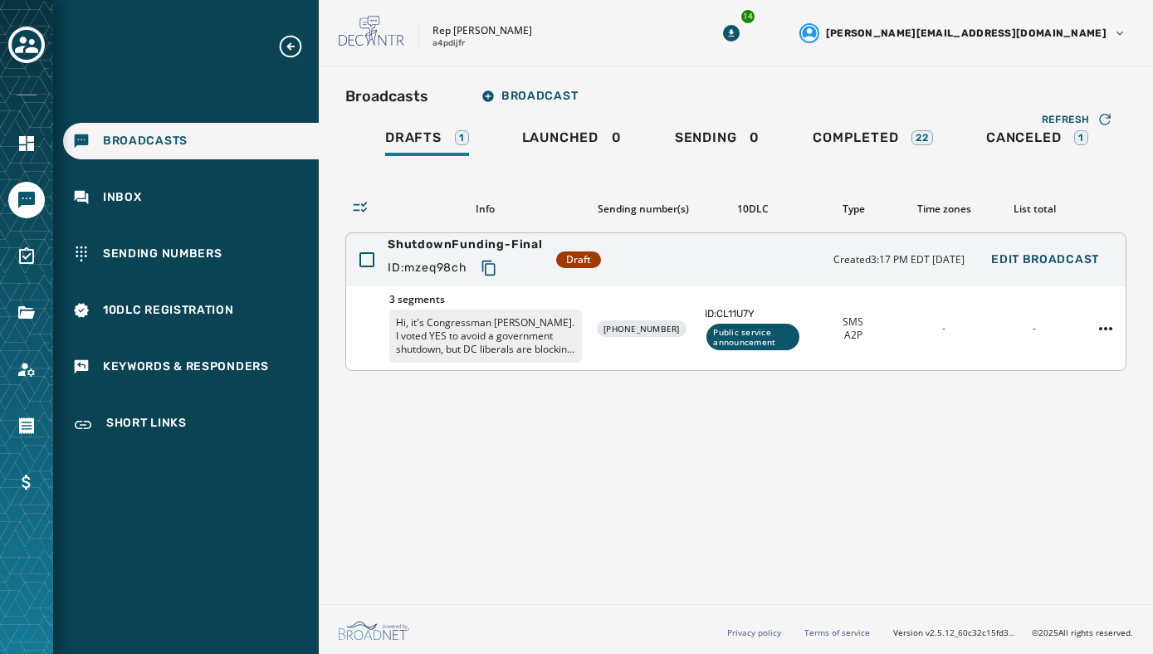
click at [559, 329] on p "Hi, it's Congressman [PERSON_NAME]. I voted YES to avoid a government shutdown,…" at bounding box center [485, 336] width 193 height 53
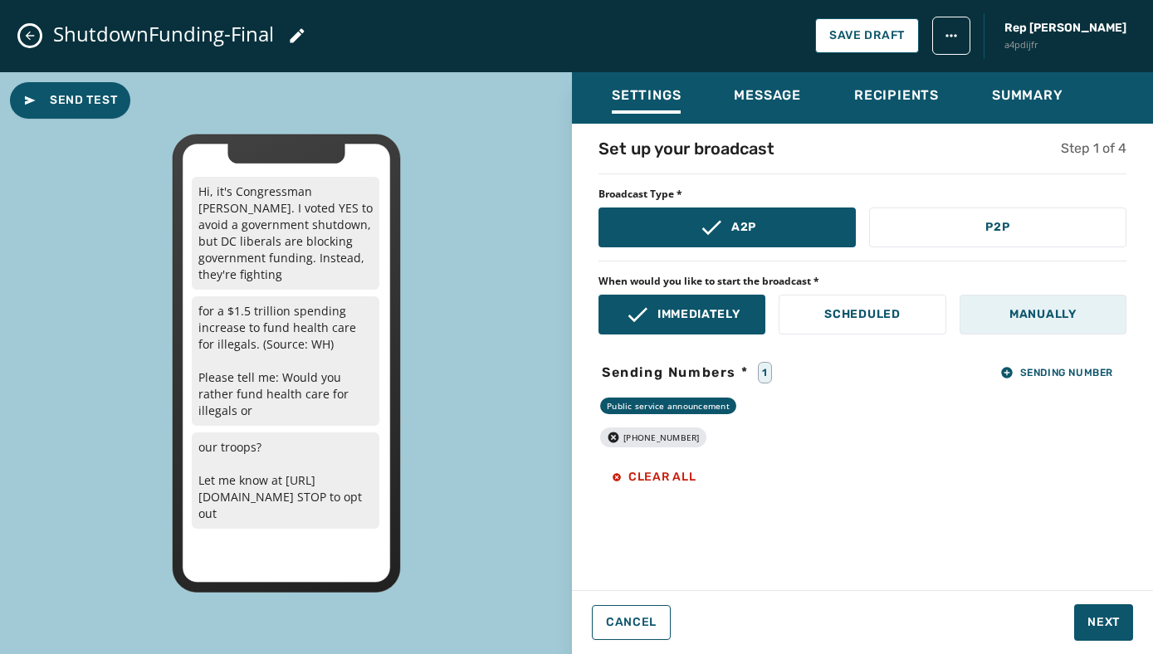
click at [1012, 322] on button "Manually" at bounding box center [1042, 315] width 167 height 40
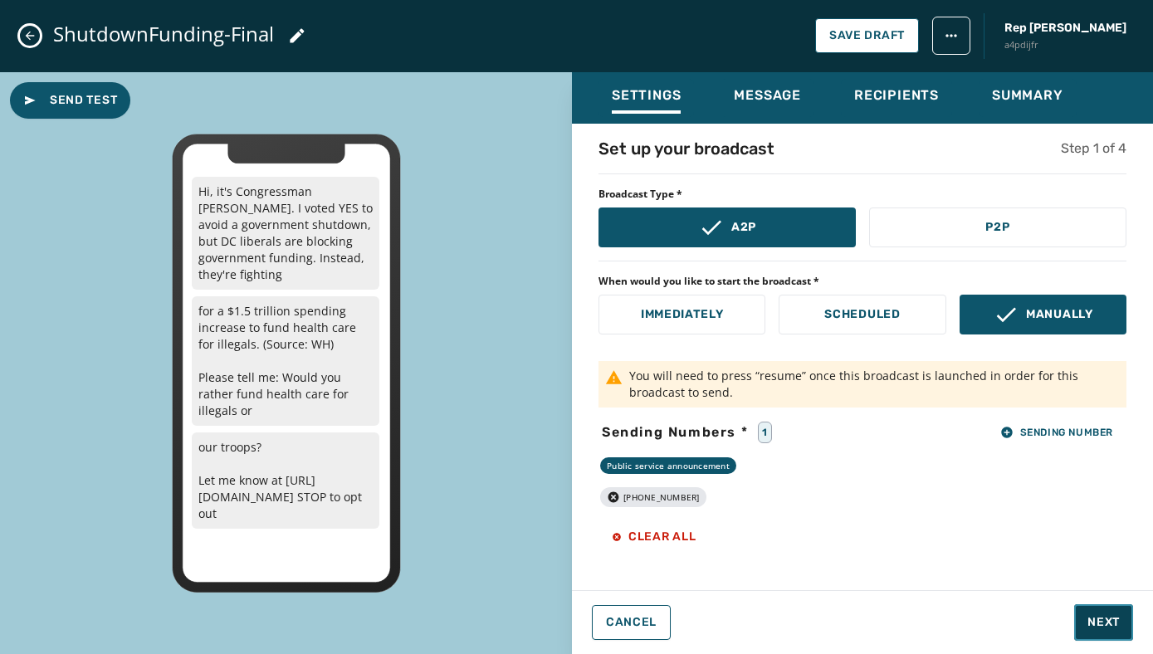
click at [1083, 614] on button "Next" at bounding box center [1103, 622] width 59 height 37
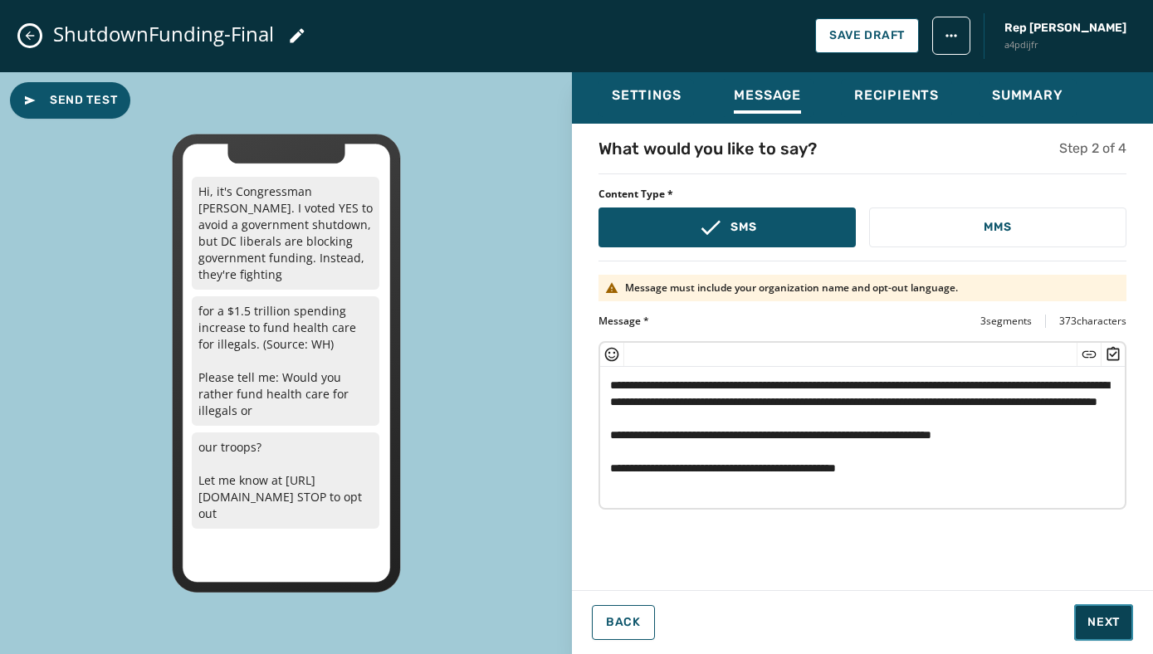
click at [1115, 628] on span "Next" at bounding box center [1103, 622] width 32 height 17
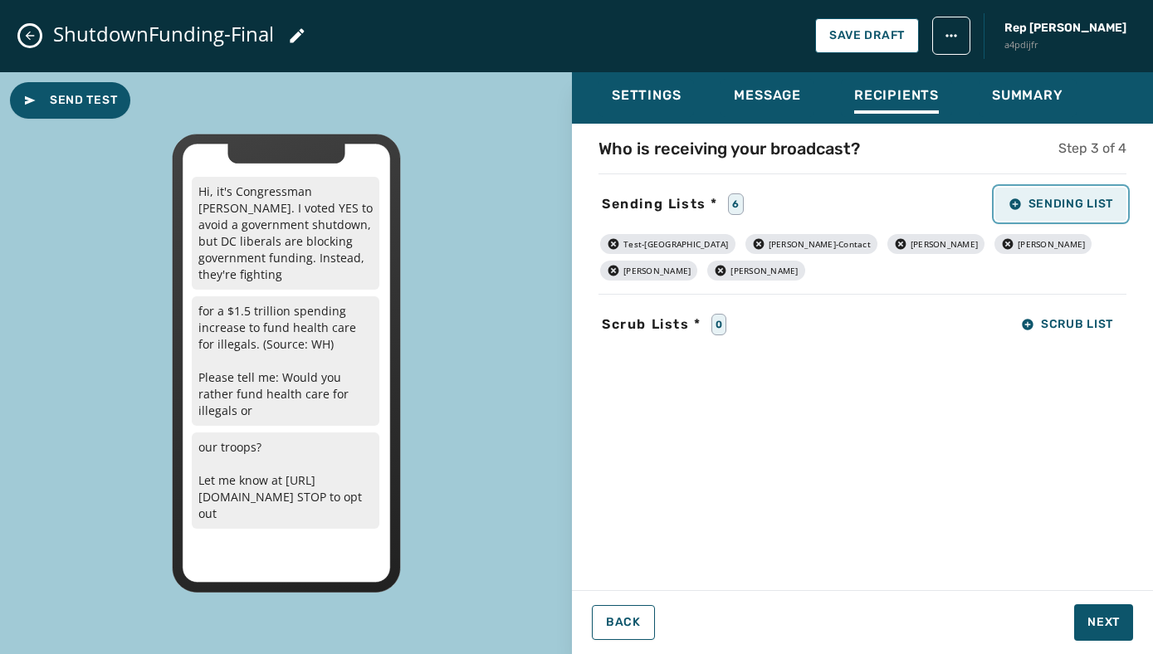
click at [1070, 211] on button "Sending List" at bounding box center [1060, 204] width 131 height 33
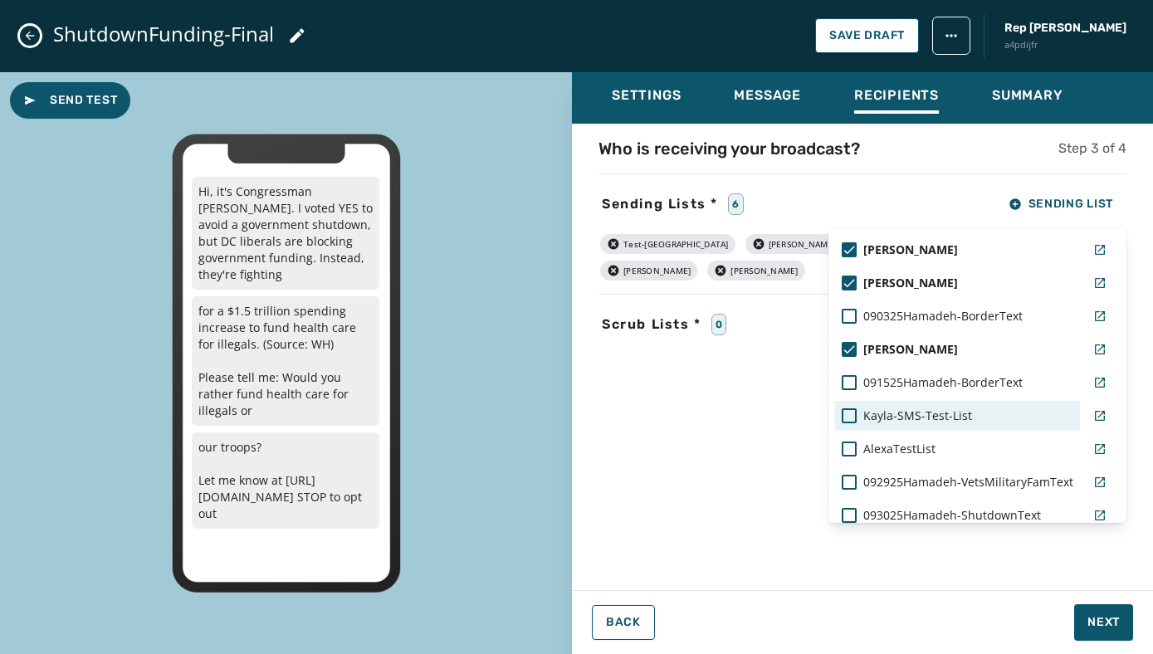
scroll to position [197, 0]
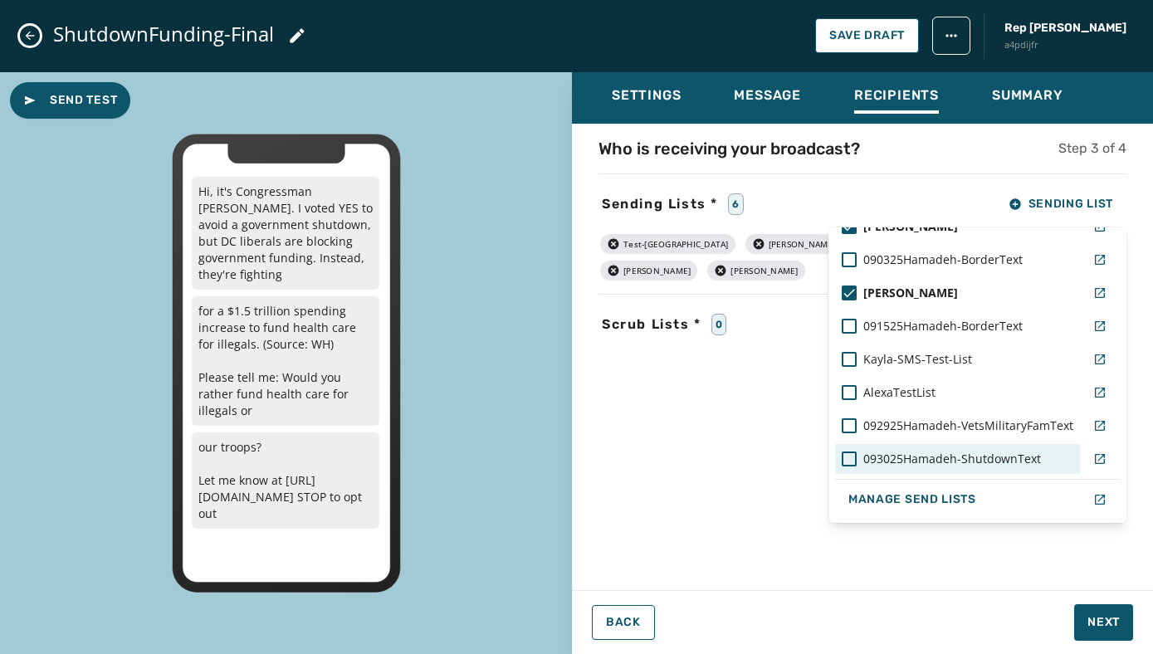
click at [843, 458] on div "093025Hamadeh-ShutdownText" at bounding box center [957, 459] width 245 height 30
click at [732, 536] on div "Who is receiving your broadcast? Step 3 of 4 Sending Lists * 7 Sending List Tes…" at bounding box center [862, 352] width 581 height 430
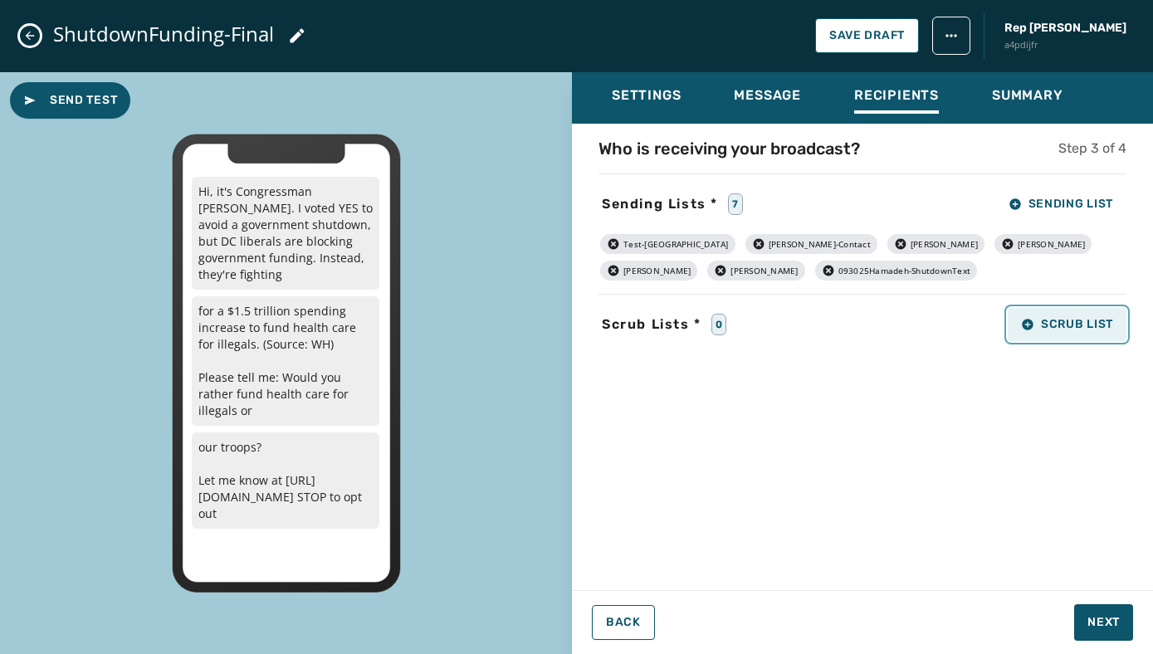
click at [1028, 319] on icon "button" at bounding box center [1027, 324] width 11 height 11
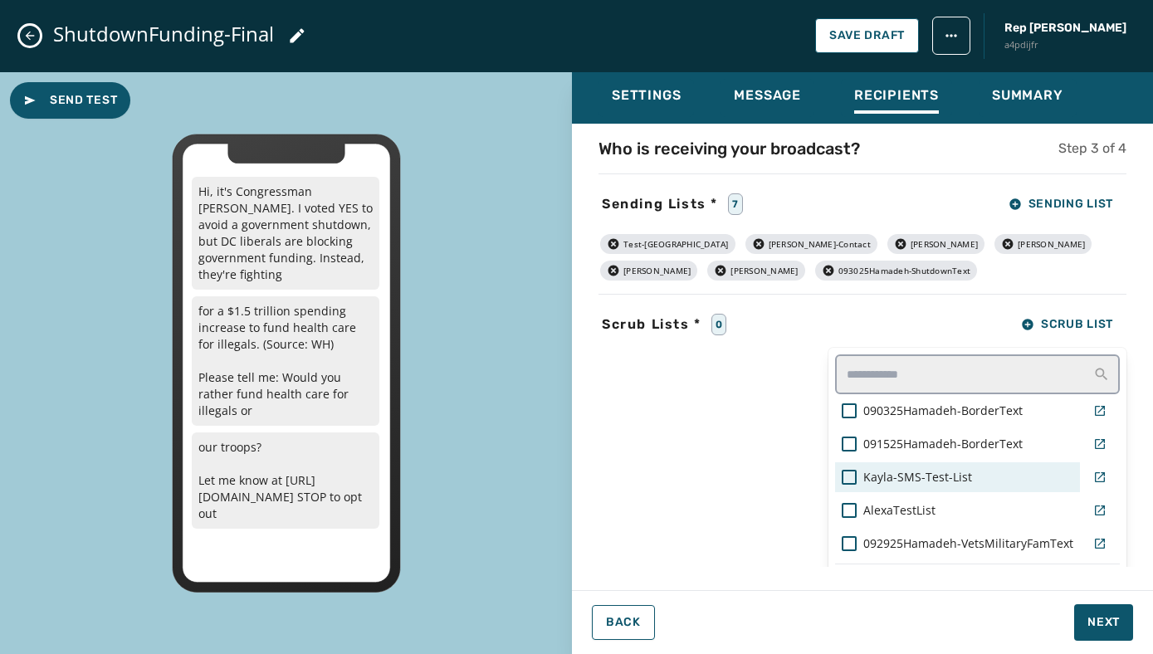
scroll to position [41, 0]
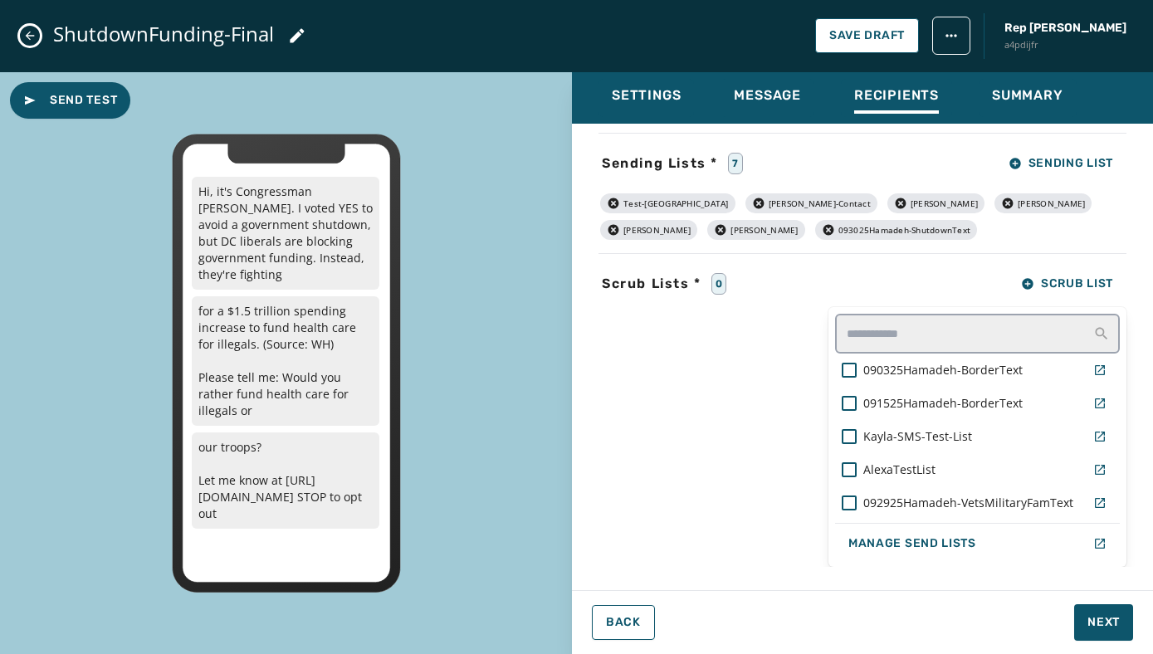
click at [752, 407] on div "Who is receiving your broadcast? Step 3 of 4 Sending Lists * 7 Sending List Tes…" at bounding box center [862, 311] width 581 height 430
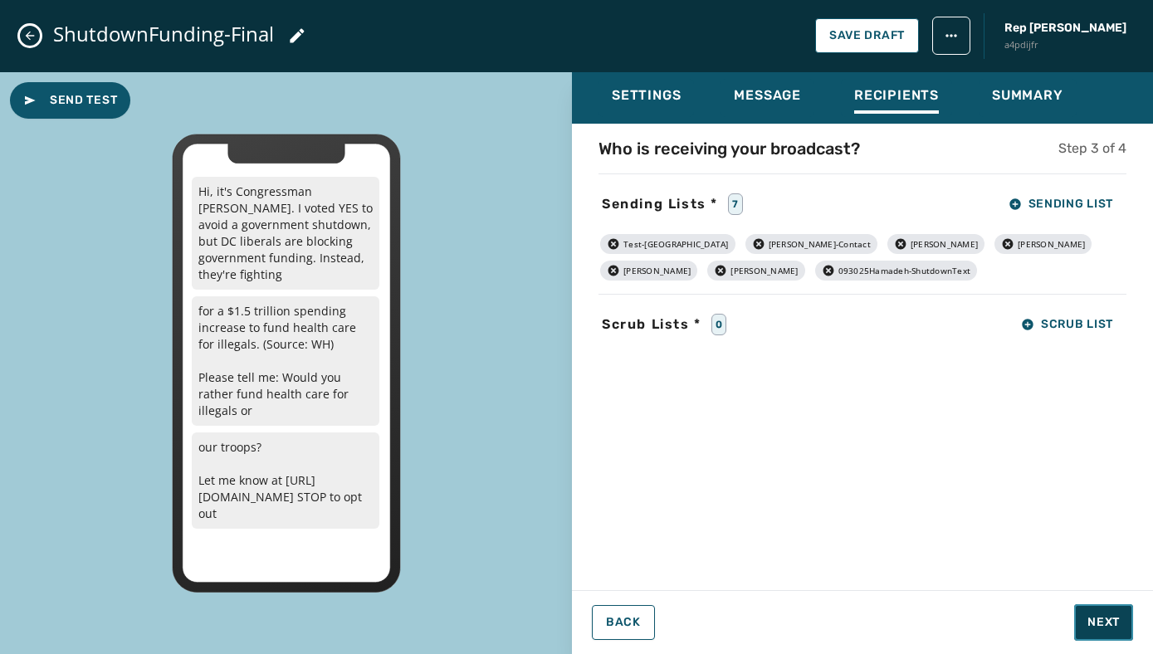
click at [1090, 619] on span "Next" at bounding box center [1103, 622] width 32 height 17
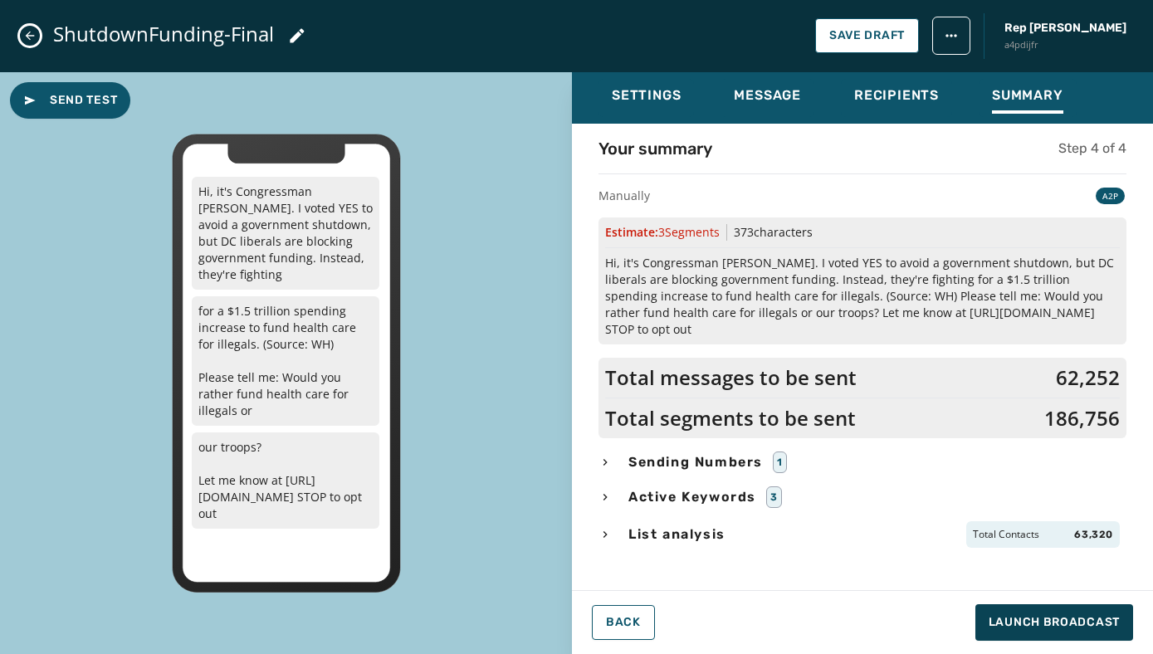
click at [603, 531] on icon "button" at bounding box center [605, 534] width 4 height 7
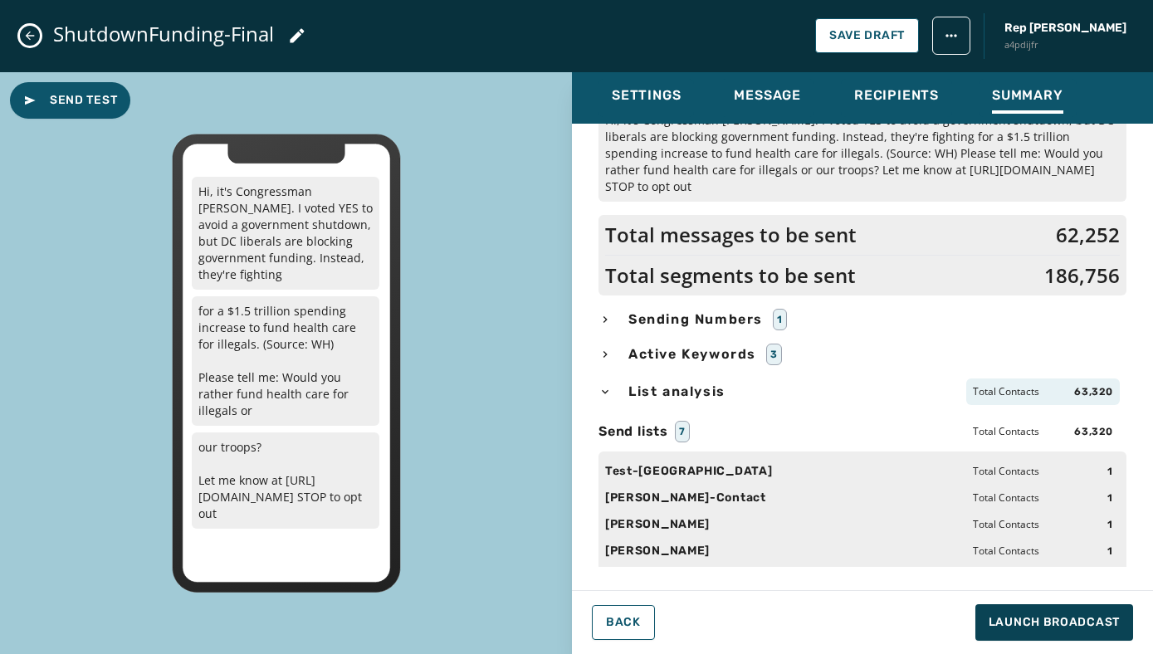
scroll to position [141, 0]
click at [987, 310] on div "Sending Numbers 1" at bounding box center [862, 321] width 528 height 22
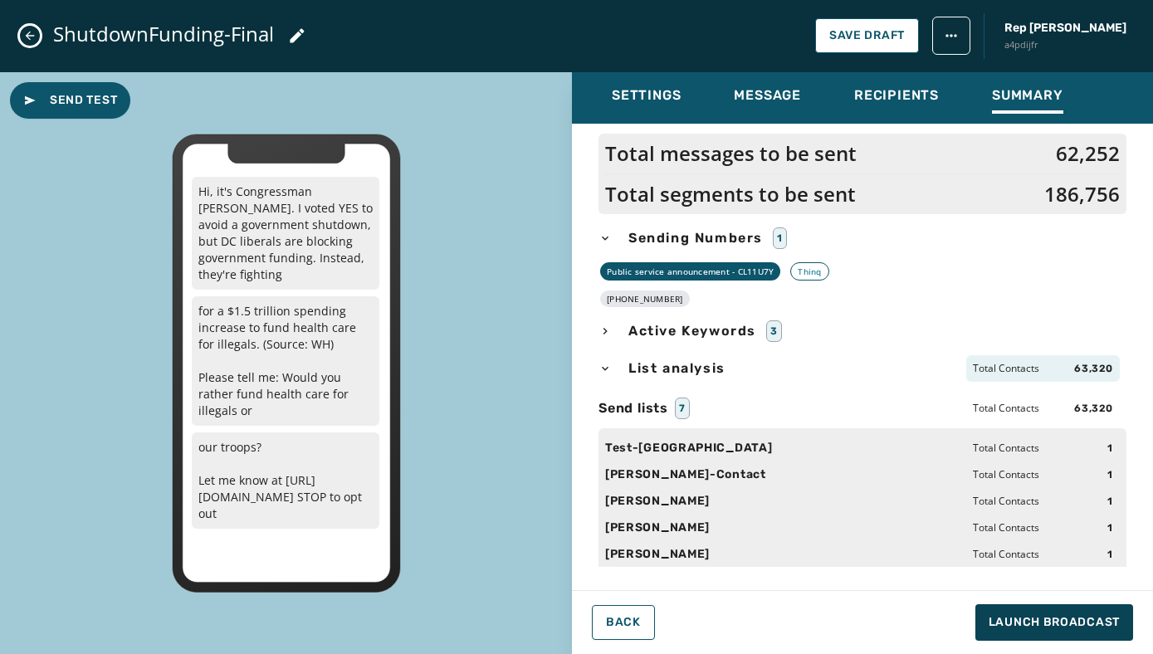
scroll to position [334, 0]
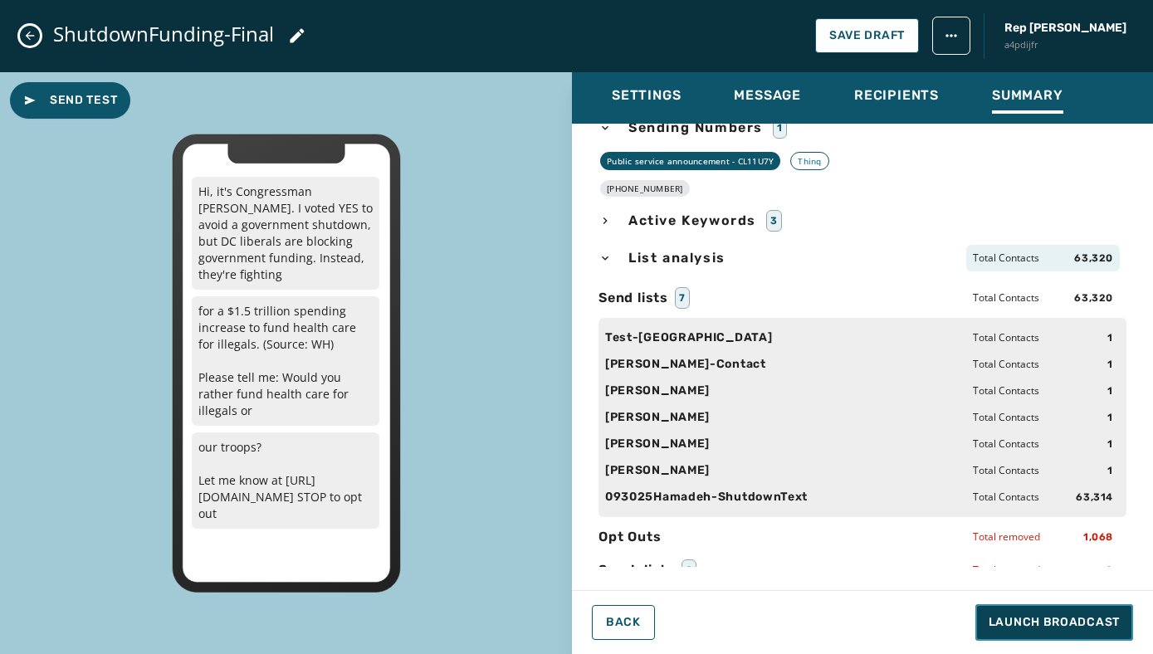
click at [1022, 627] on span "Launch Broadcast" at bounding box center [1053, 622] width 131 height 17
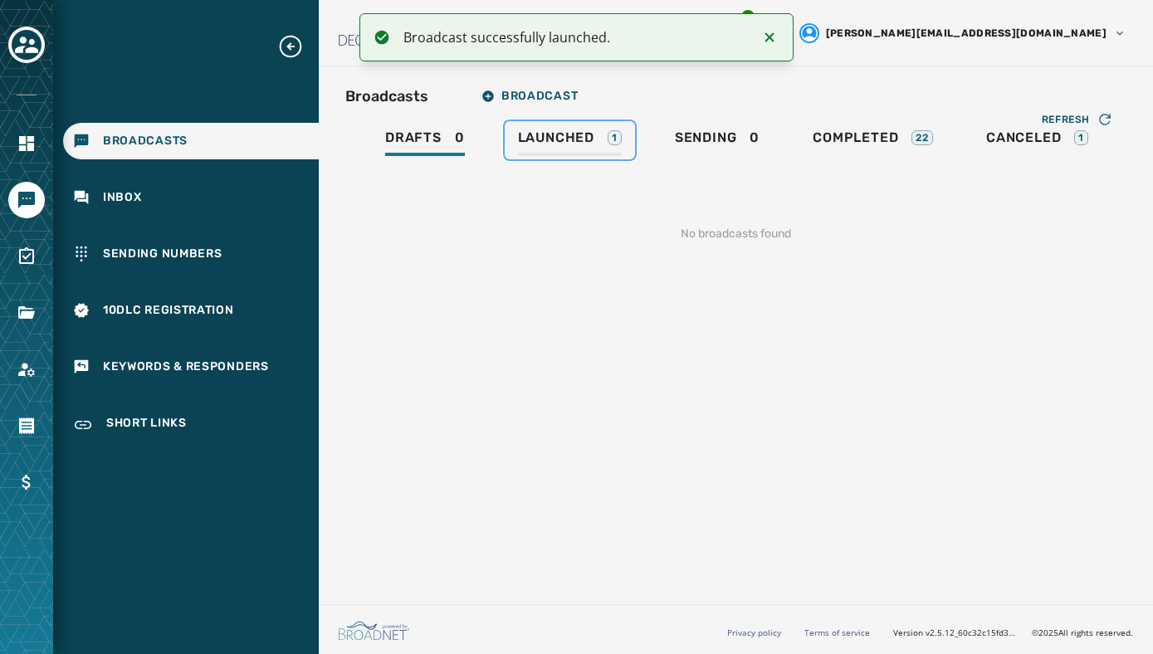
click at [544, 138] on span "Launched" at bounding box center [556, 137] width 76 height 17
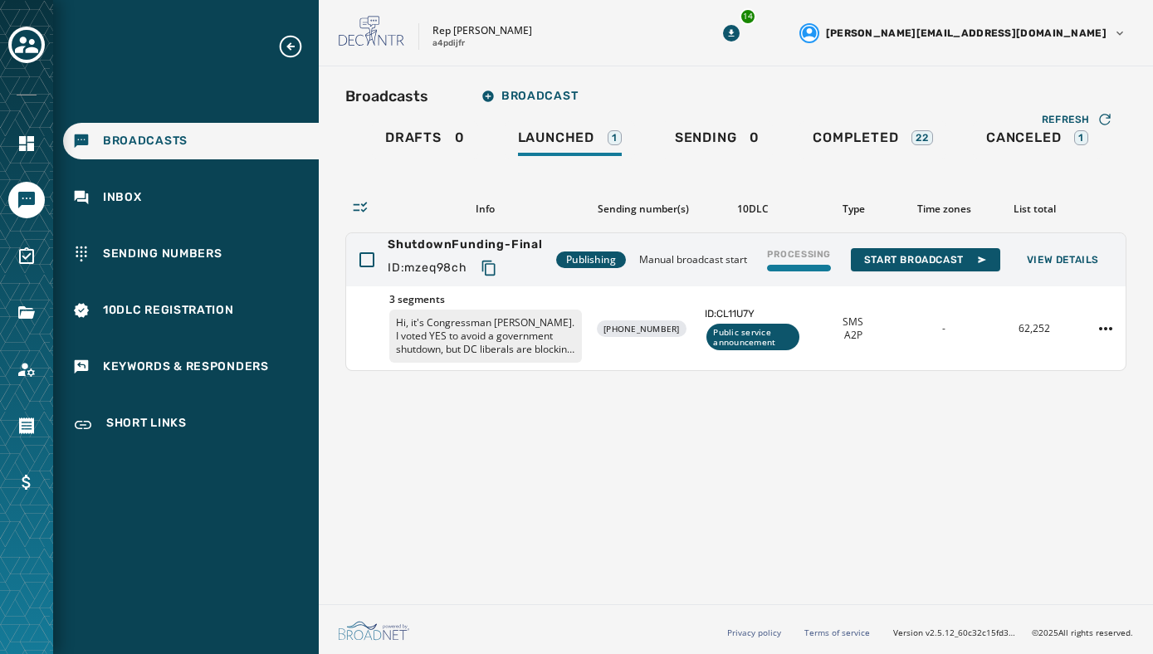
click at [670, 41] on div "Rep [PERSON_NAME] a4pdijfr" at bounding box center [504, 33] width 331 height 35
